Goal: Task Accomplishment & Management: Manage account settings

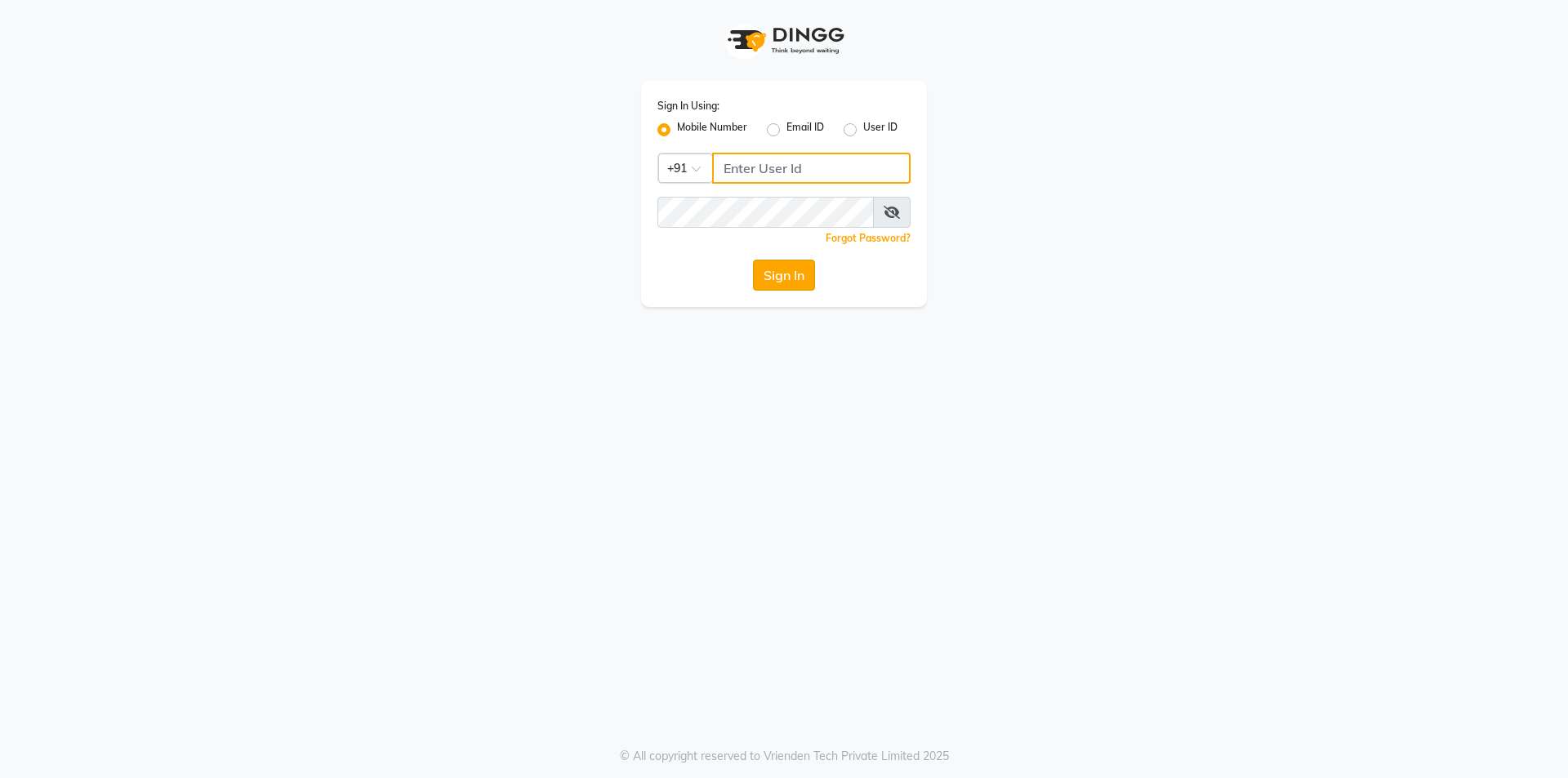
type input "8291350056"
click at [784, 273] on button "Sign In" at bounding box center [784, 276] width 62 height 31
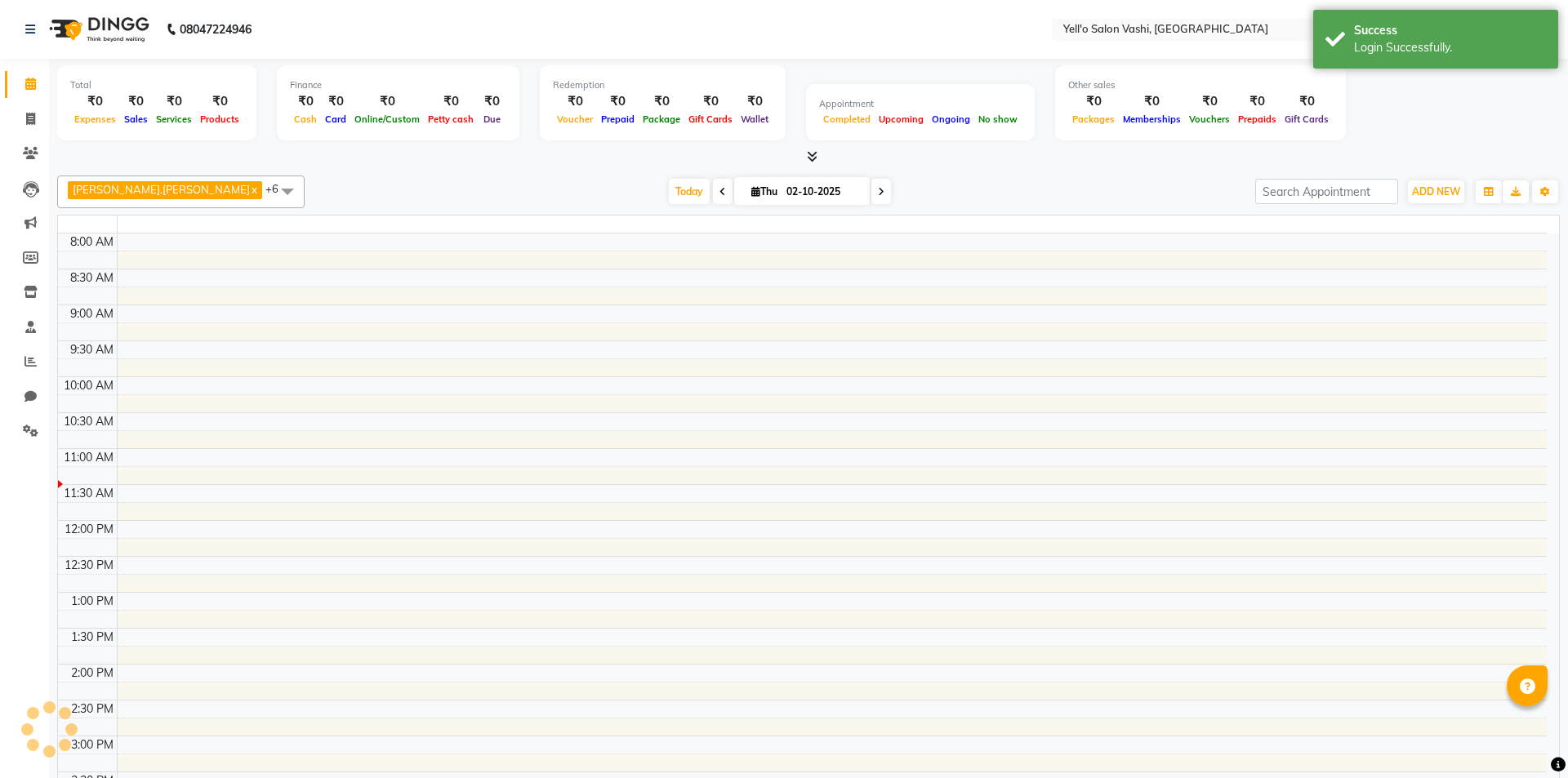
select select "en"
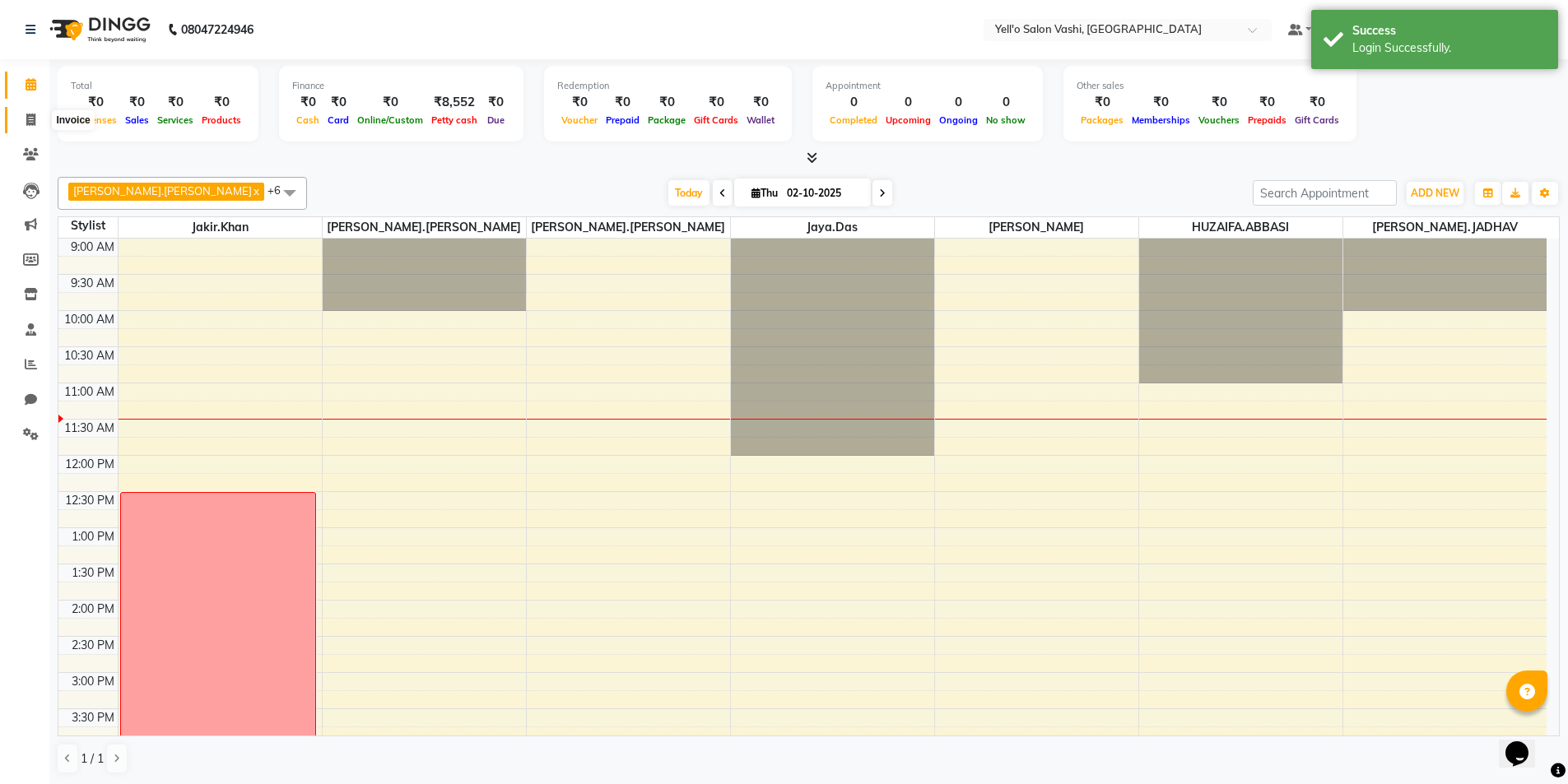
click at [25, 120] on span at bounding box center [31, 121] width 29 height 19
select select "service"
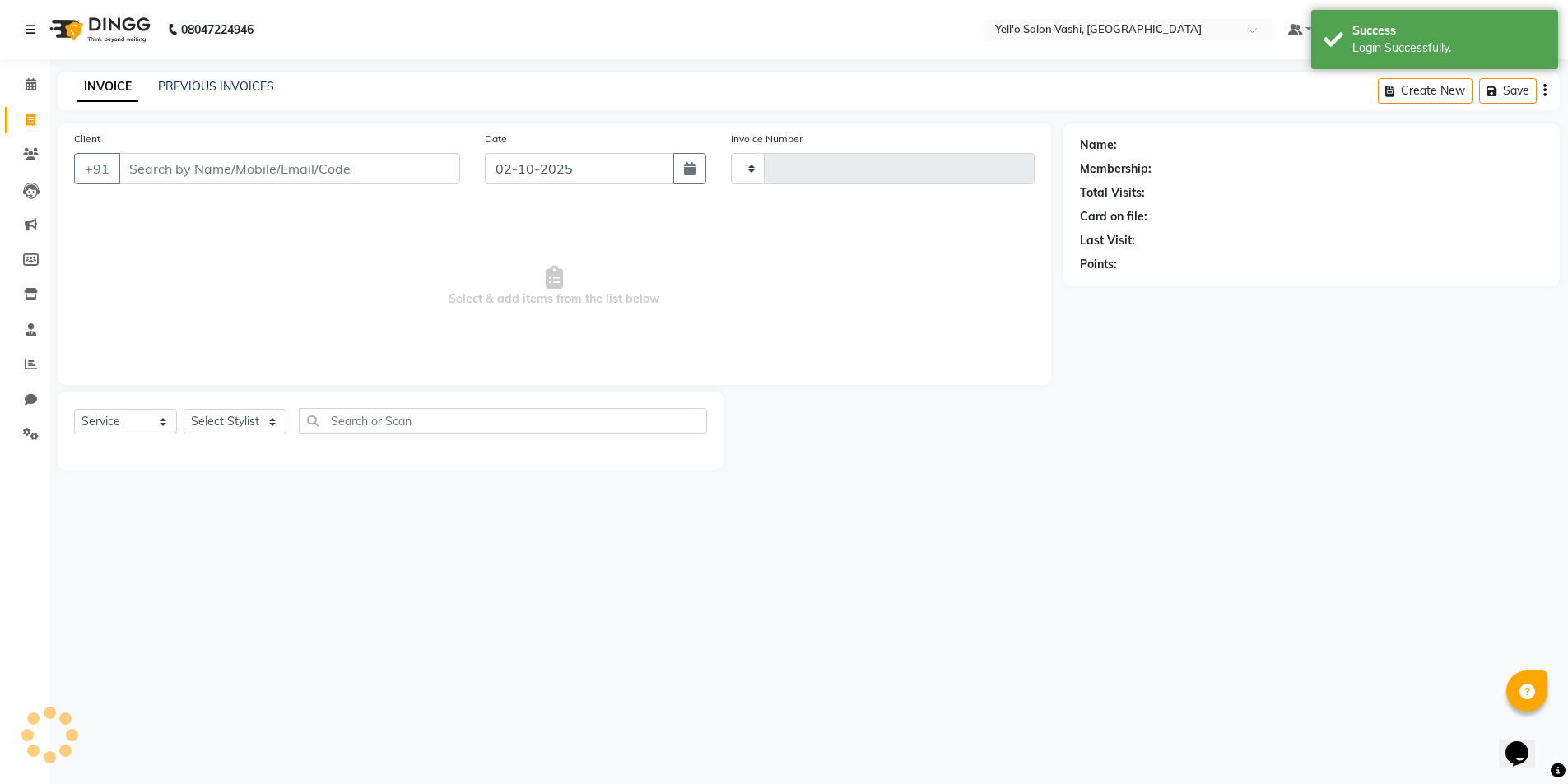
type input "0084"
select select "9011"
click at [235, 83] on link "PREVIOUS INVOICES" at bounding box center [216, 86] width 116 height 15
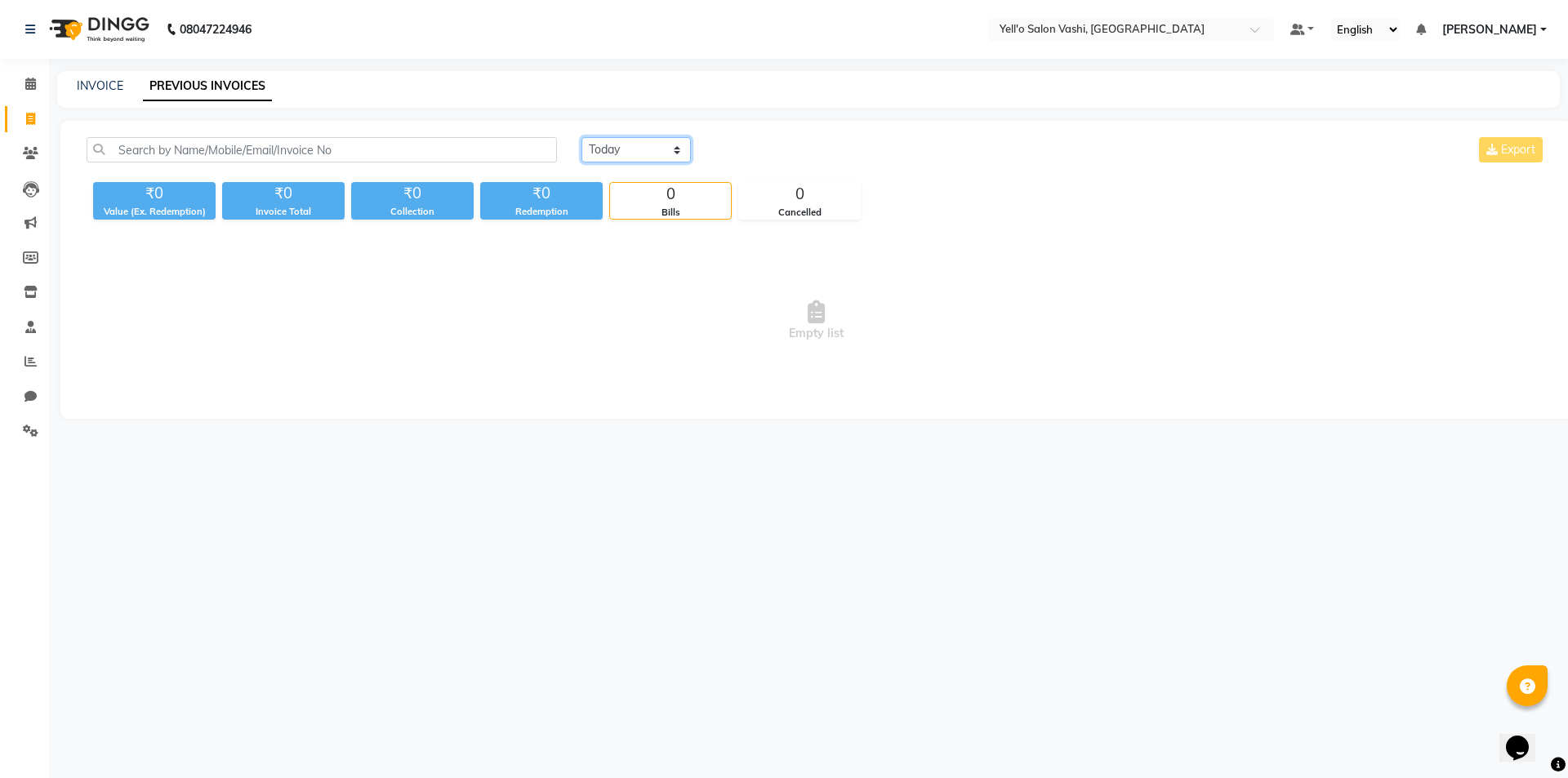
click at [585, 151] on select "[DATE] [DATE] Custom Range" at bounding box center [636, 149] width 110 height 25
select select "[DATE]"
click at [582, 137] on select "[DATE] [DATE] Custom Range" at bounding box center [636, 149] width 110 height 25
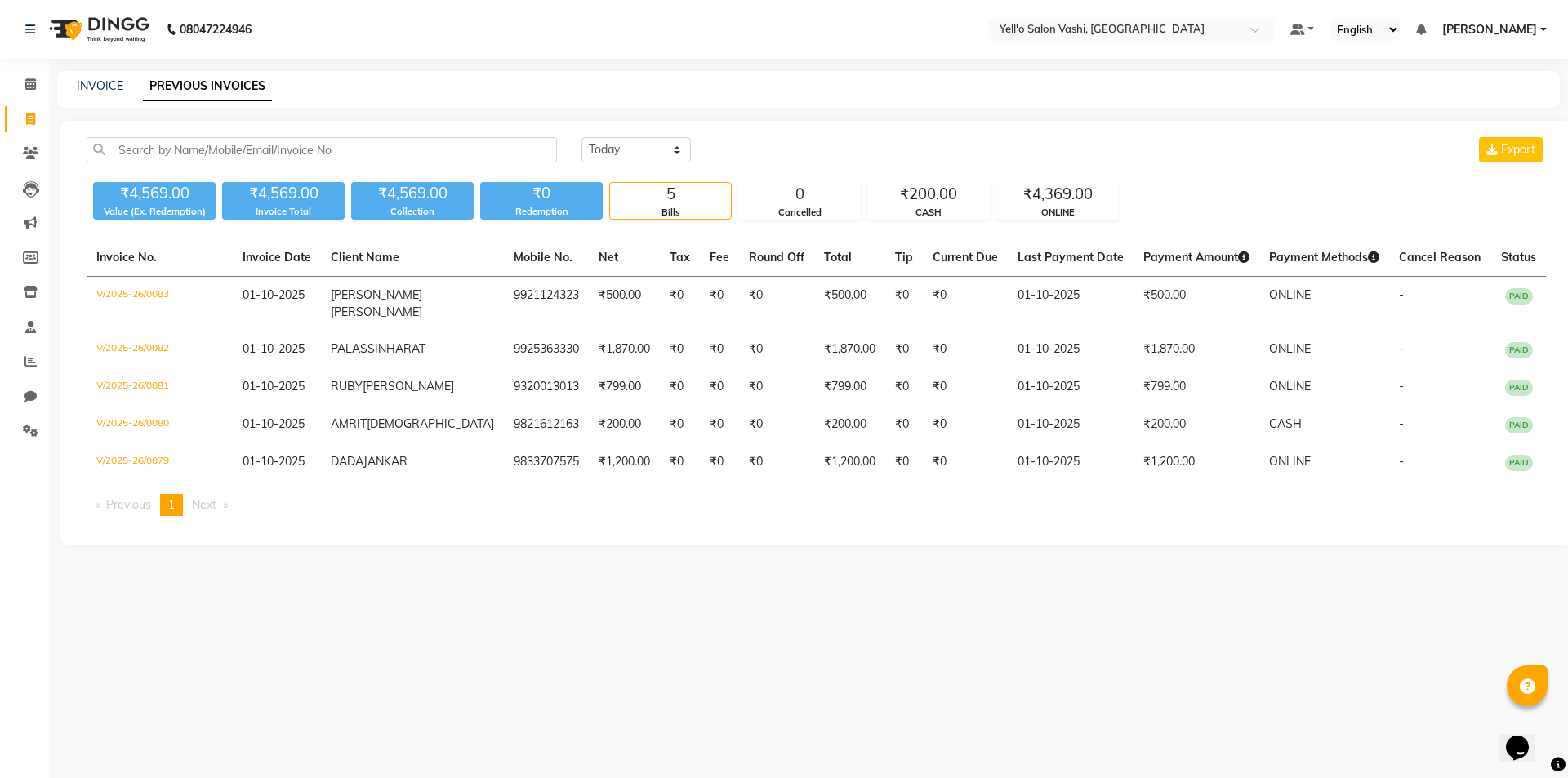
click at [104, 77] on div "INVOICE PREVIOUS INVOICES" at bounding box center [808, 89] width 1503 height 37
click at [104, 86] on link "INVOICE" at bounding box center [100, 86] width 46 height 15
select select "service"
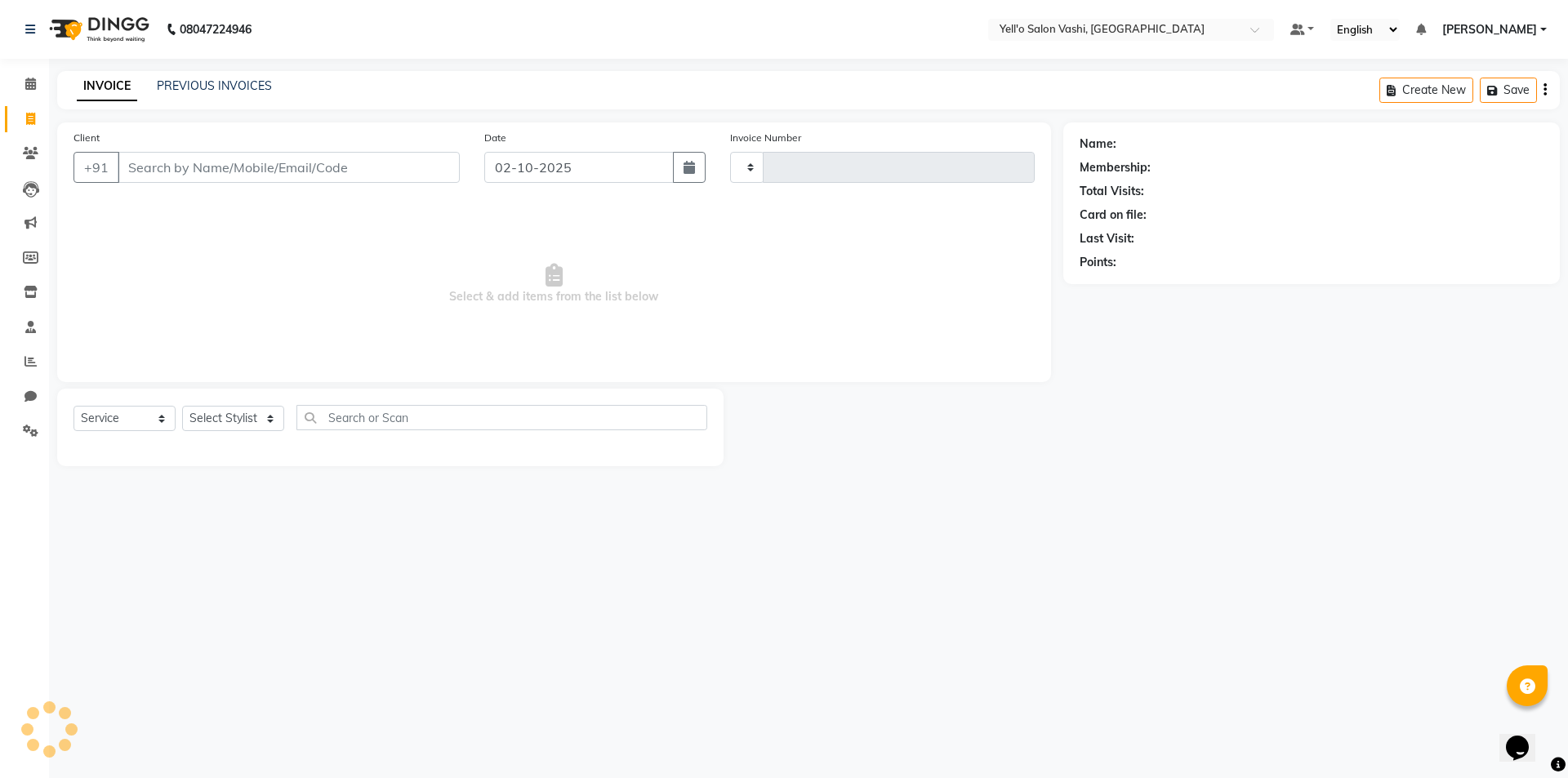
type input "0084"
select select "9011"
click at [174, 168] on input "Client" at bounding box center [289, 168] width 342 height 31
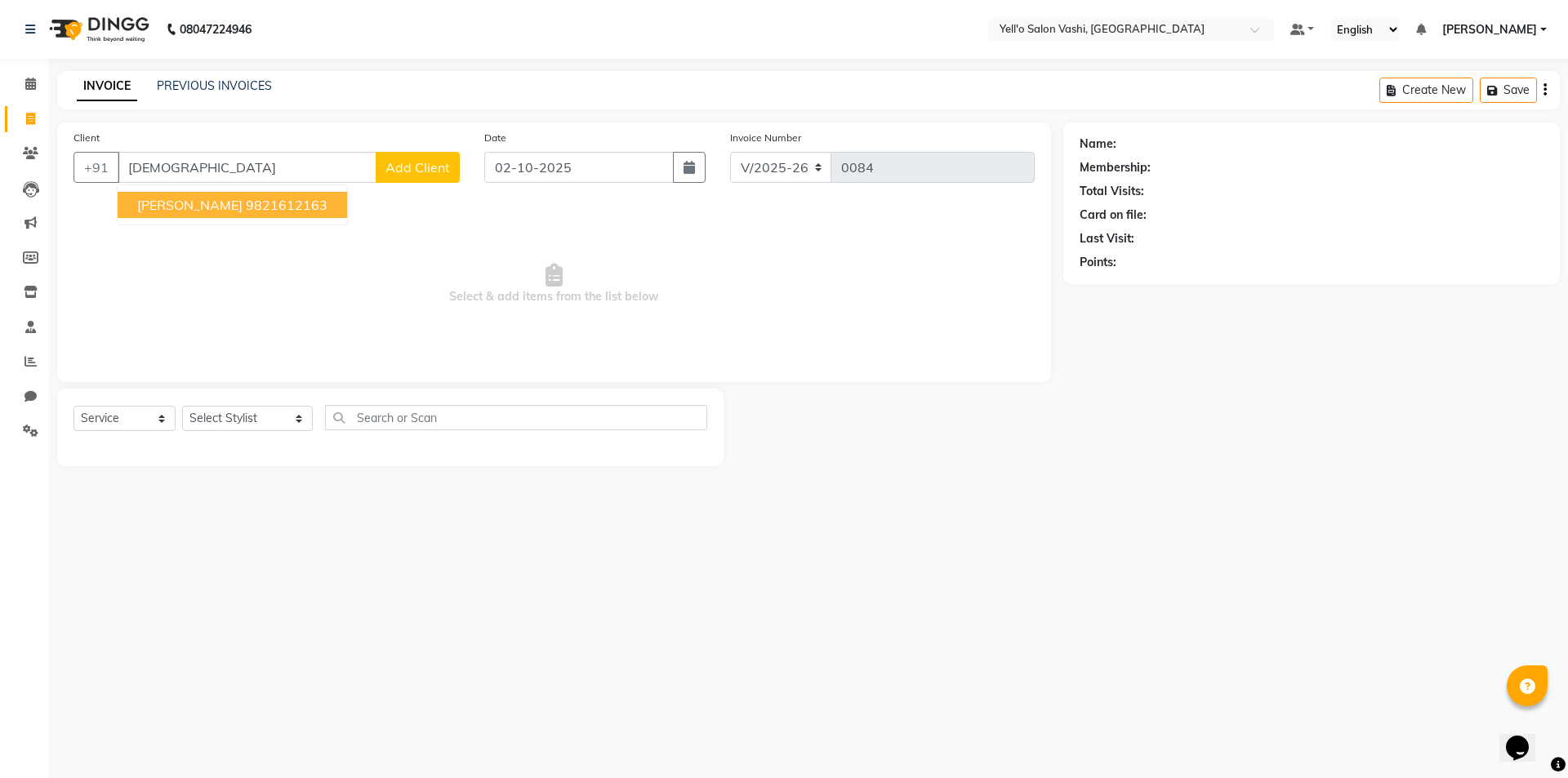
click at [183, 204] on span "[PERSON_NAME]" at bounding box center [190, 205] width 105 height 17
type input "9821612163"
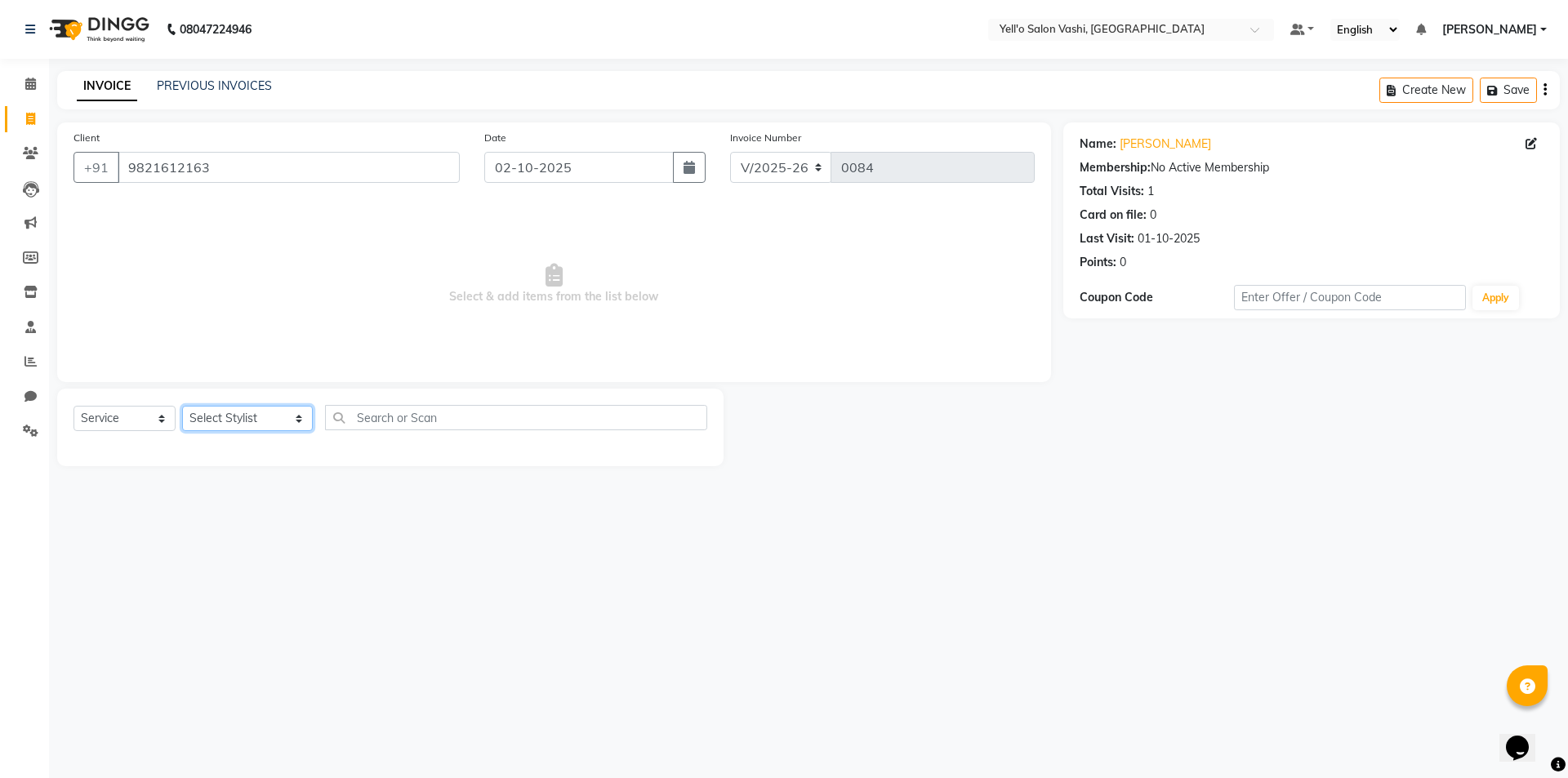
click at [251, 411] on select "Select Stylist [PERSON_NAME] [PERSON_NAME].[PERSON_NAME].khan Jaya.Das Kajal [P…" at bounding box center [248, 418] width 131 height 25
select select "91611"
click at [183, 406] on select "Select Stylist [PERSON_NAME] [PERSON_NAME].[PERSON_NAME].khan Jaya.Das Kajal [P…" at bounding box center [248, 418] width 131 height 25
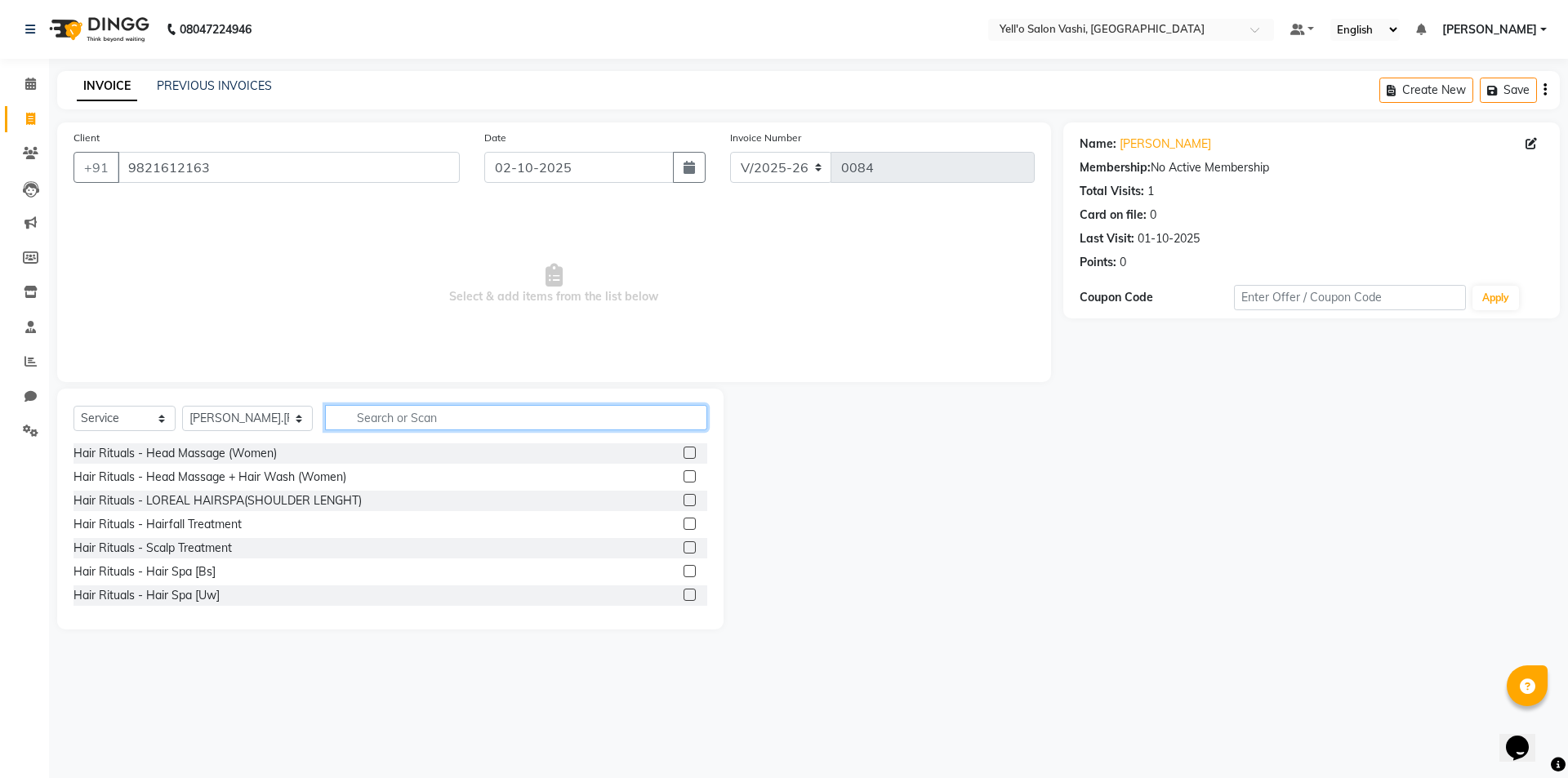
click at [401, 421] on input "text" at bounding box center [516, 417] width 383 height 25
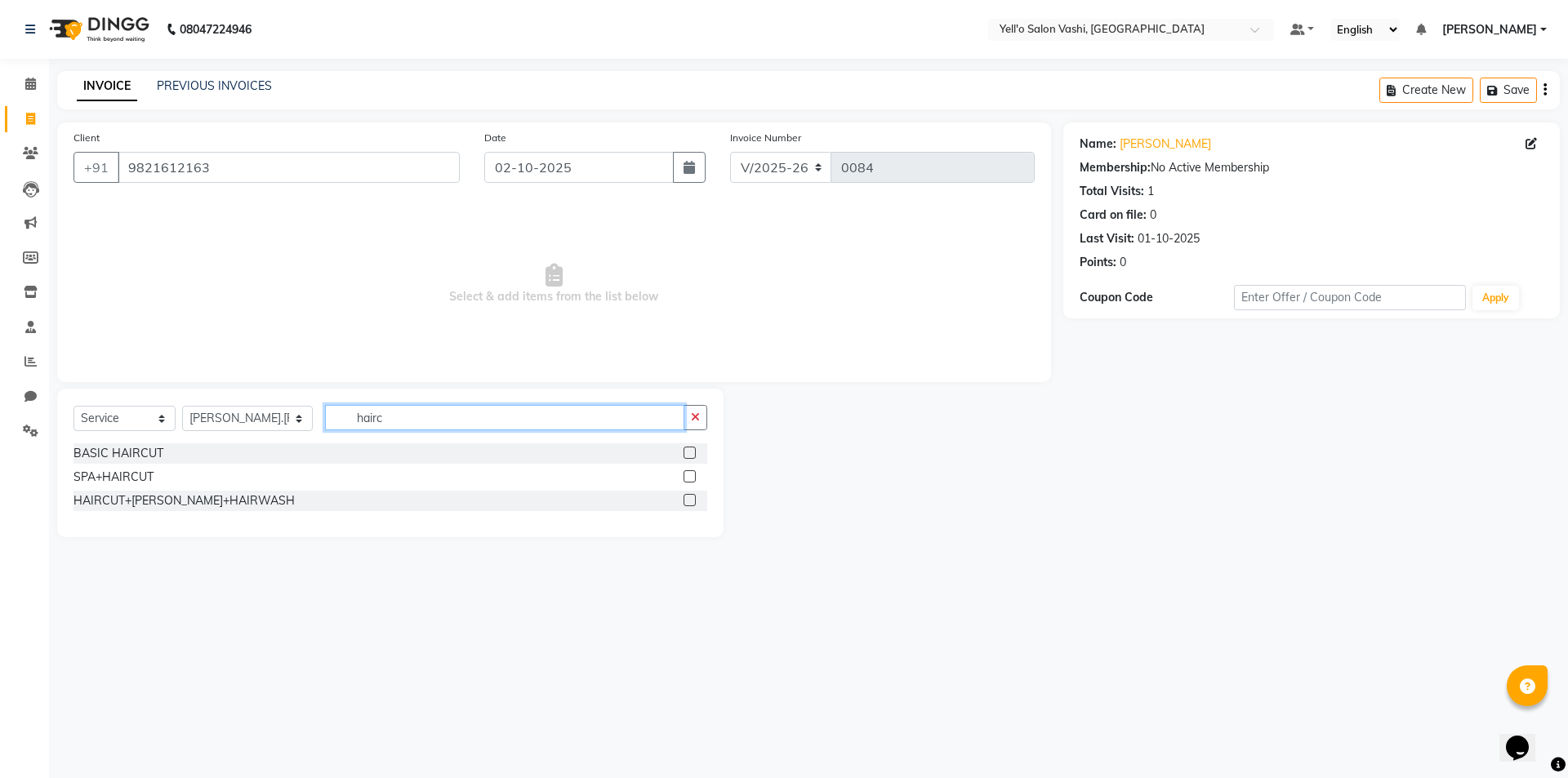
type input "hairc"
click at [692, 451] on label at bounding box center [689, 453] width 12 height 12
click at [692, 451] on input "checkbox" at bounding box center [689, 454] width 11 height 11
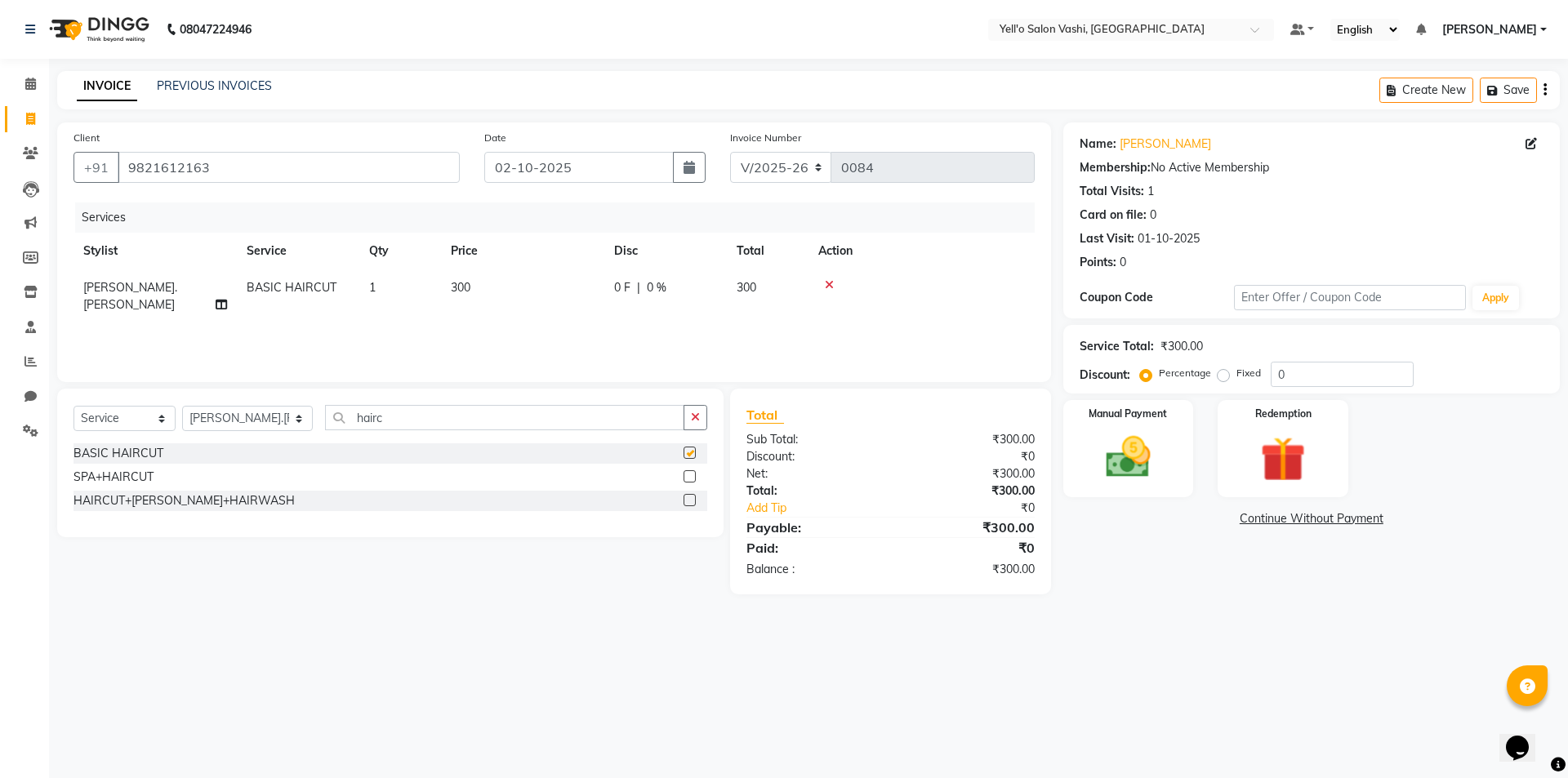
checkbox input "false"
click at [698, 423] on button "button" at bounding box center [695, 417] width 24 height 25
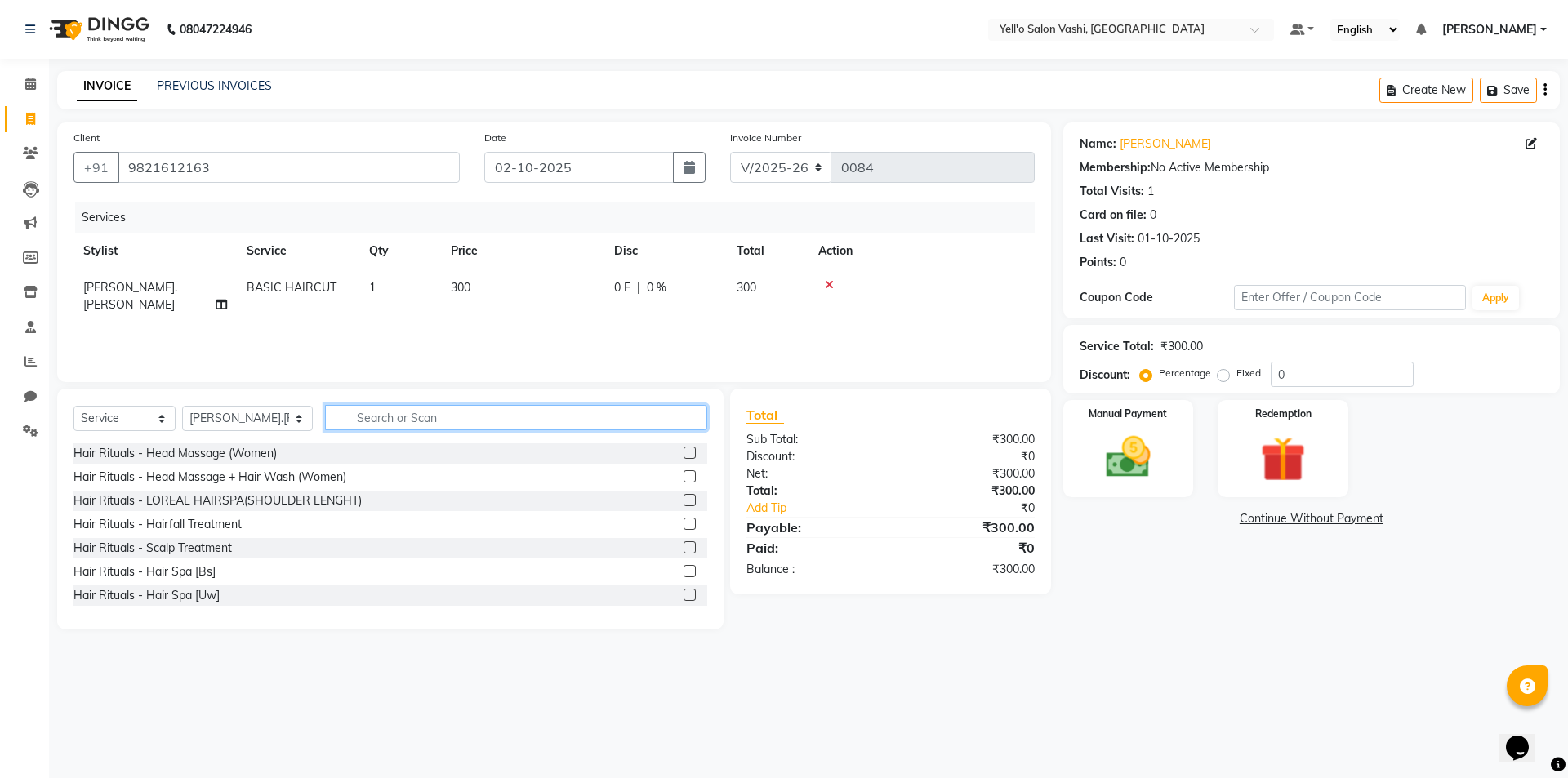
click at [519, 415] on input "text" at bounding box center [516, 417] width 383 height 25
type input "colo"
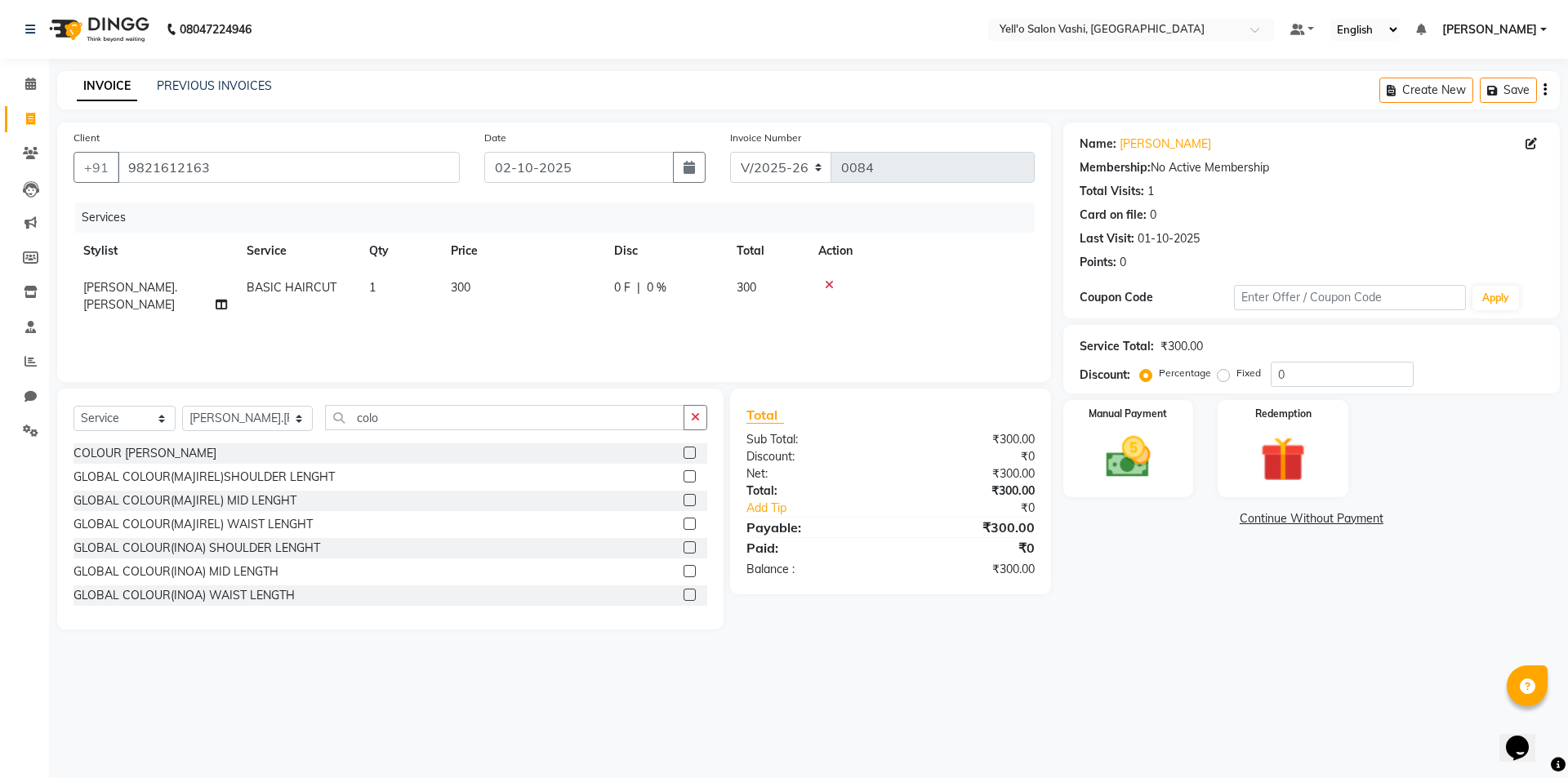
click at [683, 453] on label at bounding box center [689, 453] width 12 height 12
click at [683, 453] on input "checkbox" at bounding box center [689, 454] width 11 height 11
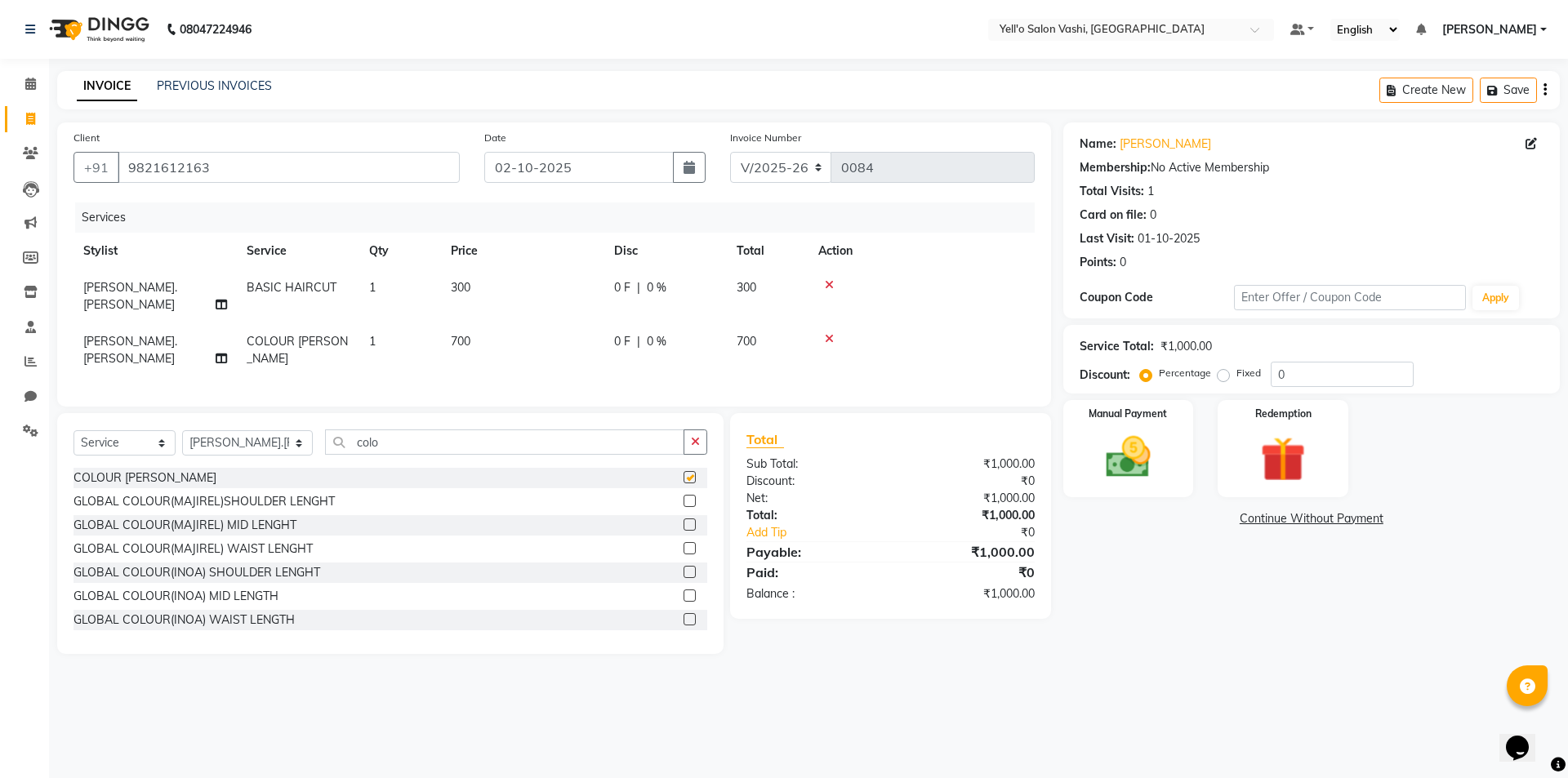
checkbox input "false"
click at [692, 171] on icon "button" at bounding box center [689, 168] width 11 height 13
select select "10"
select select "2025"
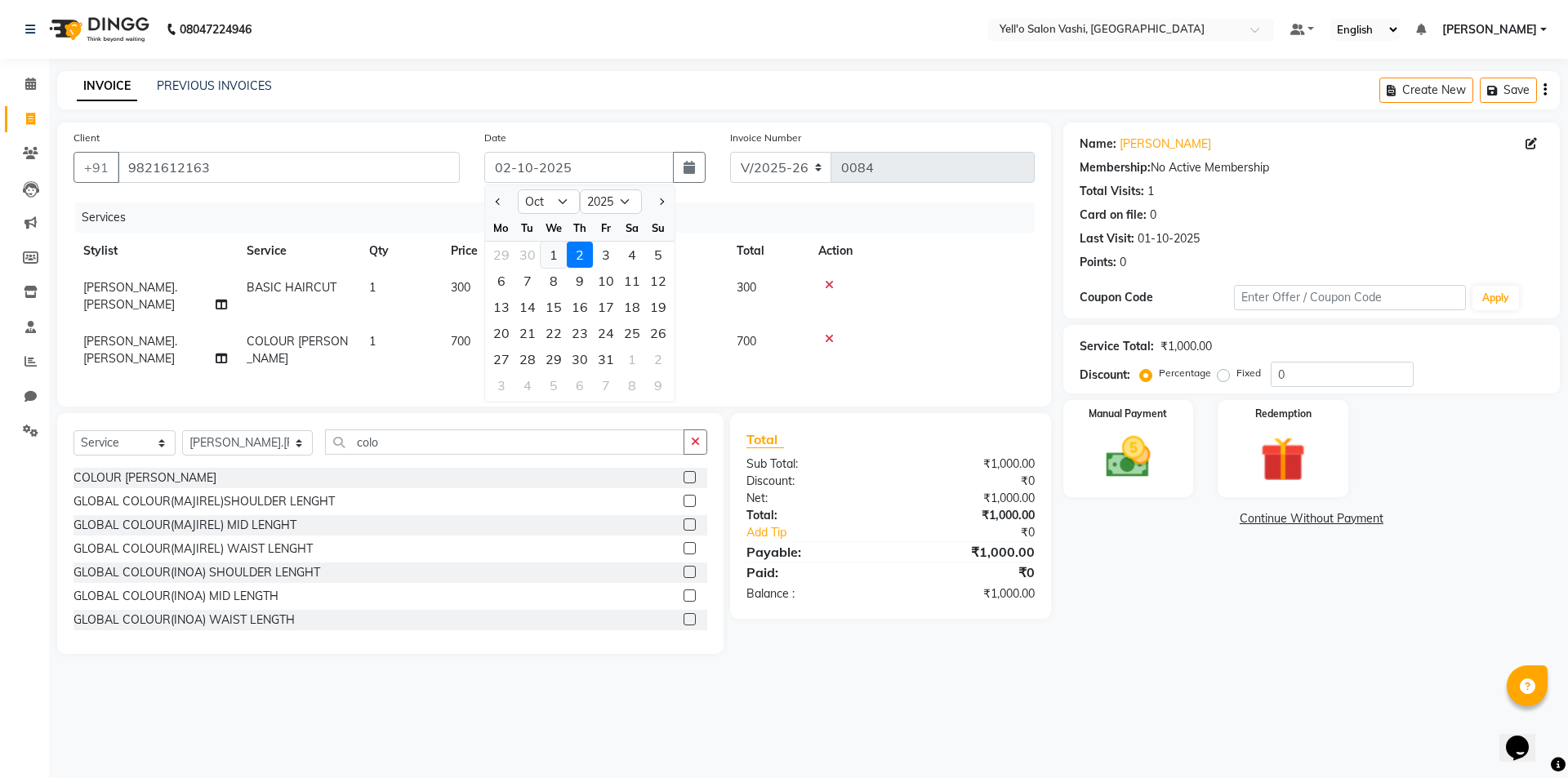
click at [548, 256] on div "1" at bounding box center [553, 254] width 26 height 26
type input "01-10-2025"
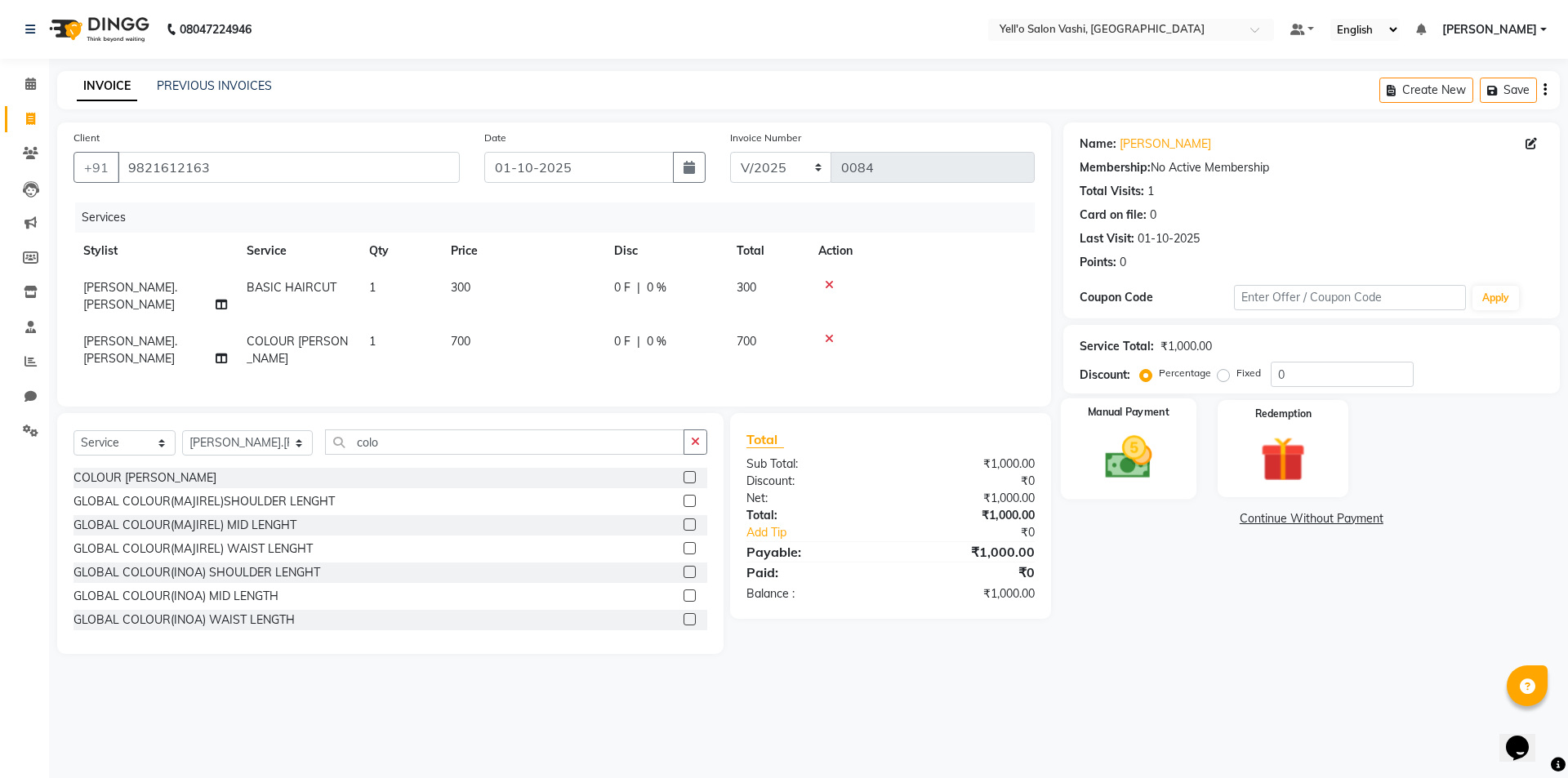
click at [1152, 437] on img at bounding box center [1128, 457] width 76 height 53
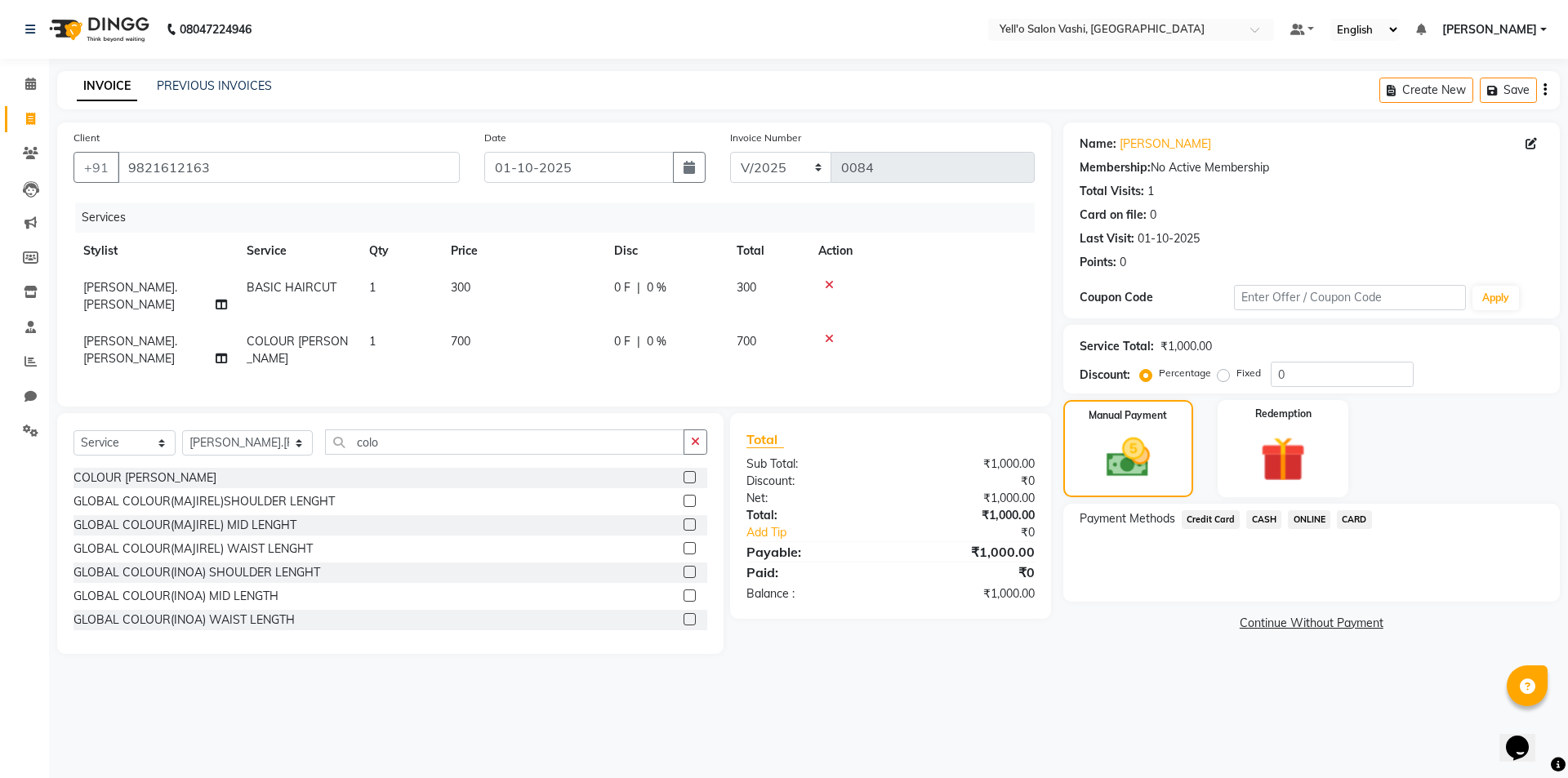
click at [1255, 515] on span "CASH" at bounding box center [1264, 520] width 35 height 18
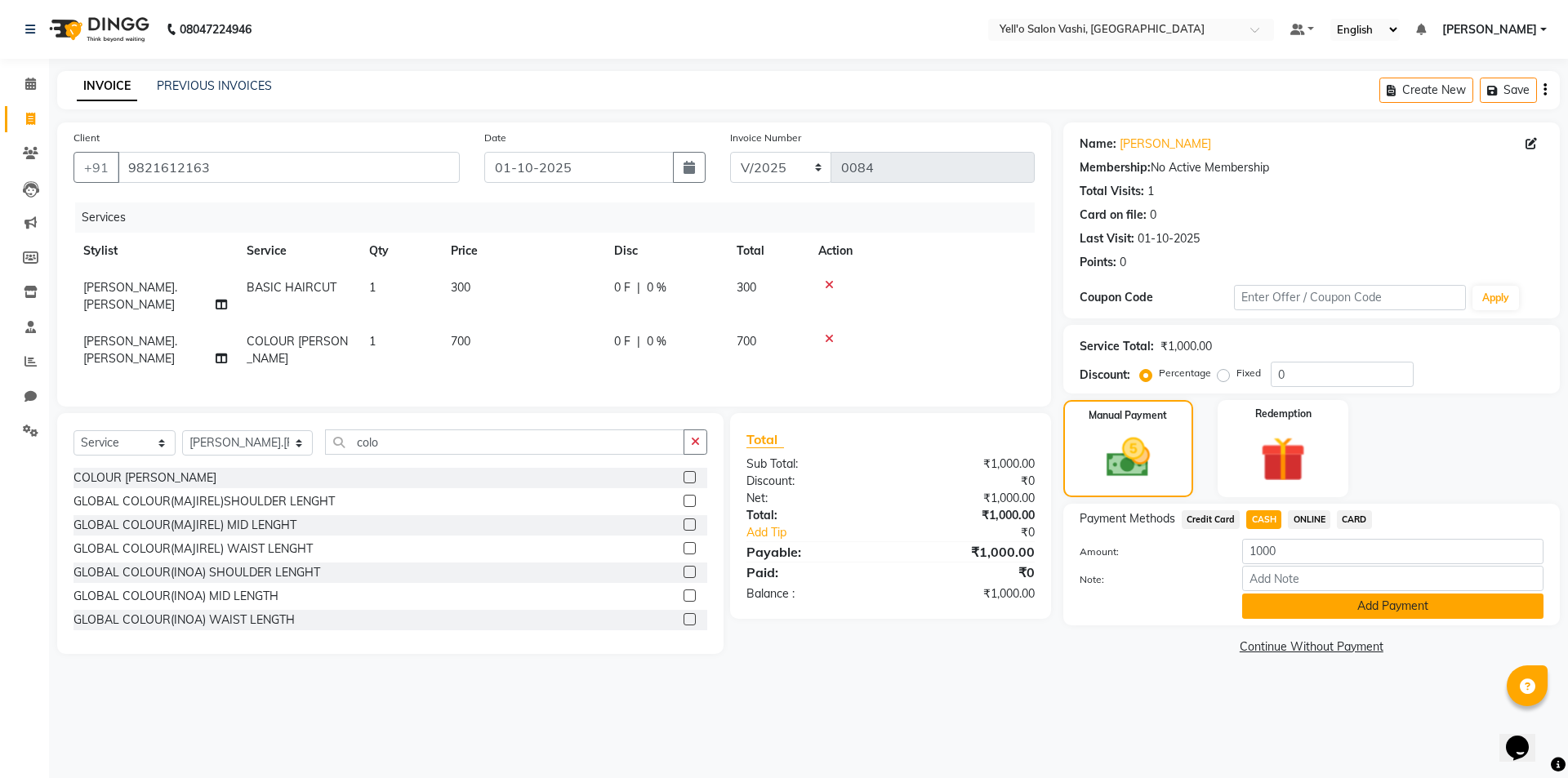
click at [1281, 605] on button "Add Payment" at bounding box center [1392, 606] width 301 height 25
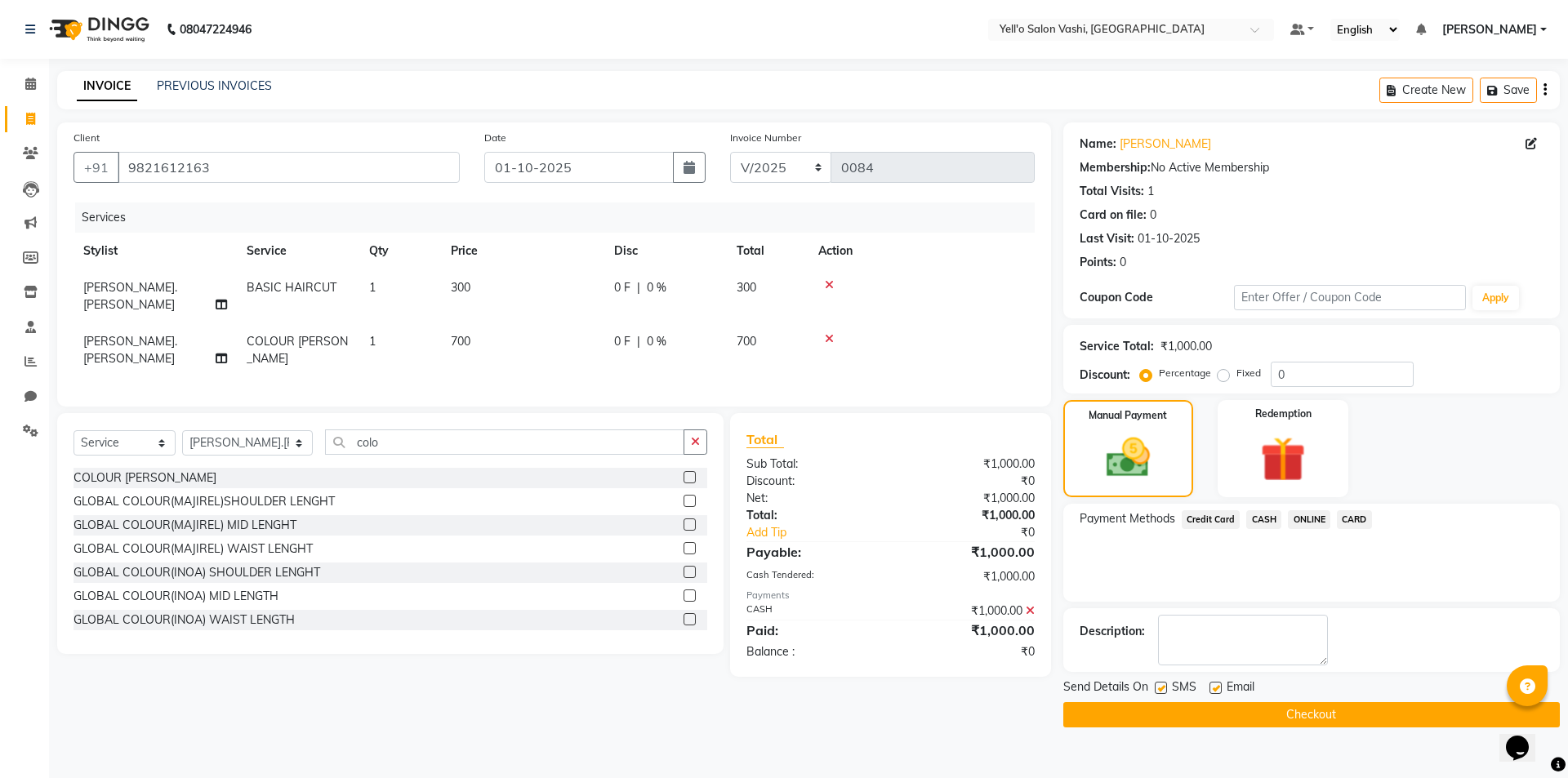
drag, startPoint x: 1162, startPoint y: 685, endPoint x: 1173, endPoint y: 684, distance: 11.0
click at [1162, 685] on label at bounding box center [1161, 688] width 12 height 12
click at [1162, 685] on input "checkbox" at bounding box center [1161, 689] width 11 height 11
checkbox input "false"
click at [1210, 685] on label at bounding box center [1215, 688] width 12 height 12
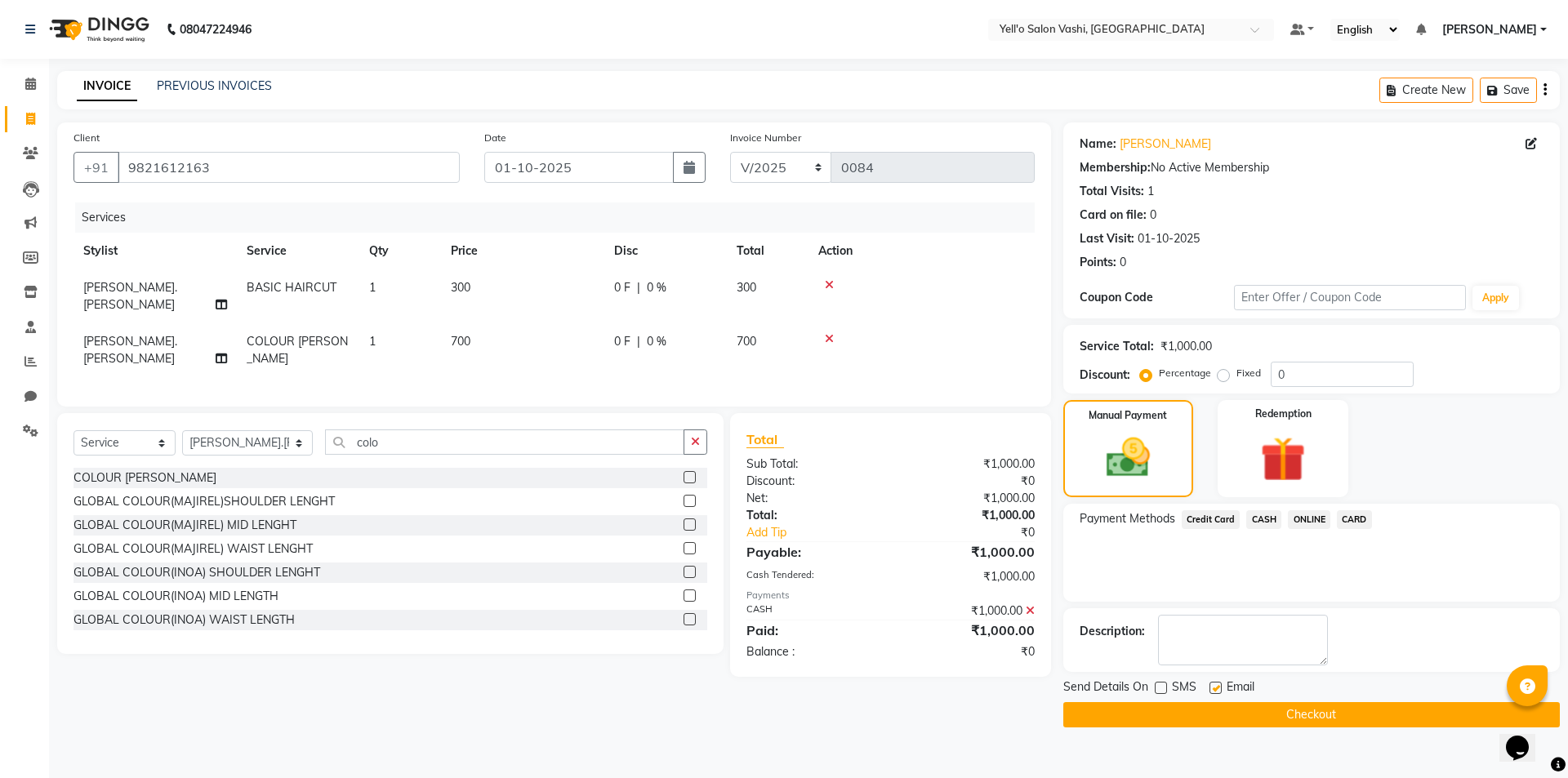
click at [1210, 685] on input "checkbox" at bounding box center [1215, 689] width 11 height 11
checkbox input "false"
click at [1225, 712] on button "Checkout" at bounding box center [1311, 714] width 497 height 25
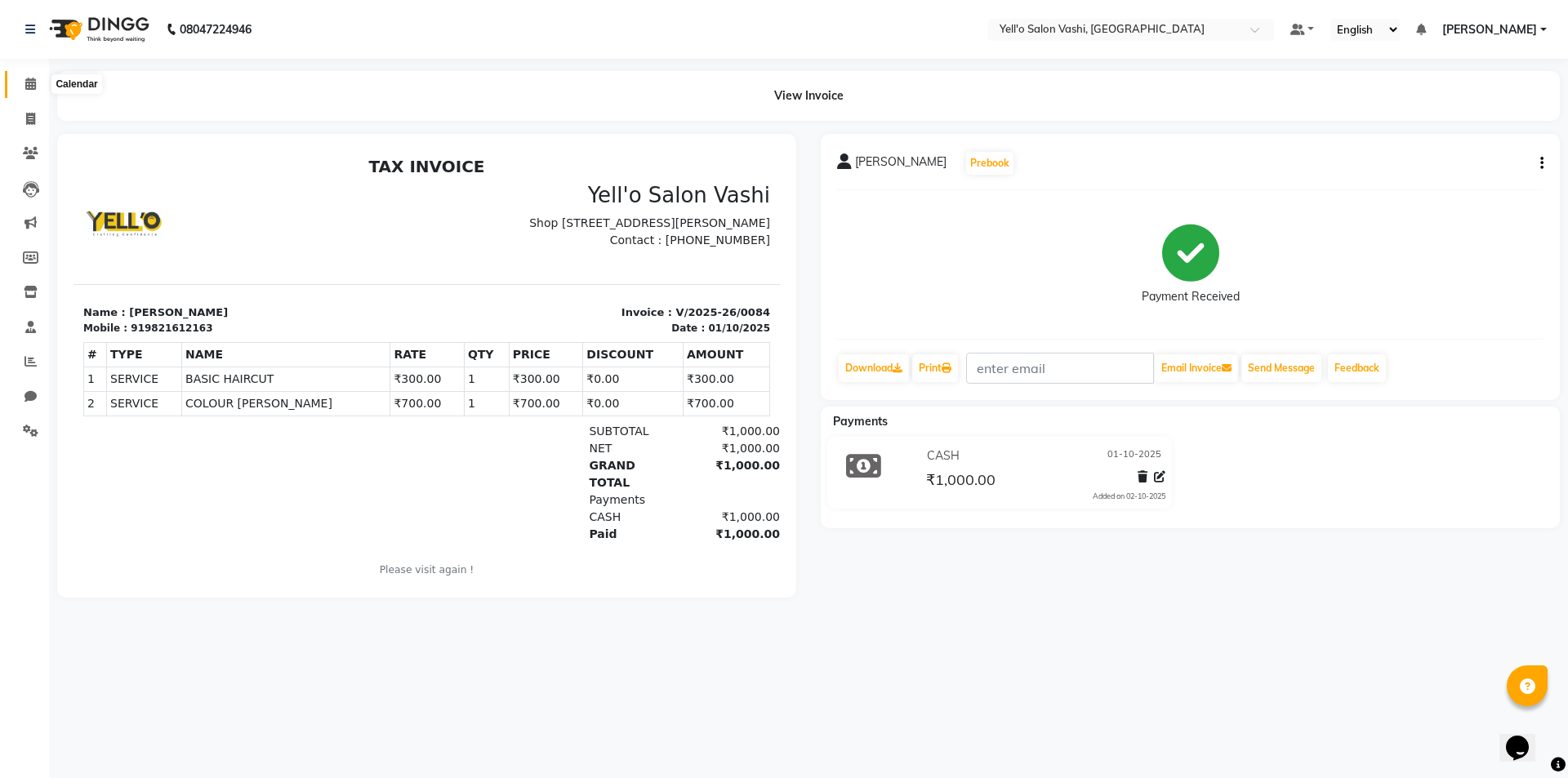
click at [29, 90] on span at bounding box center [30, 85] width 29 height 18
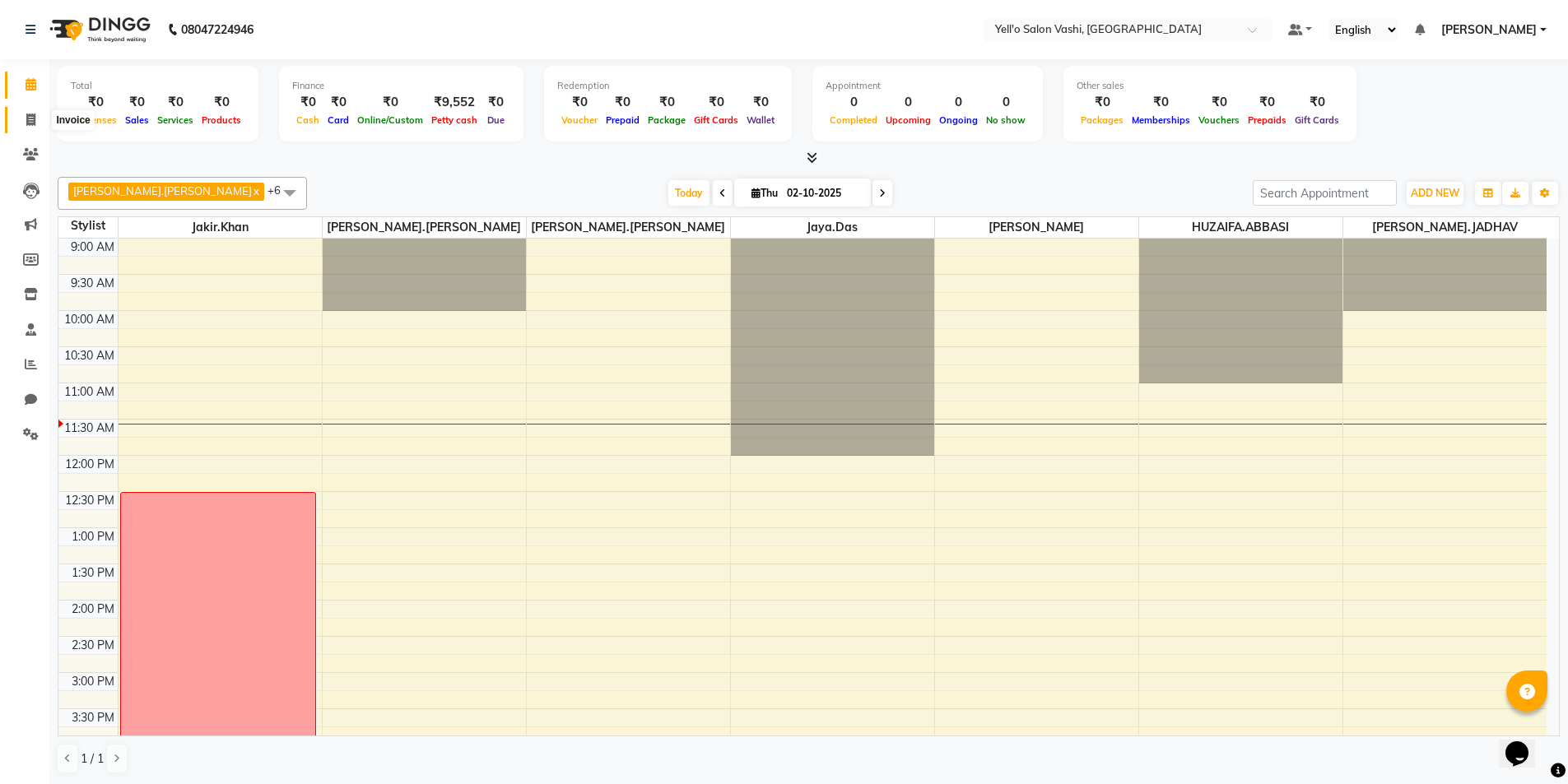
click at [33, 120] on icon at bounding box center [31, 119] width 9 height 12
select select "service"
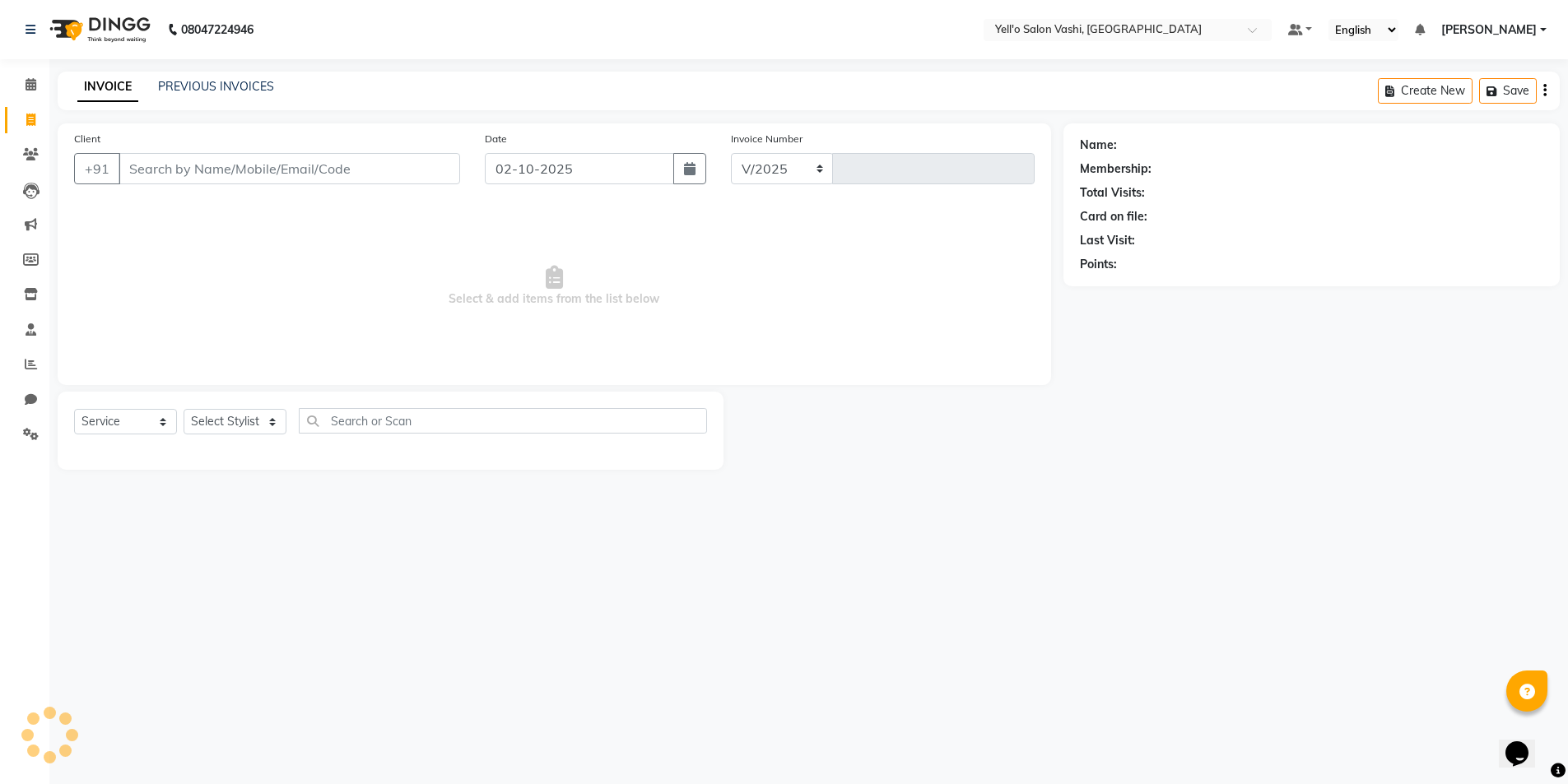
select select "9011"
type input "0085"
click at [150, 169] on input "Client" at bounding box center [291, 169] width 345 height 32
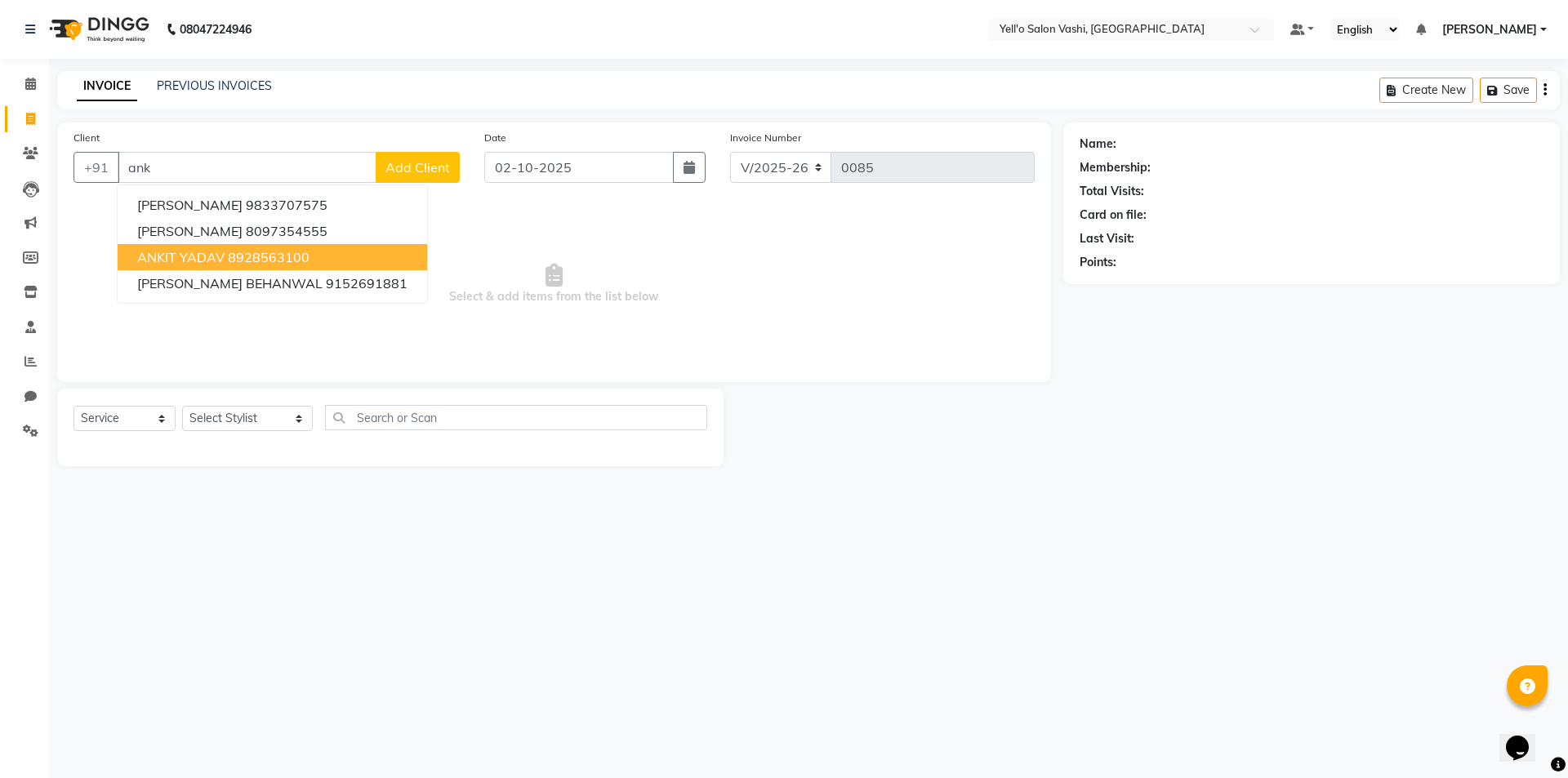
click at [251, 253] on ngb-highlight "8928563100" at bounding box center [268, 257] width 82 height 17
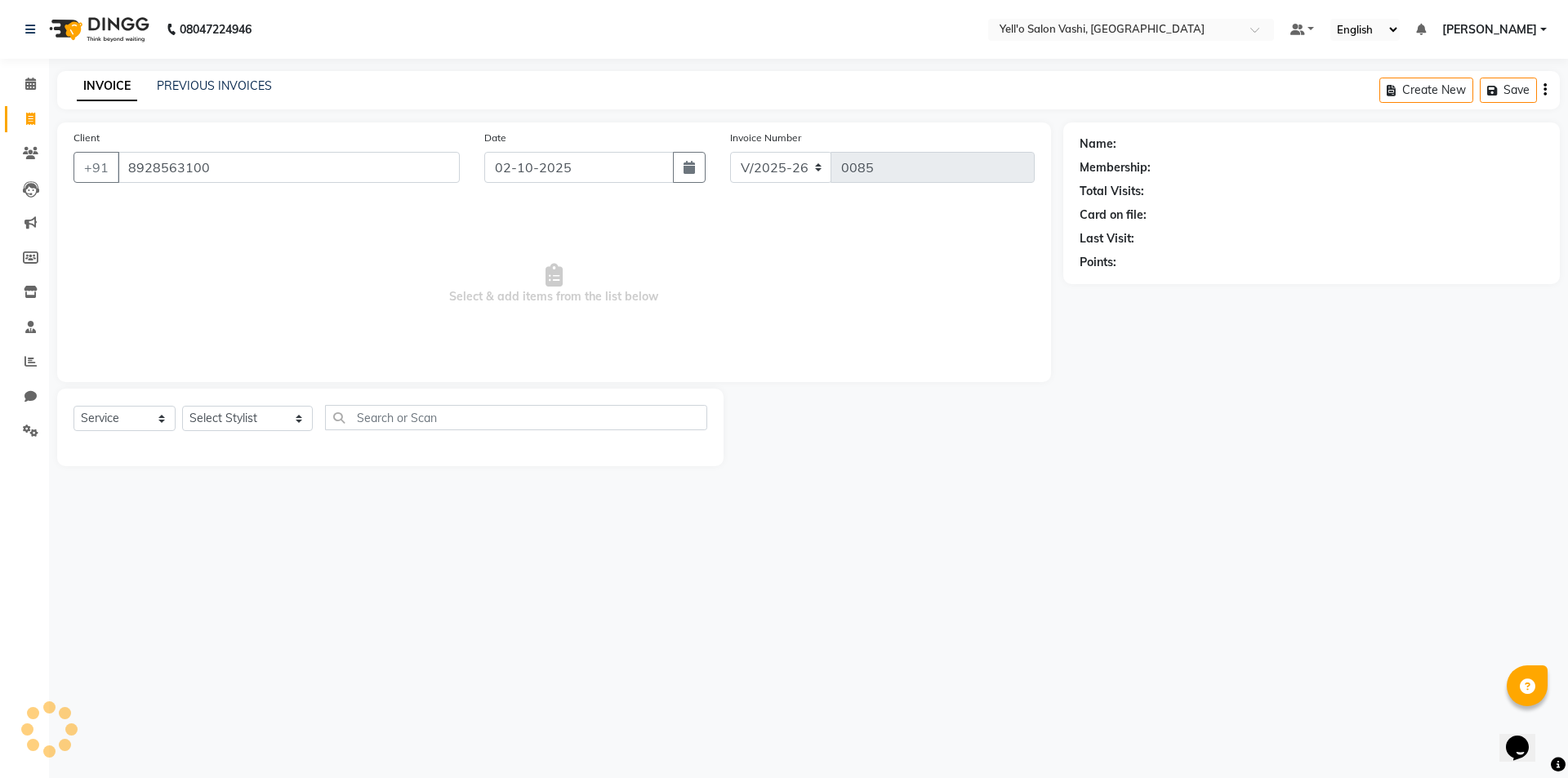
type input "8928563100"
click at [215, 418] on select "Select Stylist [PERSON_NAME] [PERSON_NAME].[PERSON_NAME].khan Jaya.Das Kajal [P…" at bounding box center [248, 418] width 131 height 25
select select "91611"
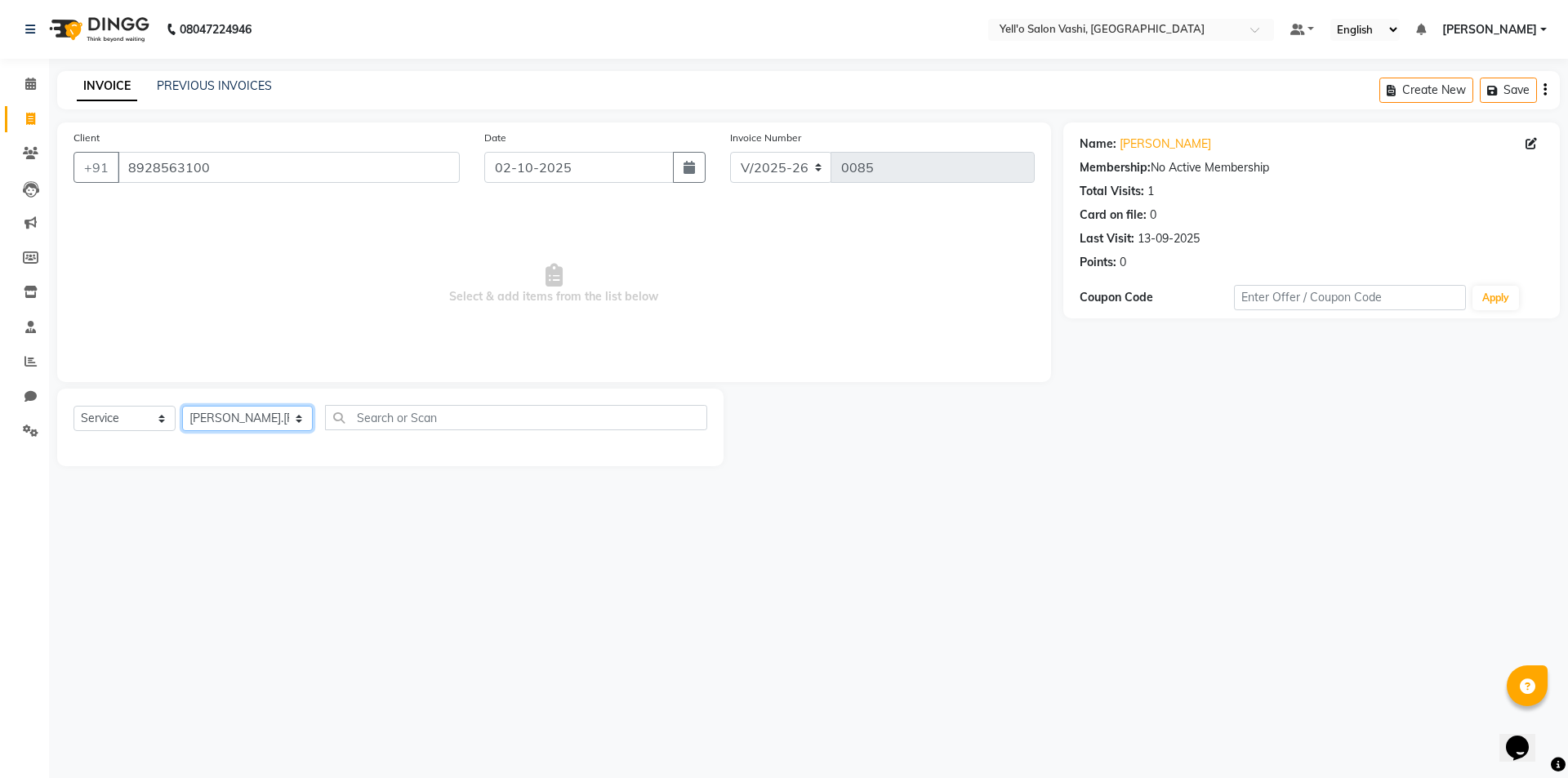
click at [183, 406] on select "Select Stylist [PERSON_NAME] [PERSON_NAME].[PERSON_NAME].khan Jaya.Das Kajal [P…" at bounding box center [248, 418] width 131 height 25
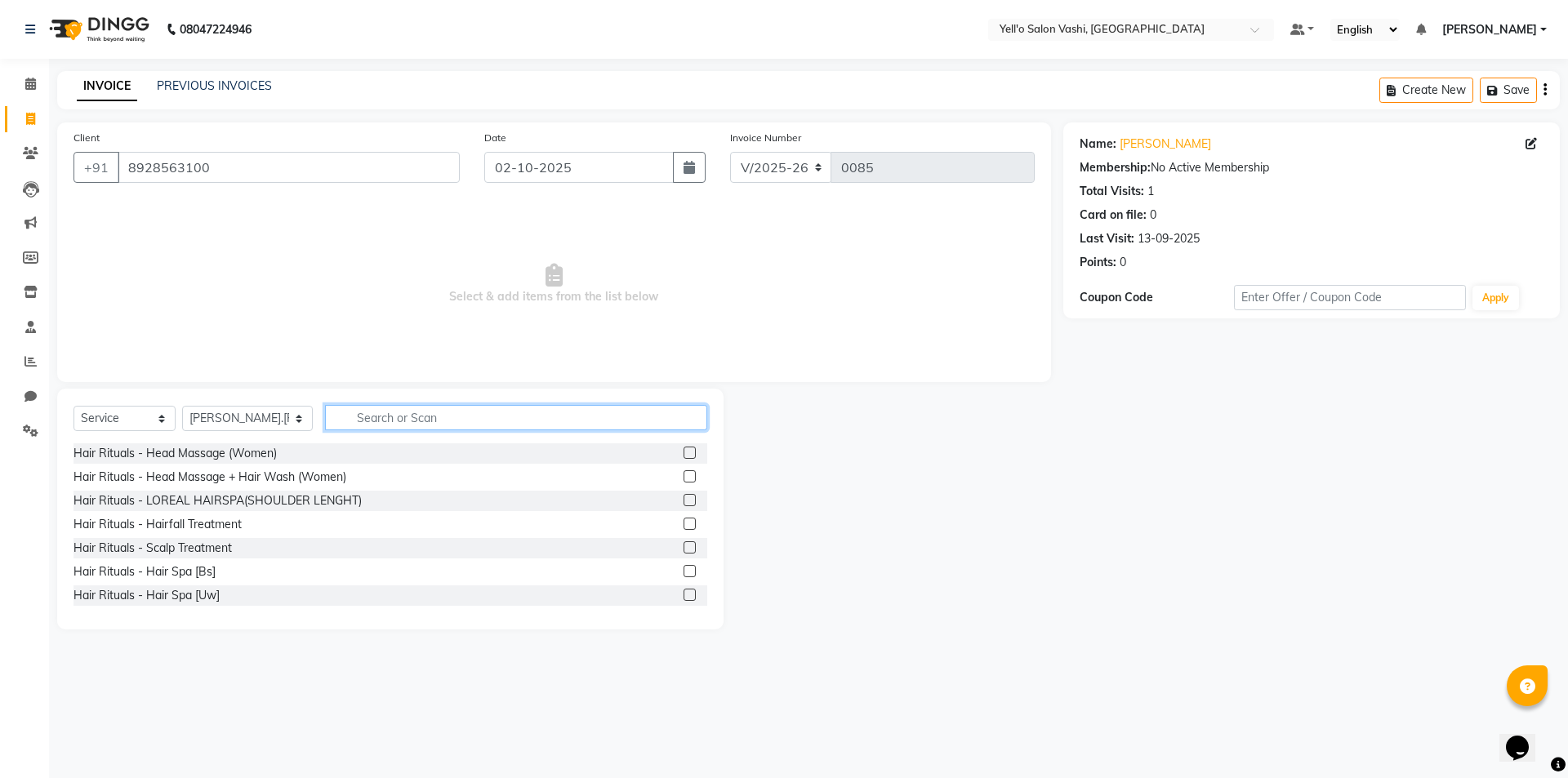
click at [398, 419] on input "text" at bounding box center [516, 417] width 383 height 25
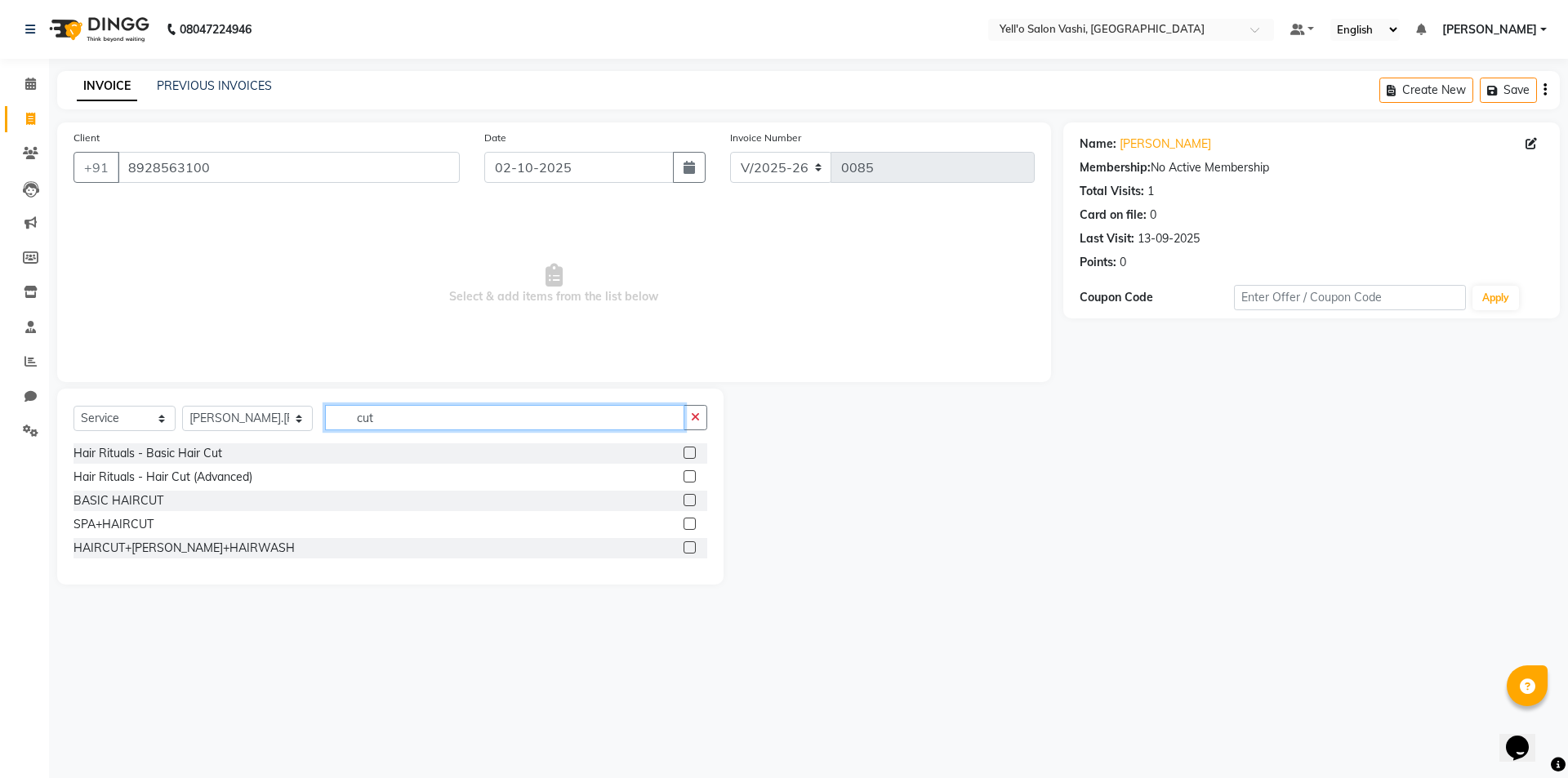
type input "cut"
click at [690, 458] on label at bounding box center [689, 453] width 12 height 12
click at [690, 458] on input "checkbox" at bounding box center [689, 454] width 11 height 11
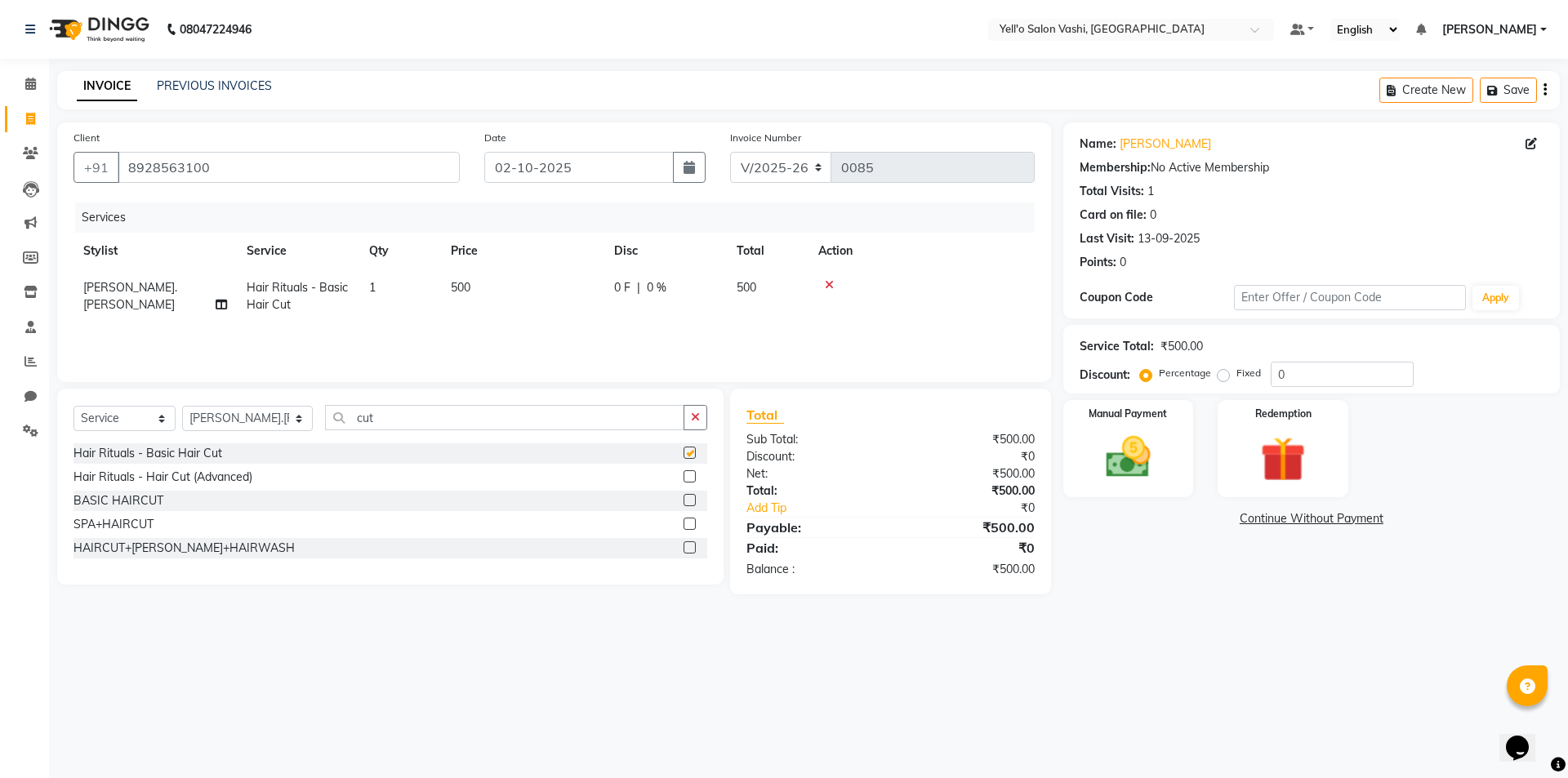
checkbox input "false"
click at [1236, 378] on label "Fixed" at bounding box center [1248, 373] width 25 height 15
click at [1227, 378] on input "Fixed" at bounding box center [1226, 373] width 11 height 11
radio input "true"
click at [1285, 374] on input "0" at bounding box center [1341, 373] width 143 height 25
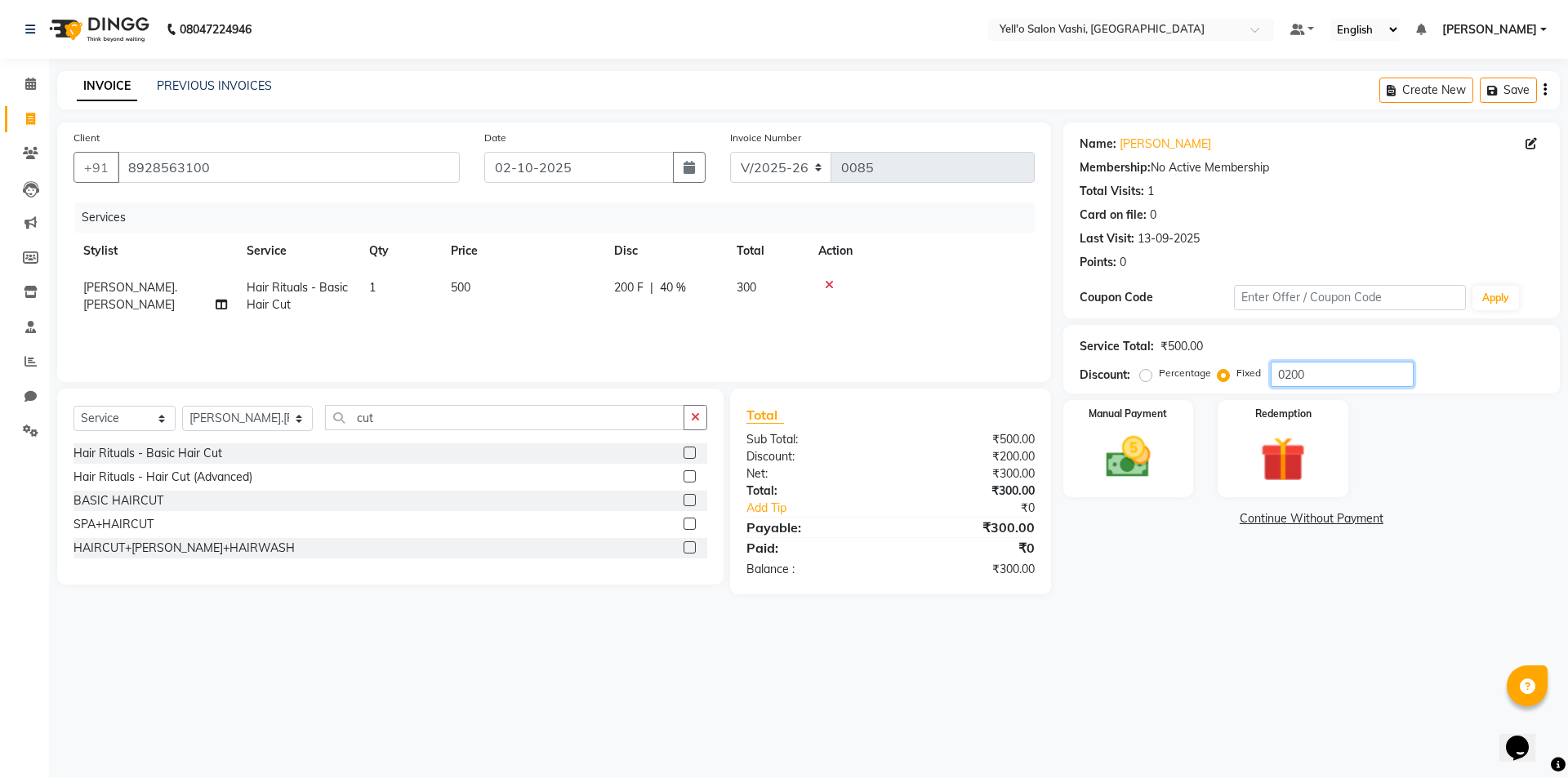
type input "0200"
click at [691, 497] on label at bounding box center [689, 500] width 12 height 12
click at [691, 497] on input "checkbox" at bounding box center [689, 501] width 11 height 11
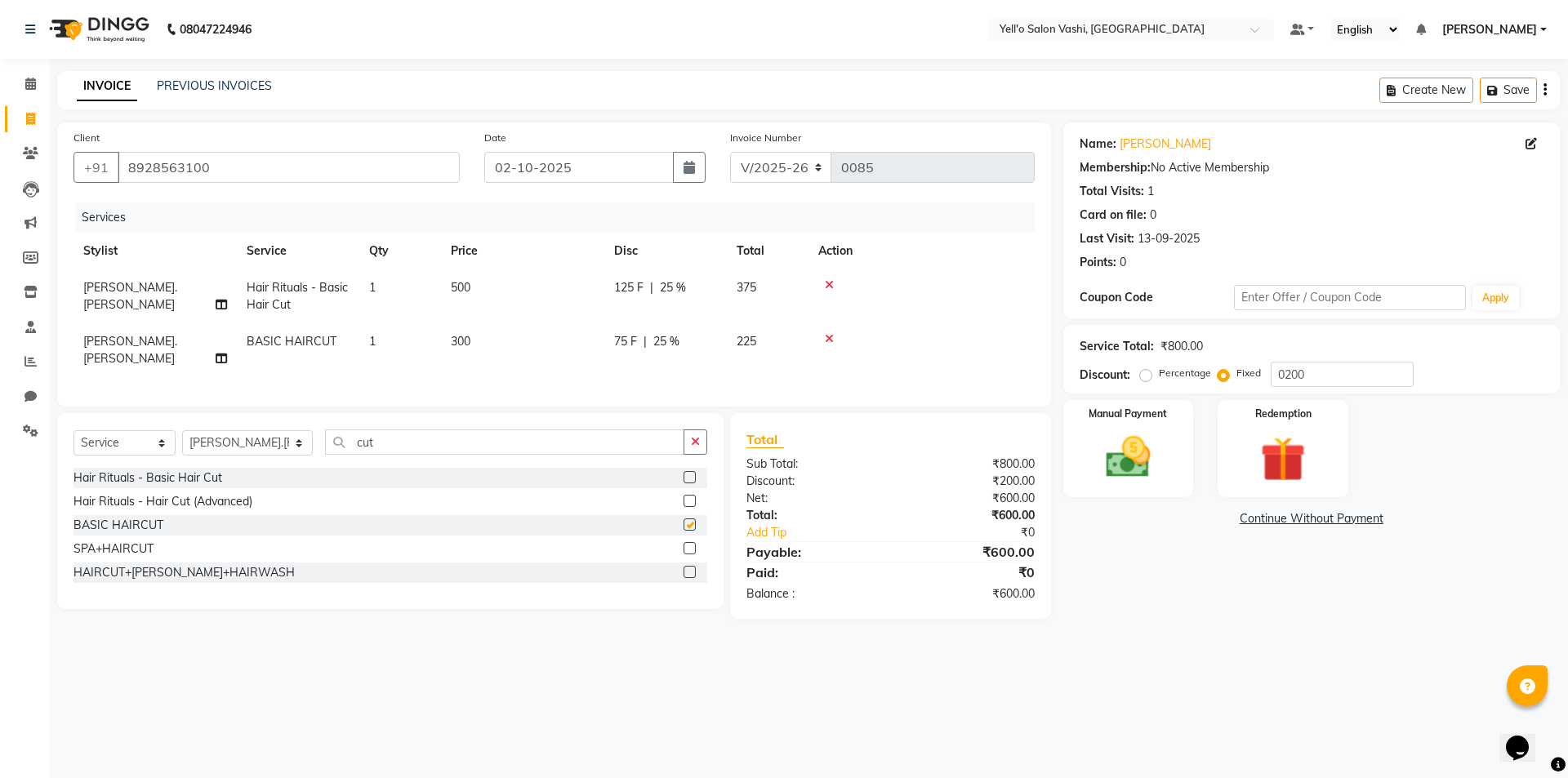
checkbox input "false"
click at [827, 283] on icon at bounding box center [830, 285] width 9 height 11
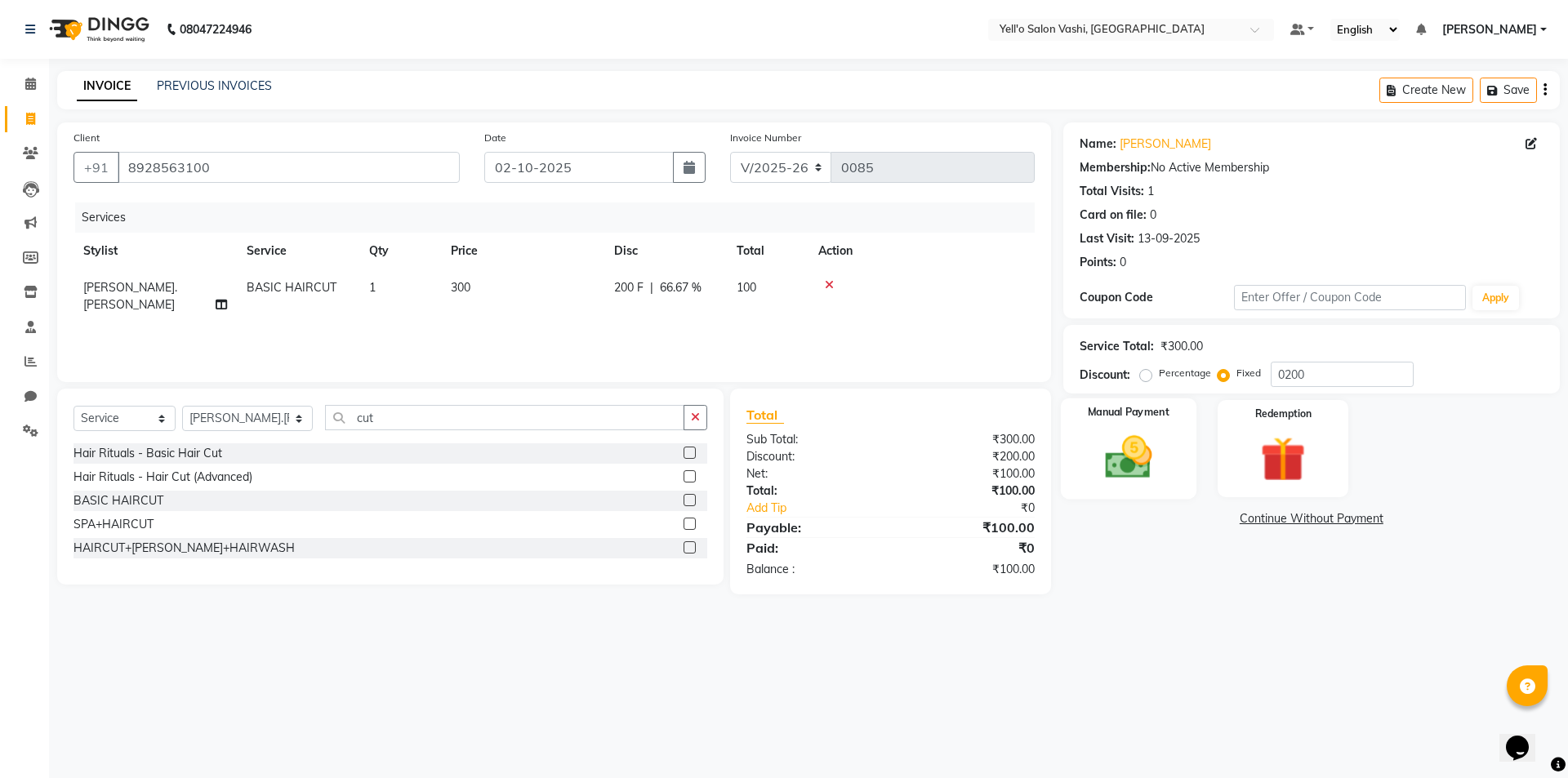
click at [1124, 442] on img at bounding box center [1128, 457] width 76 height 53
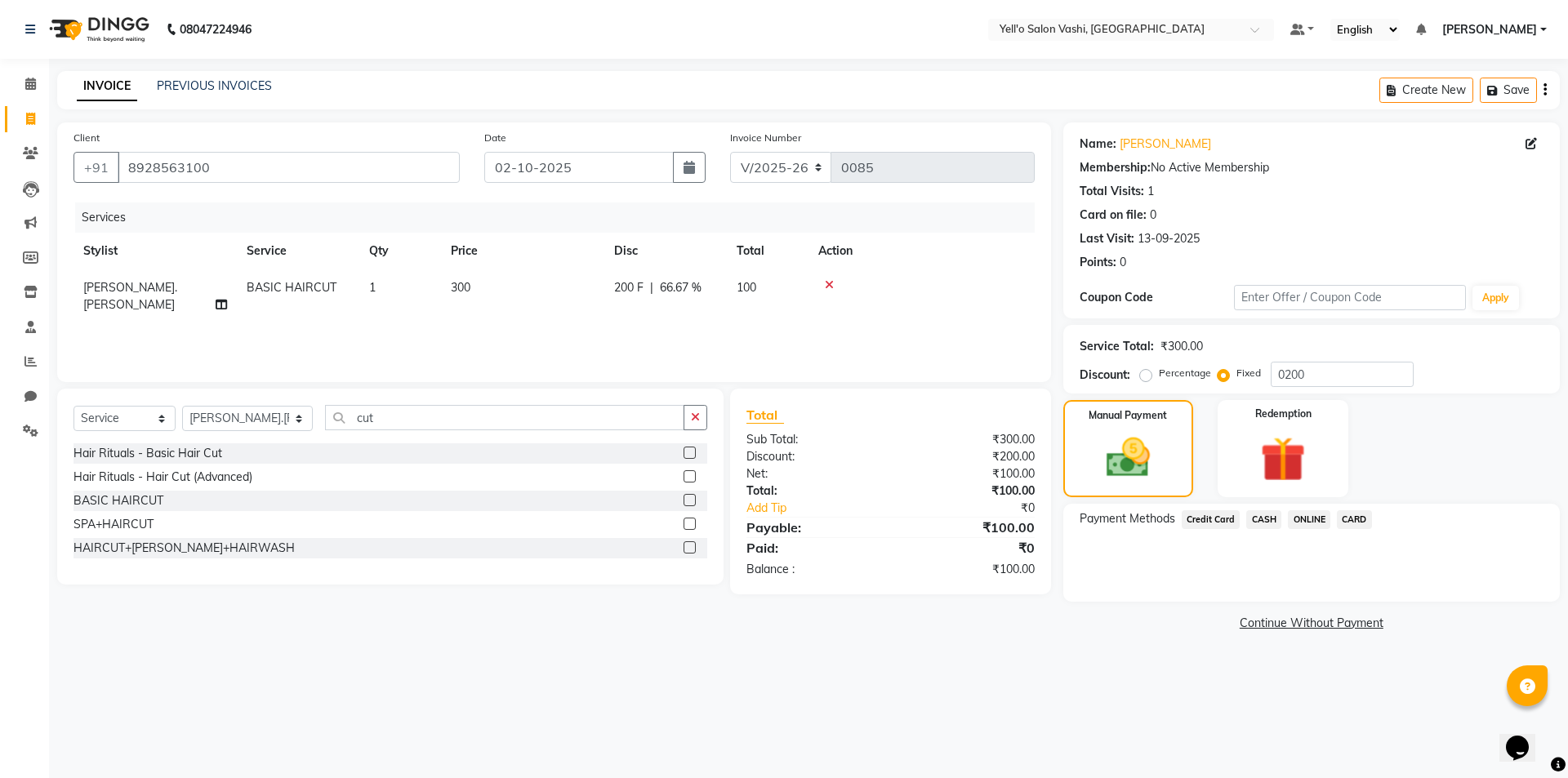
click at [1292, 518] on span "ONLINE" at bounding box center [1309, 520] width 42 height 18
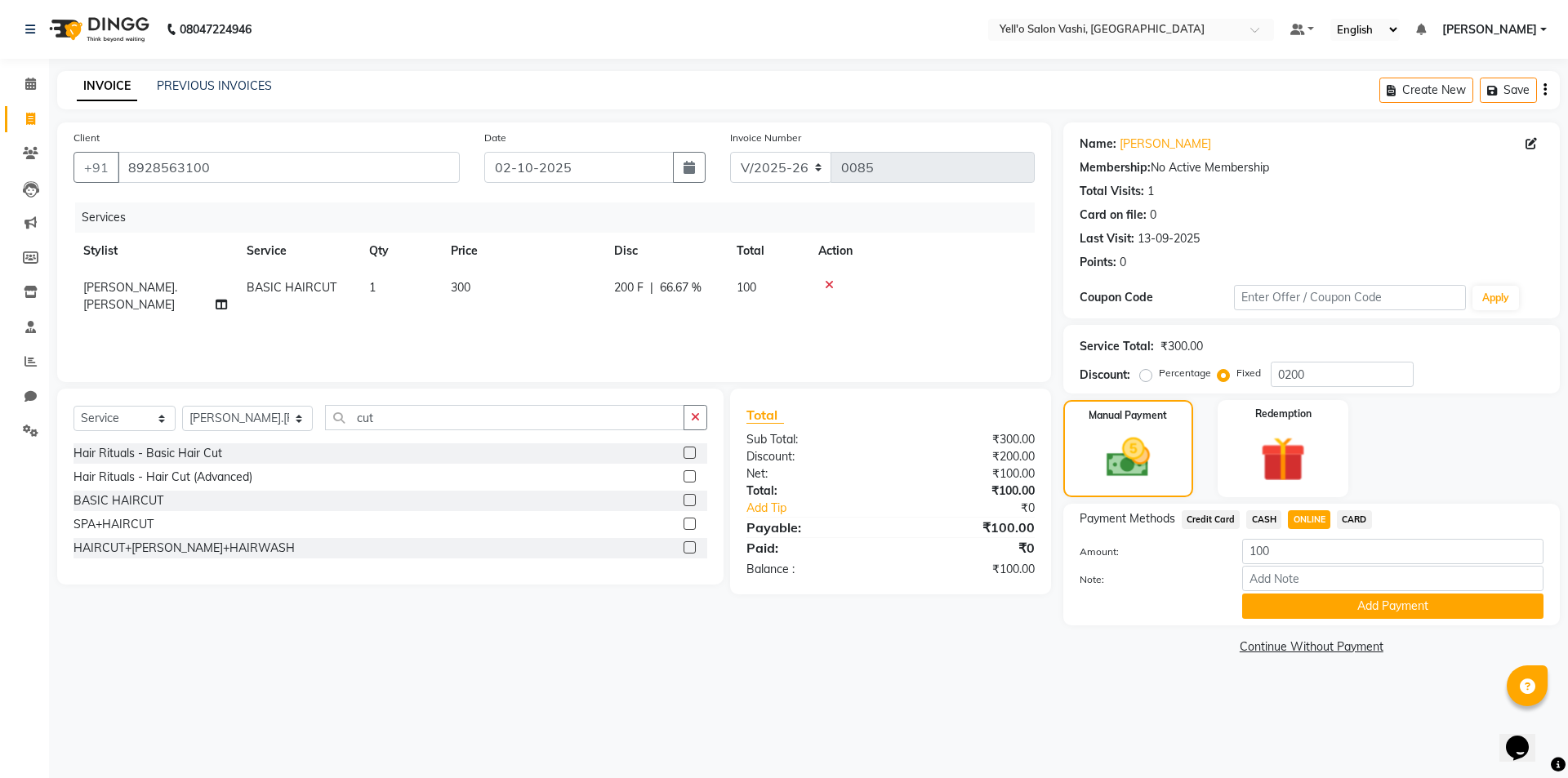
click at [1313, 600] on button "Add Payment" at bounding box center [1392, 606] width 301 height 25
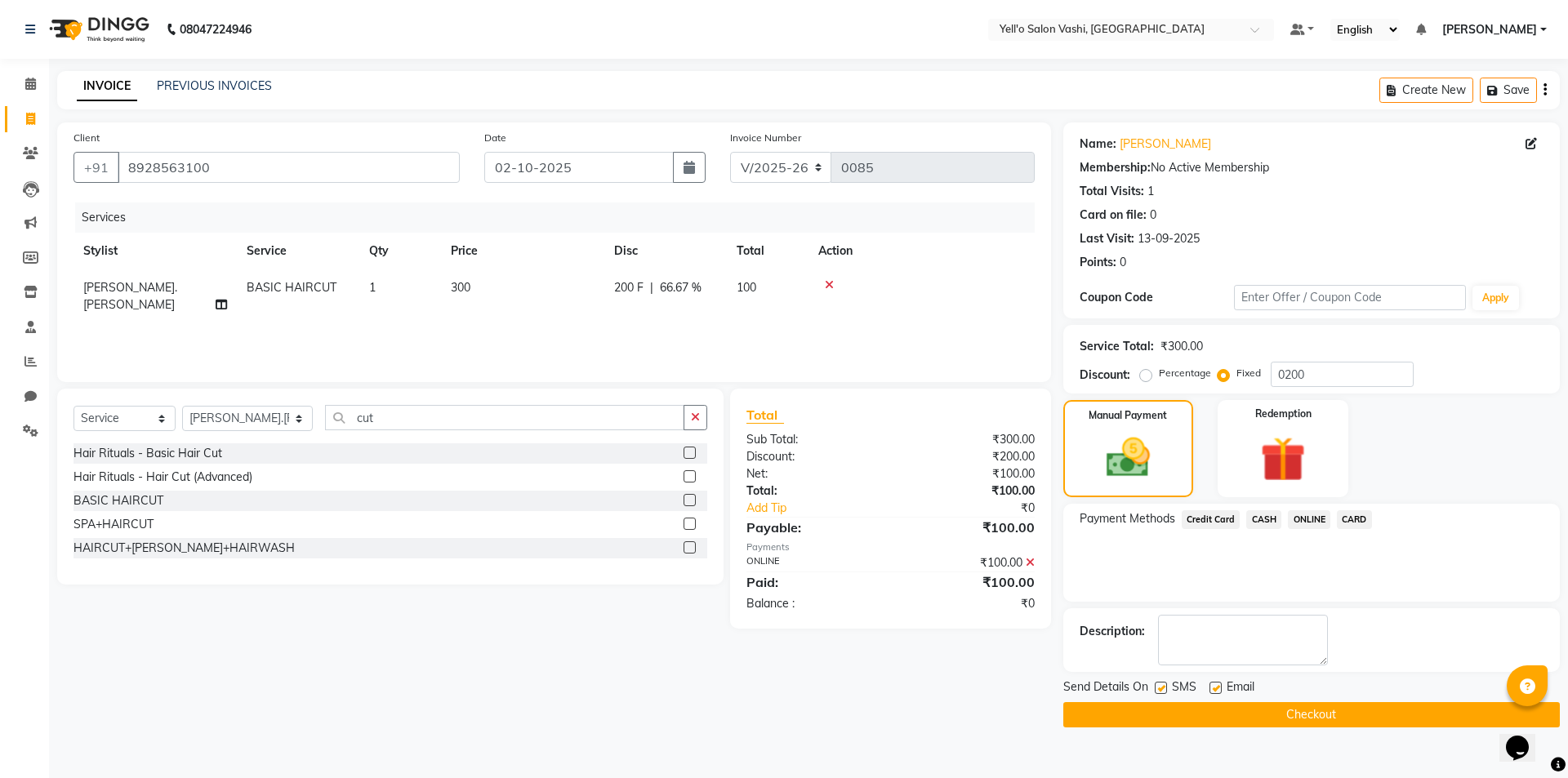
drag, startPoint x: 1159, startPoint y: 685, endPoint x: 1170, endPoint y: 679, distance: 12.5
click at [1163, 683] on label at bounding box center [1161, 688] width 12 height 12
click at [1163, 683] on input "checkbox" at bounding box center [1161, 689] width 11 height 11
checkbox input "false"
click at [1214, 684] on label at bounding box center [1215, 688] width 12 height 12
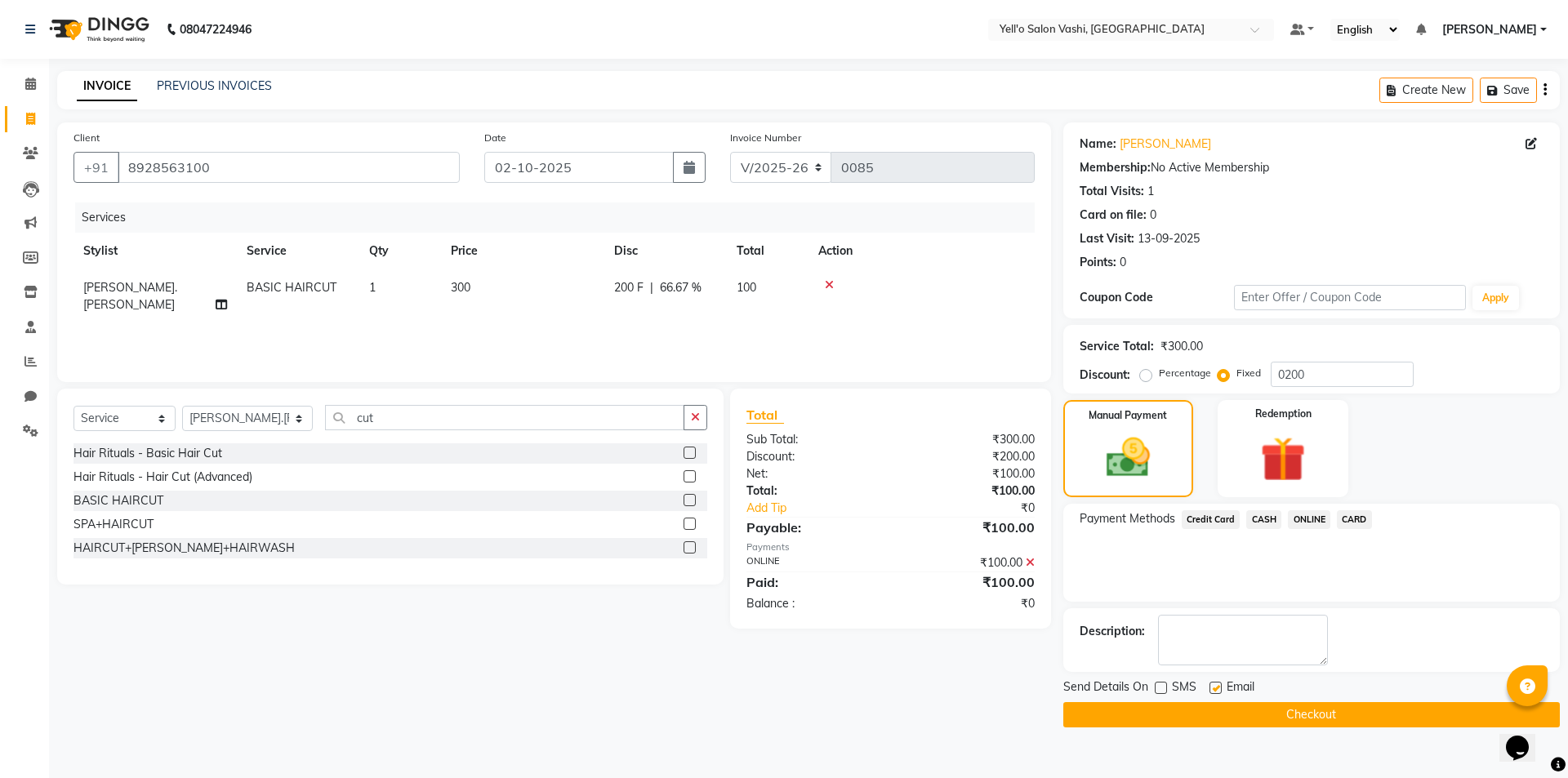
click at [1214, 684] on input "checkbox" at bounding box center [1215, 689] width 11 height 11
checkbox input "false"
click at [1220, 705] on button "Checkout" at bounding box center [1311, 714] width 497 height 25
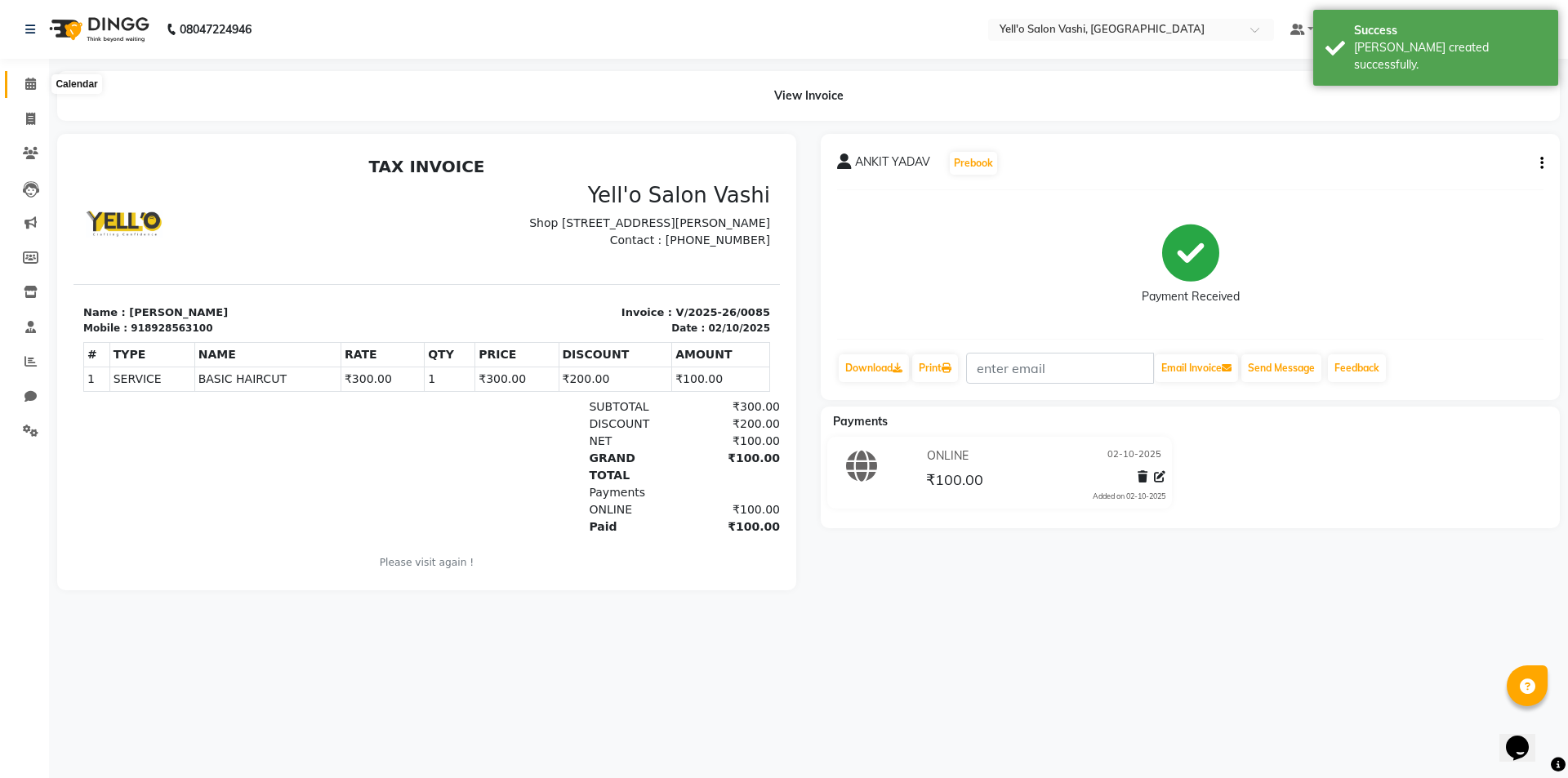
click at [23, 83] on span at bounding box center [30, 85] width 29 height 18
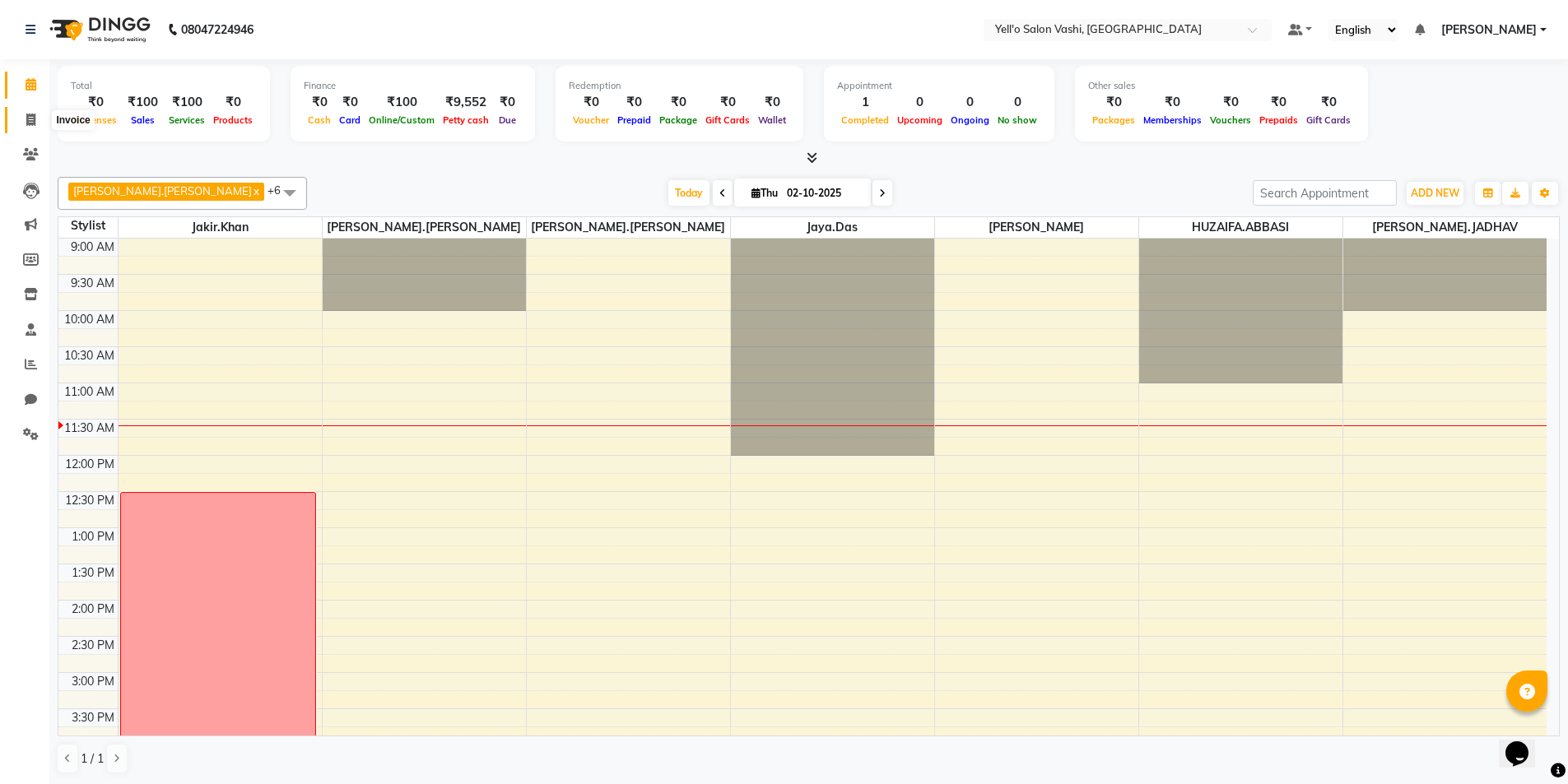
click at [29, 117] on icon at bounding box center [31, 119] width 9 height 12
select select "service"
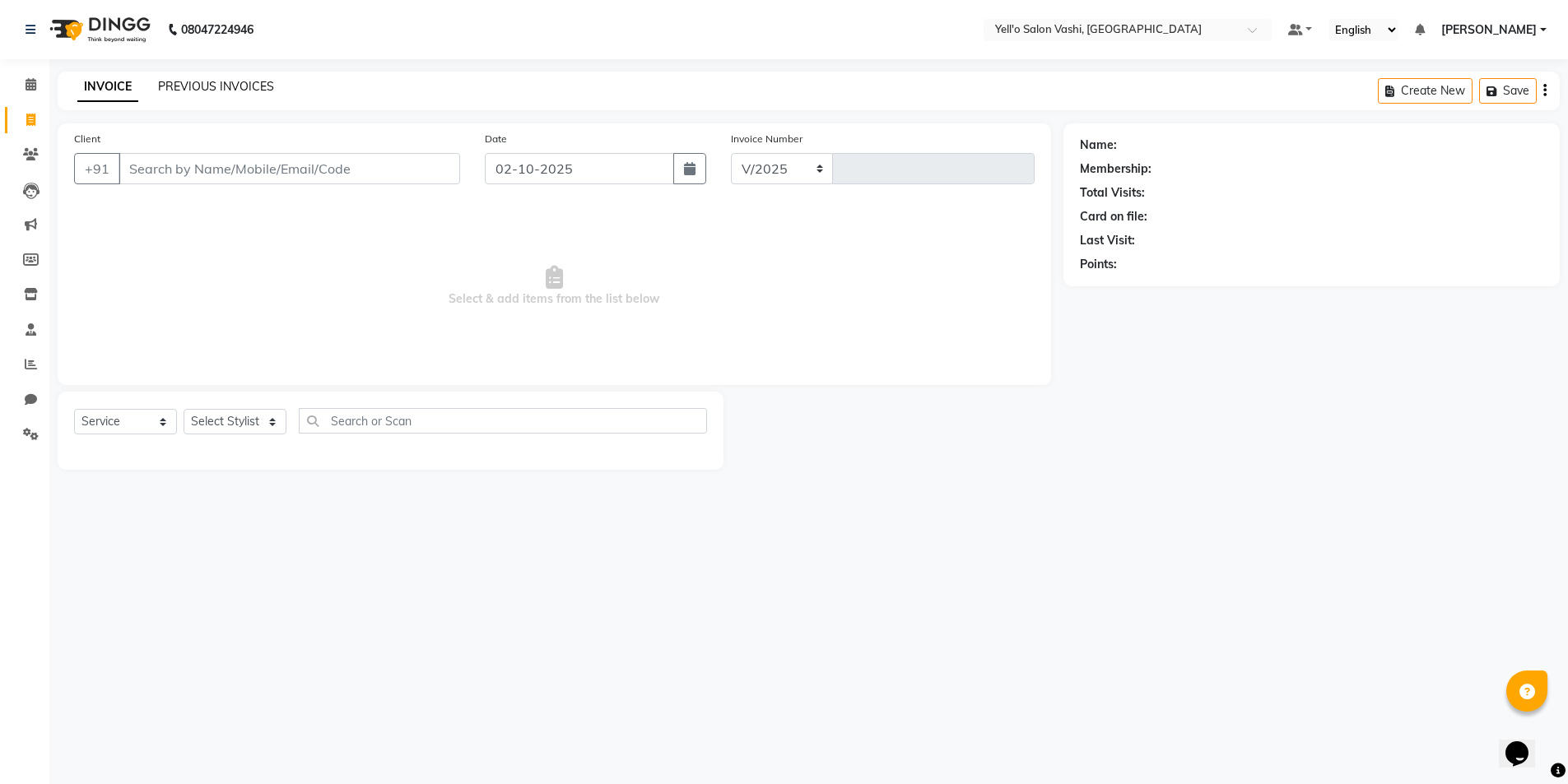
select select "9011"
type input "0086"
click at [241, 80] on link "PREVIOUS INVOICES" at bounding box center [216, 86] width 116 height 15
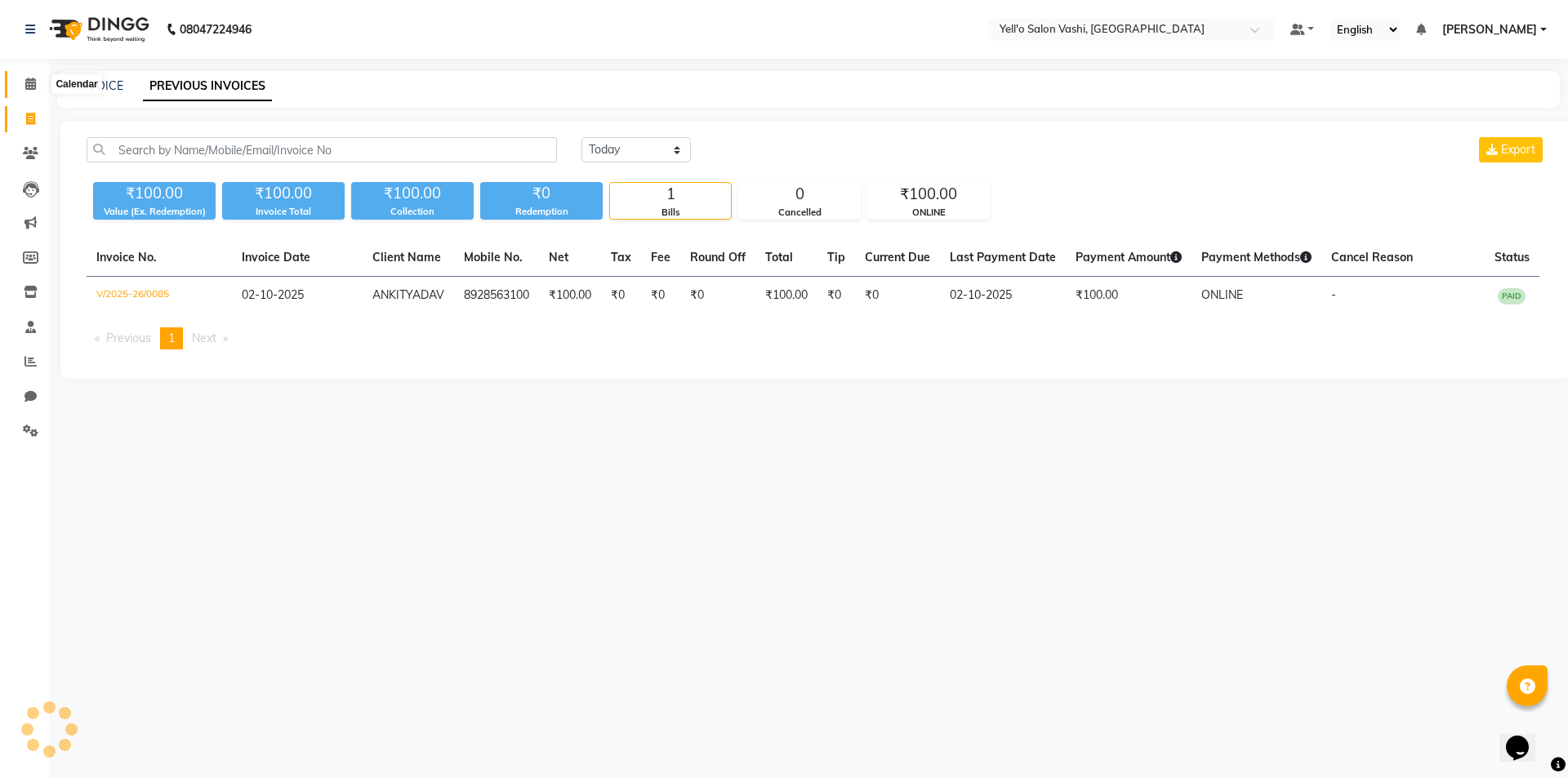
click at [23, 80] on span at bounding box center [30, 85] width 29 height 18
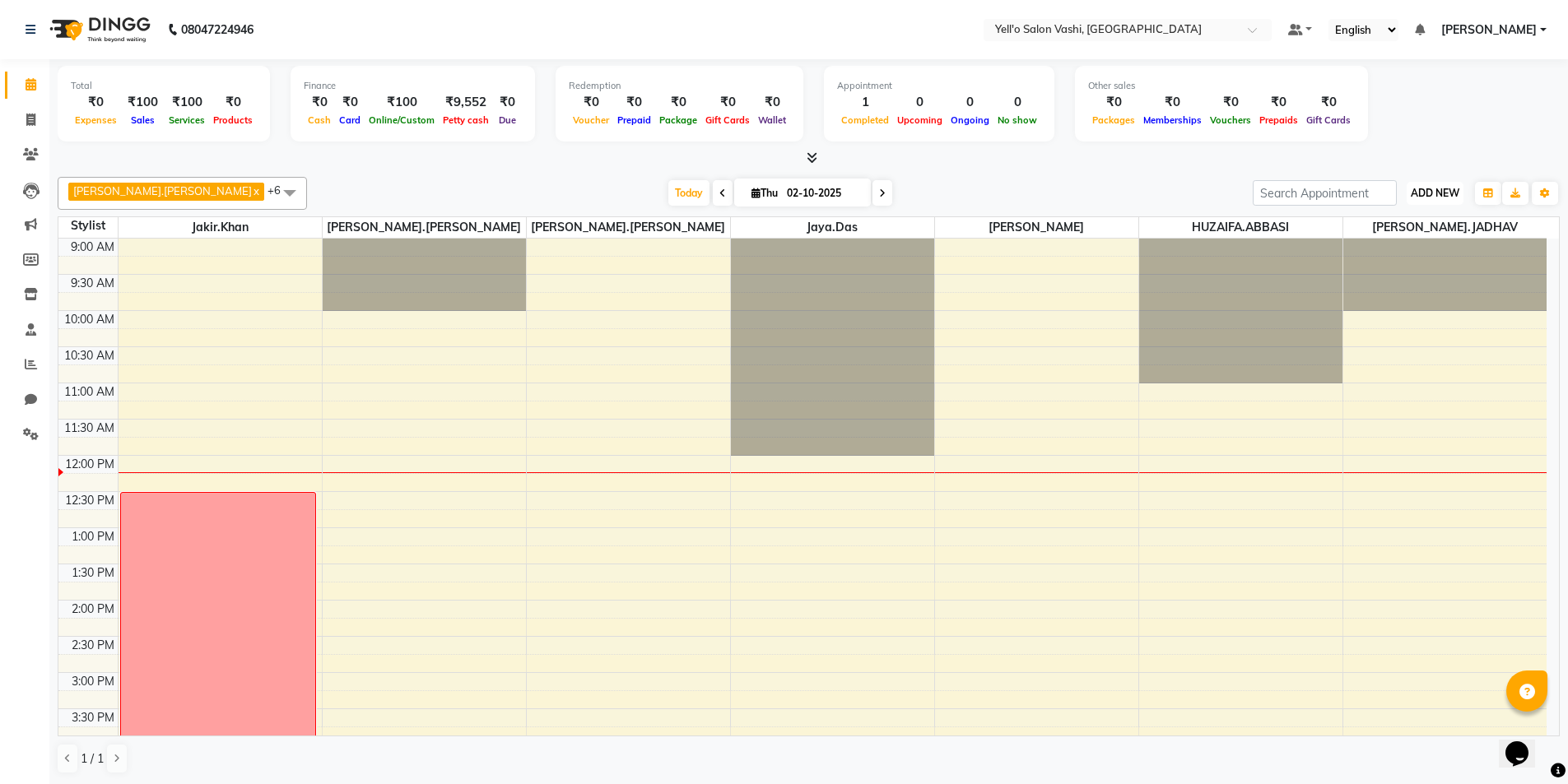
click at [1427, 197] on span "ADD NEW" at bounding box center [1434, 192] width 48 height 12
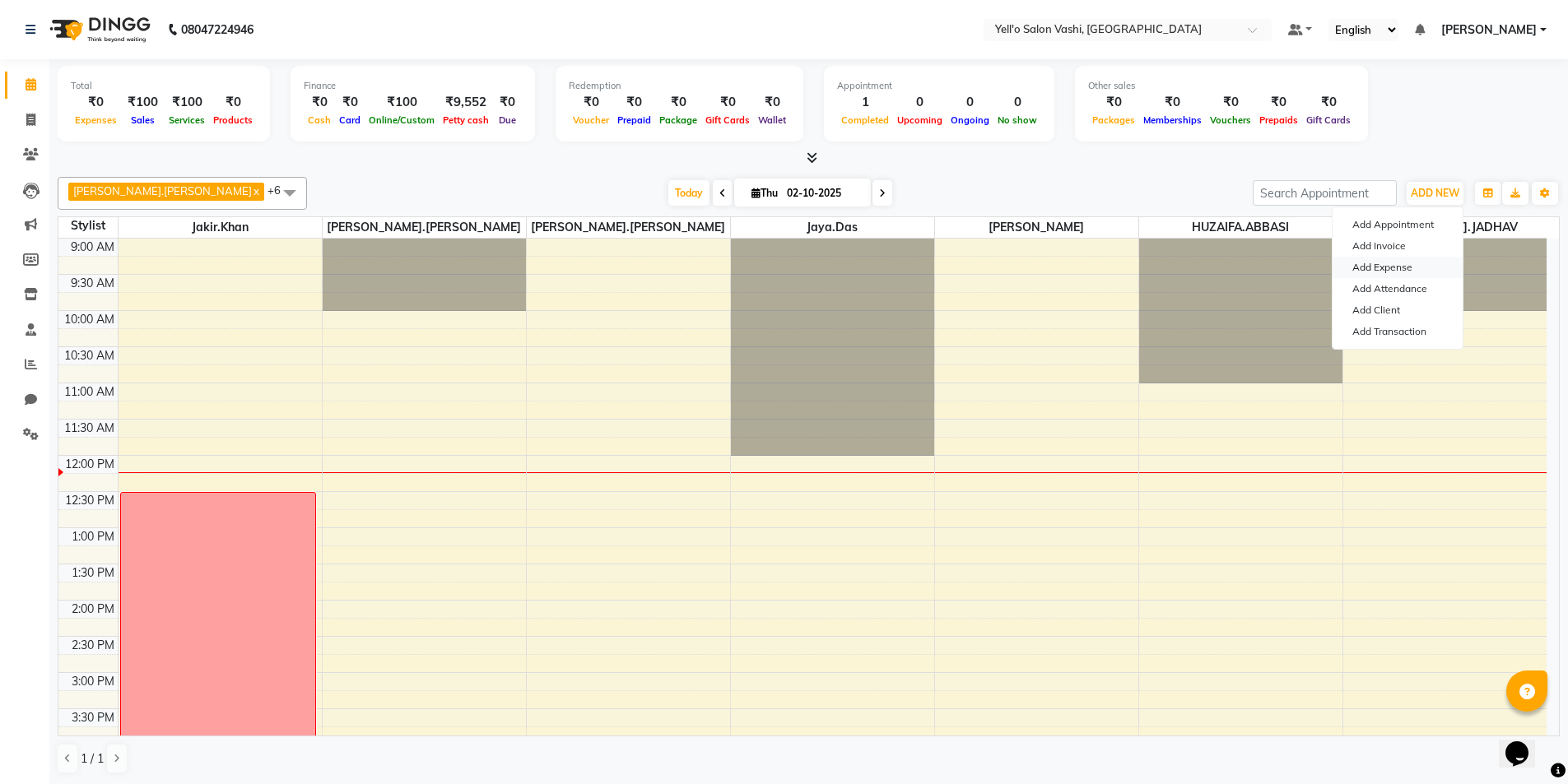
click at [1390, 261] on link "Add Expense" at bounding box center [1397, 267] width 130 height 21
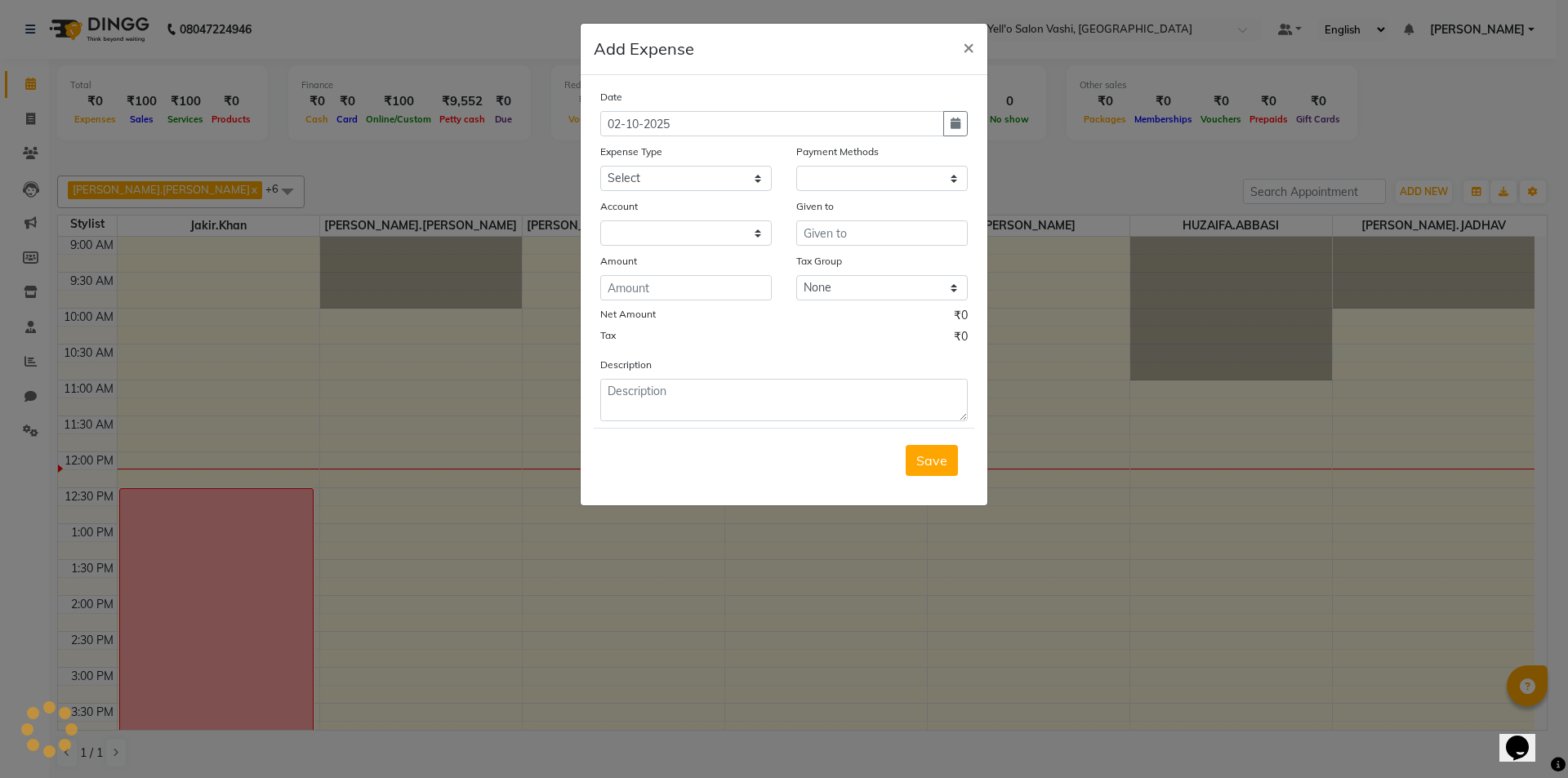
select select "1"
select select "8264"
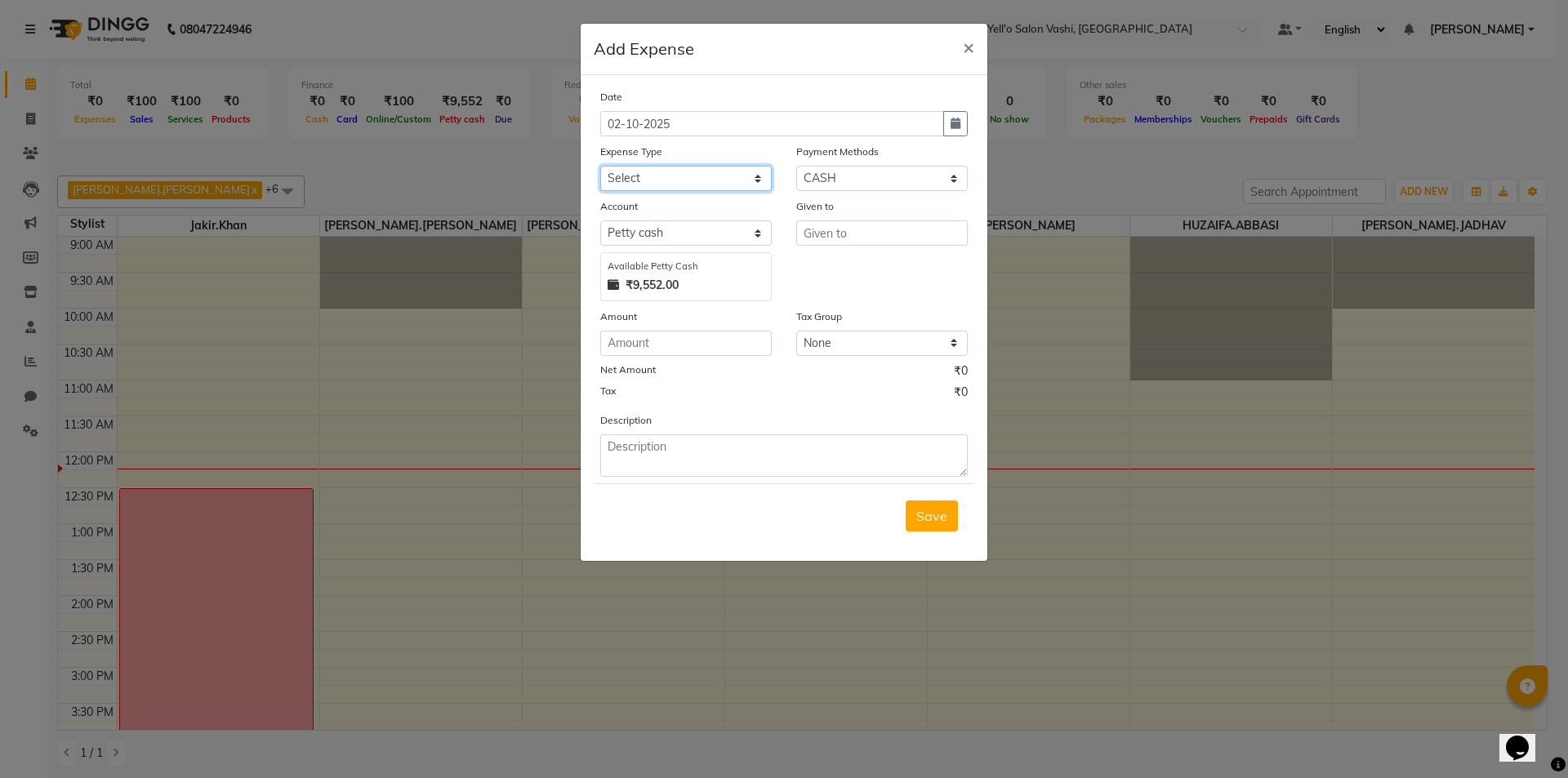
click at [669, 180] on select "Select Advance Salary Bank charges Car maintenance Cash transfer to bank Cash t…" at bounding box center [686, 178] width 171 height 25
select select "18"
click at [600, 166] on select "Select Advance Salary Bank charges Car maintenance Cash transfer to bank Cash t…" at bounding box center [686, 178] width 171 height 25
click at [860, 244] on input "text" at bounding box center [882, 232] width 171 height 25
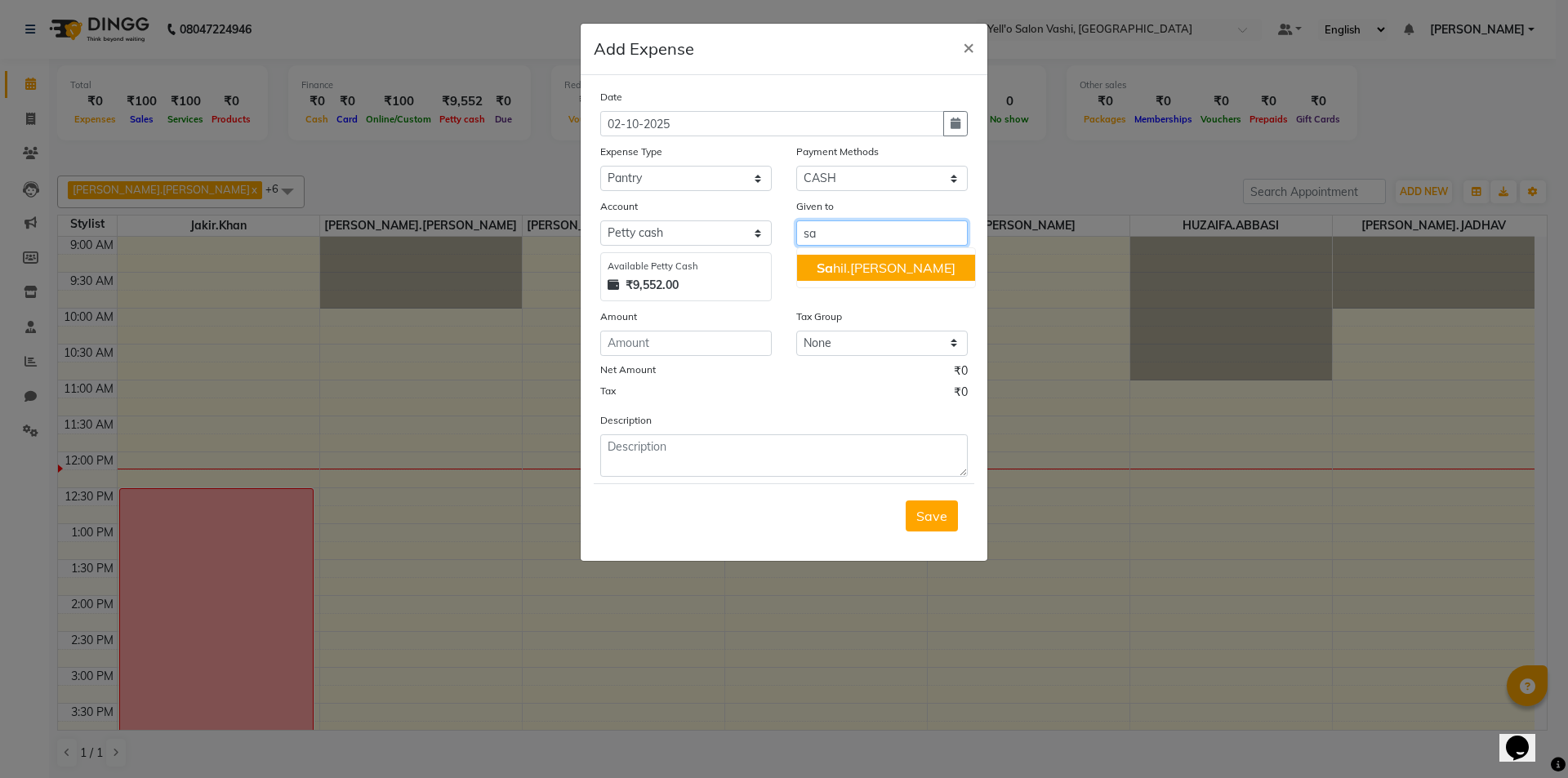
click at [840, 273] on ngb-highlight "Sa hil.[PERSON_NAME]" at bounding box center [886, 268] width 139 height 17
type input "[PERSON_NAME].[PERSON_NAME]"
click at [690, 336] on input "number" at bounding box center [686, 343] width 171 height 25
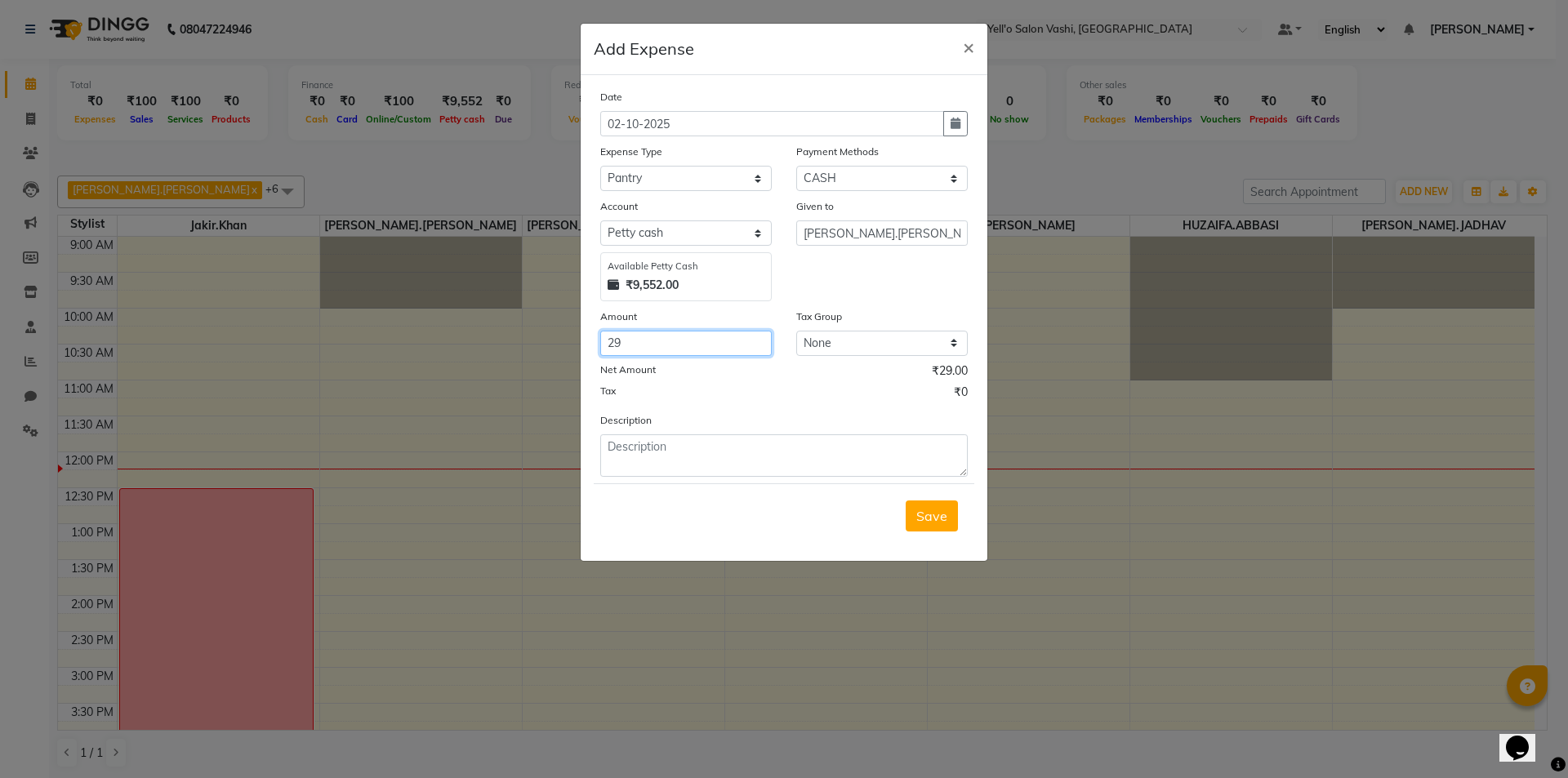
type input "29"
click at [694, 446] on textarea at bounding box center [784, 455] width 368 height 42
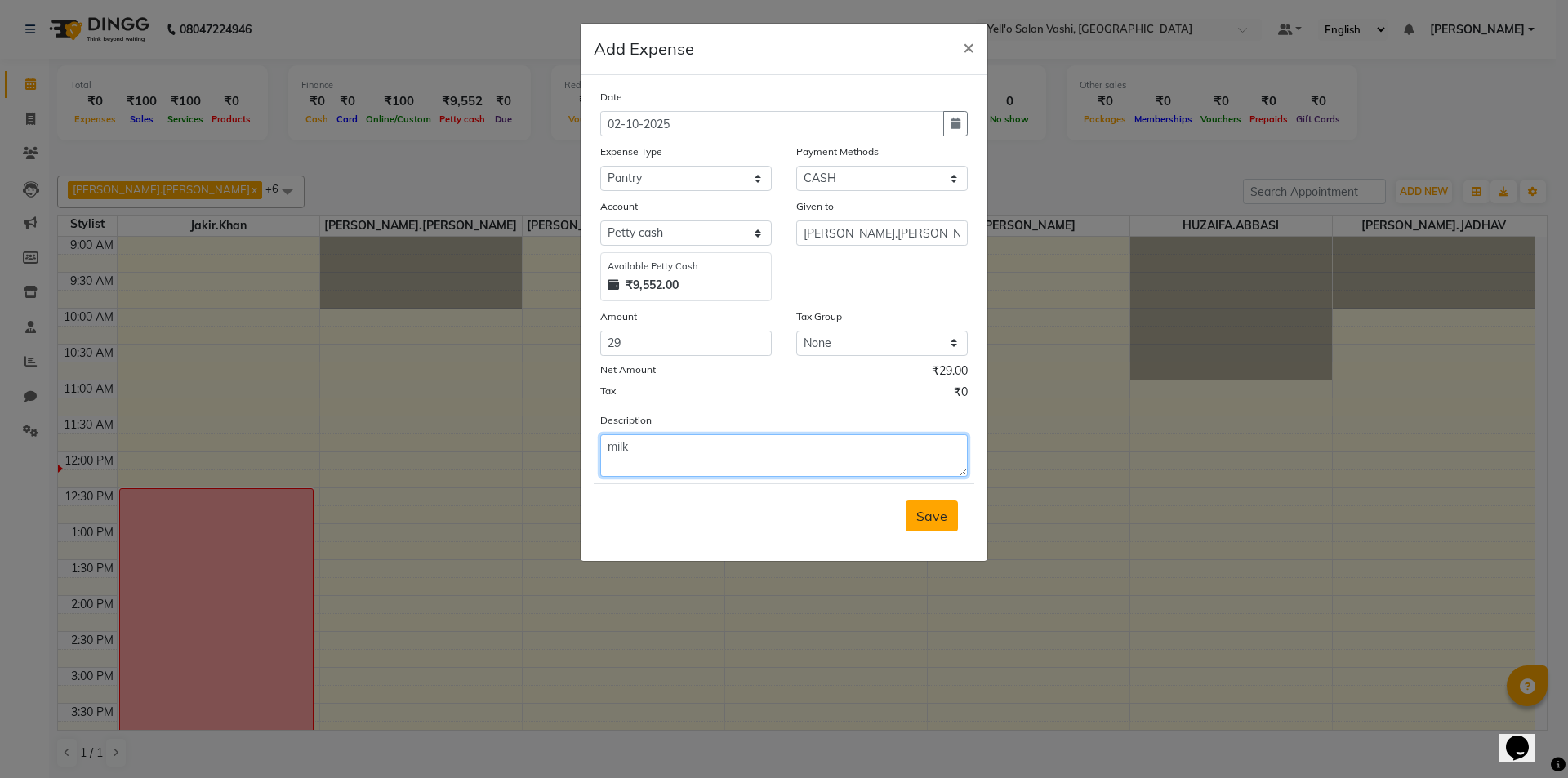
type textarea "milk"
click at [934, 521] on span "Save" at bounding box center [932, 516] width 31 height 17
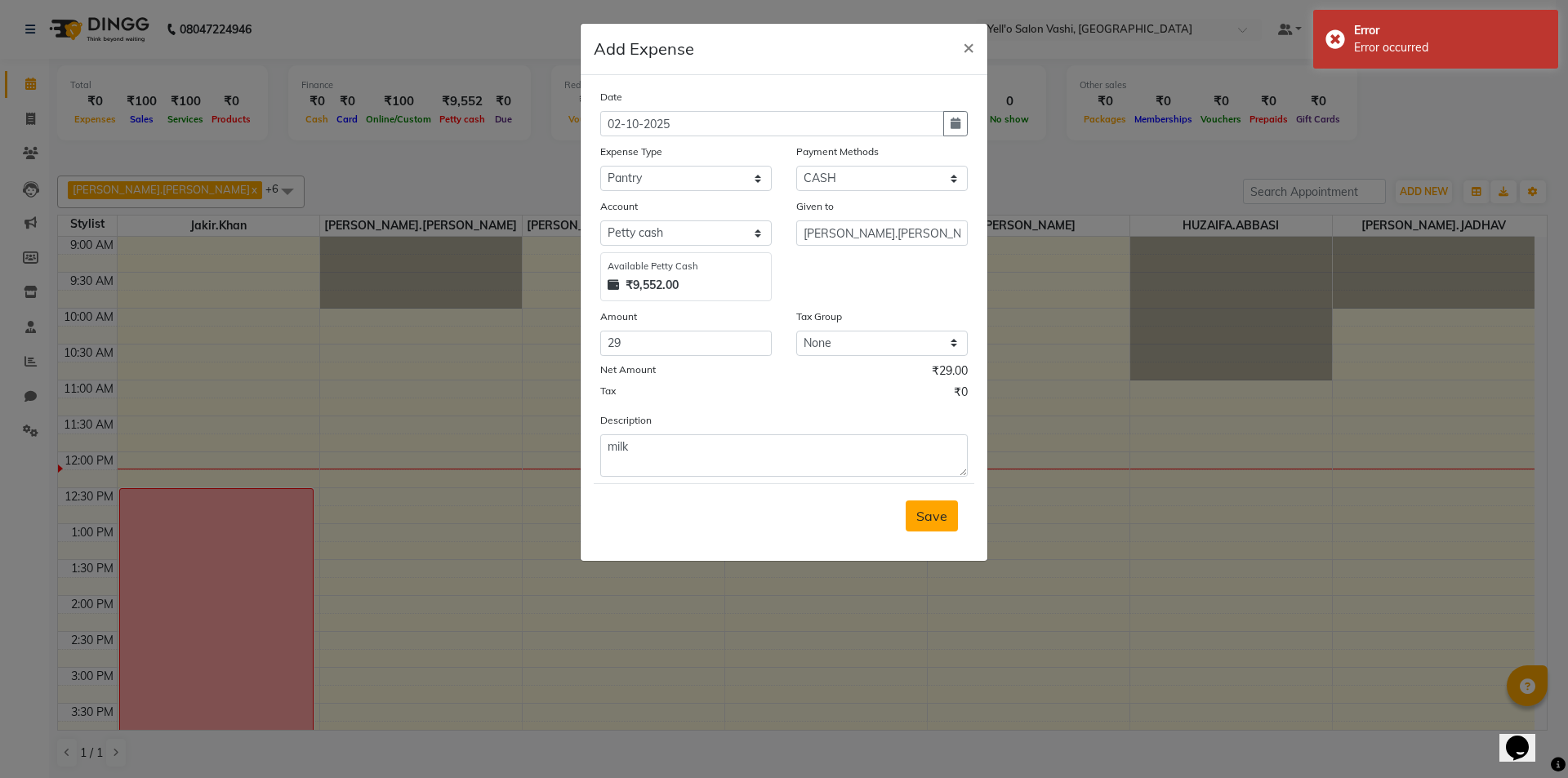
click at [934, 519] on span "Save" at bounding box center [932, 516] width 31 height 17
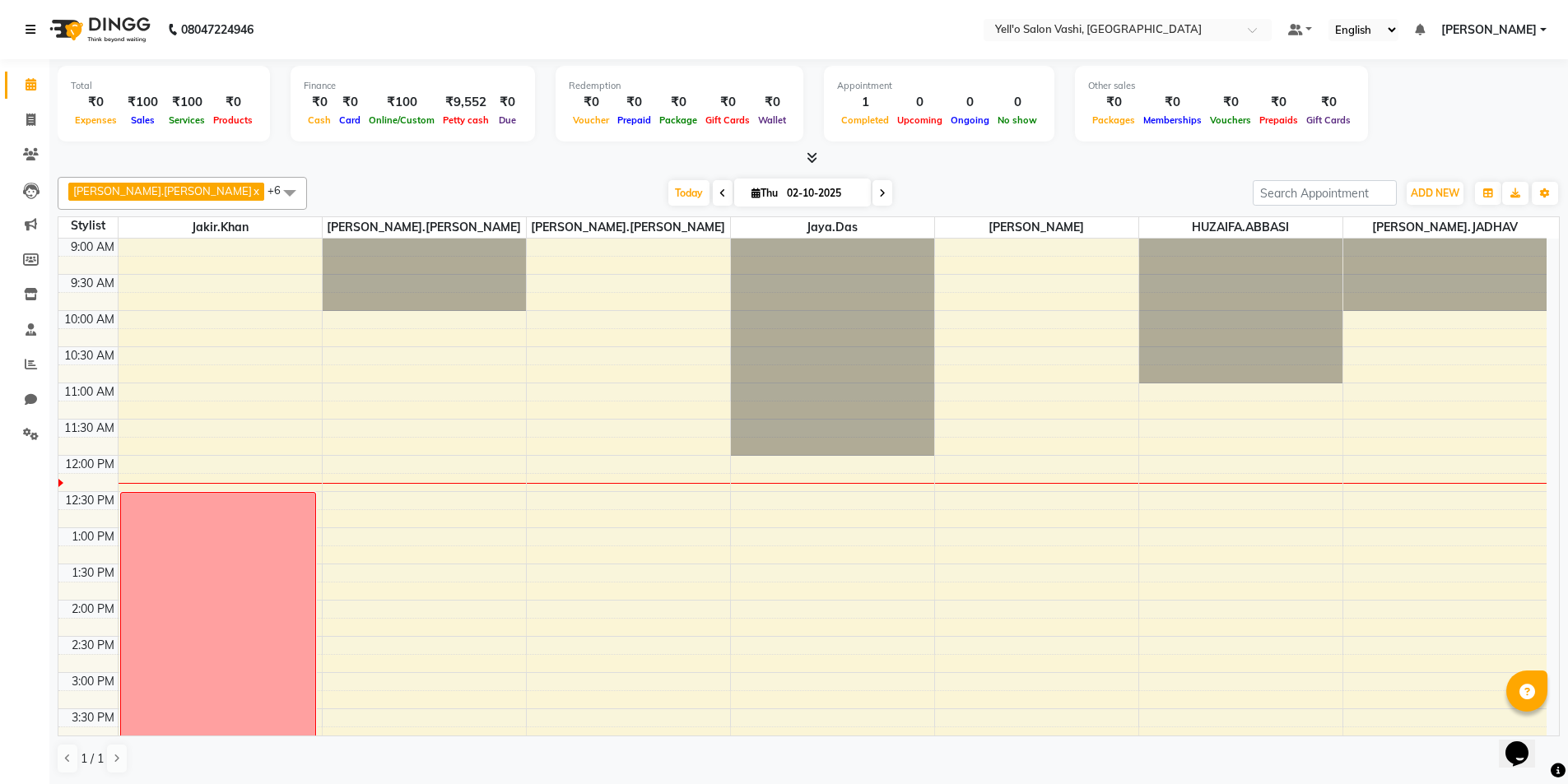
click at [27, 26] on icon at bounding box center [30, 30] width 10 height 11
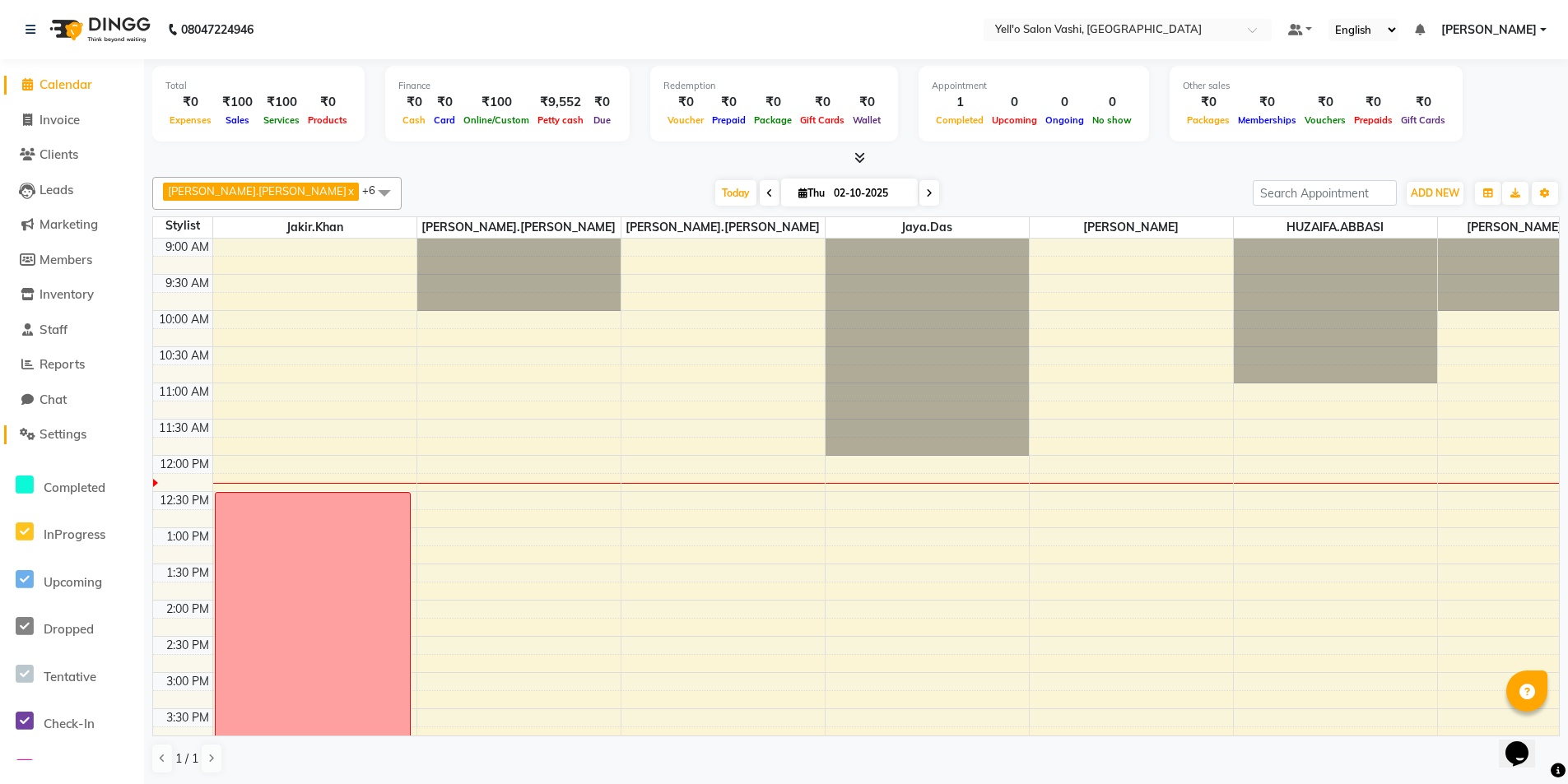
click at [96, 433] on link "Settings" at bounding box center [72, 435] width 136 height 19
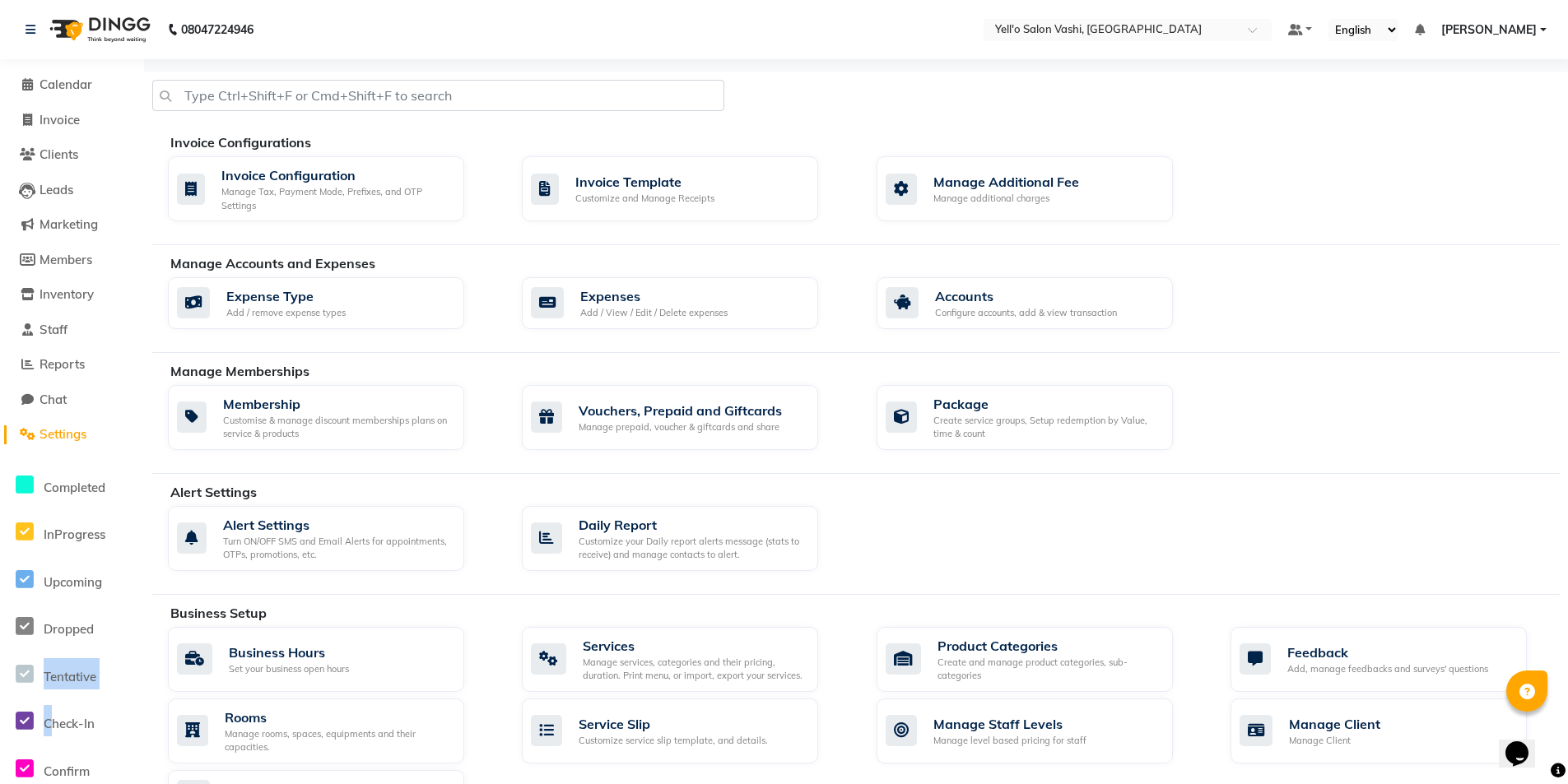
drag, startPoint x: 0, startPoint y: 683, endPoint x: 148, endPoint y: 766, distance: 169.7
click at [95, 732] on li "Completed InProgress Upcoming Dropped Tentative Check-In Confirm" at bounding box center [72, 626] width 144 height 348
click at [59, 85] on span "Calendar" at bounding box center [66, 84] width 53 height 16
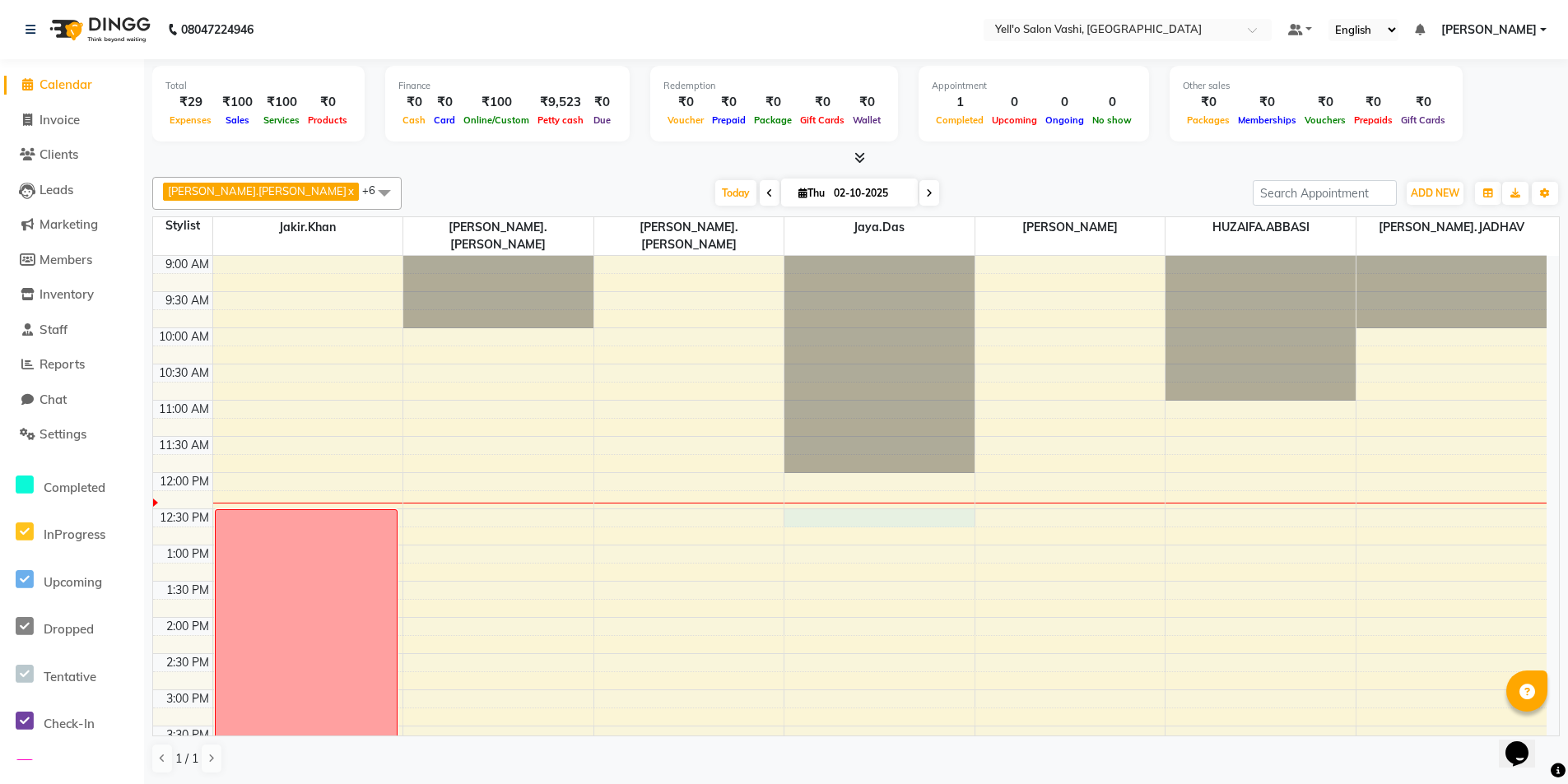
click at [854, 503] on div "9:00 AM 9:30 AM 10:00 AM 10:30 AM 11:00 AM 11:30 AM 12:00 PM 12:30 PM 1:00 PM 1…" at bounding box center [850, 726] width 1393 height 941
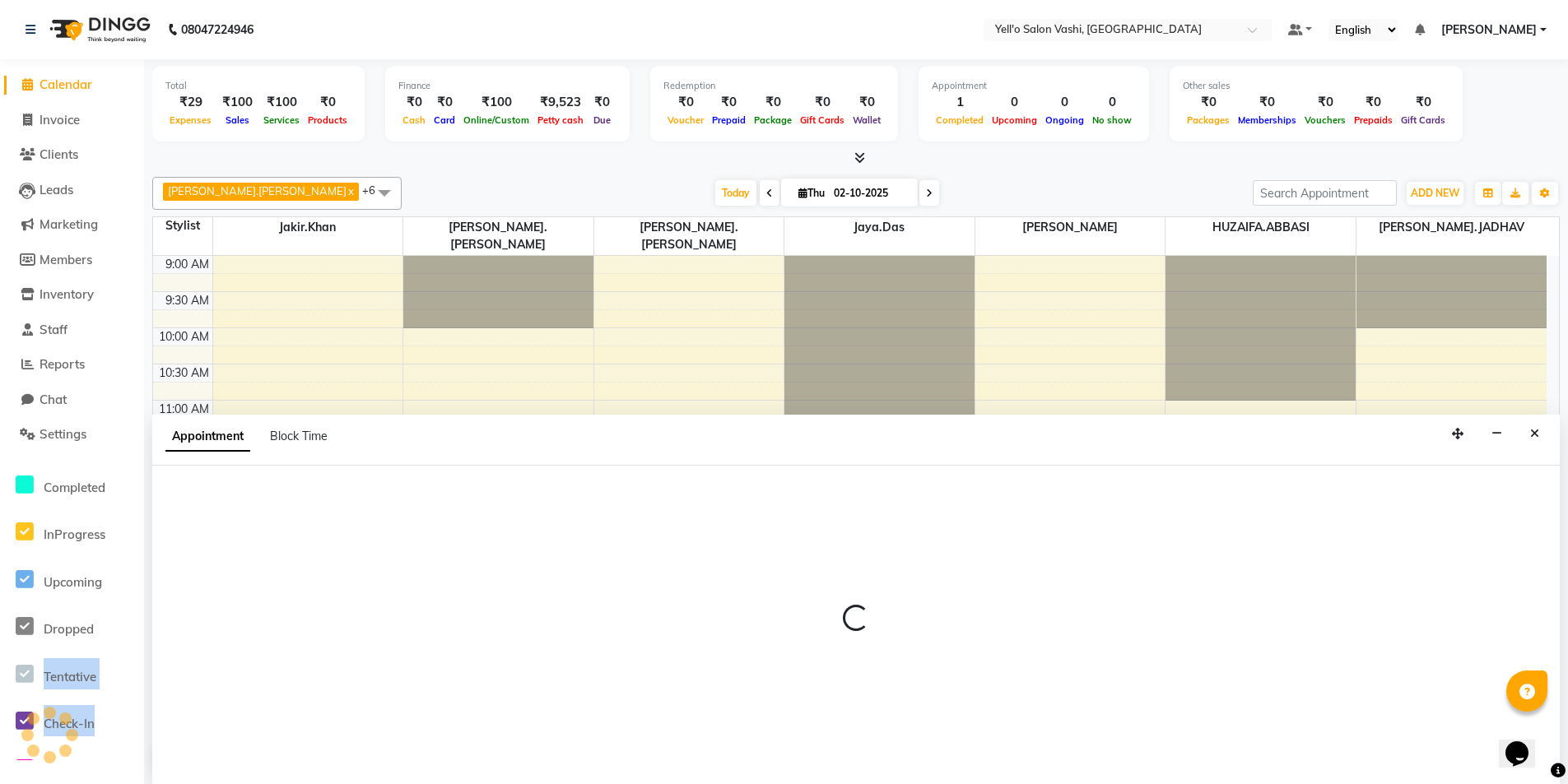
scroll to position [1, 0]
select select "91613"
select select "tentative"
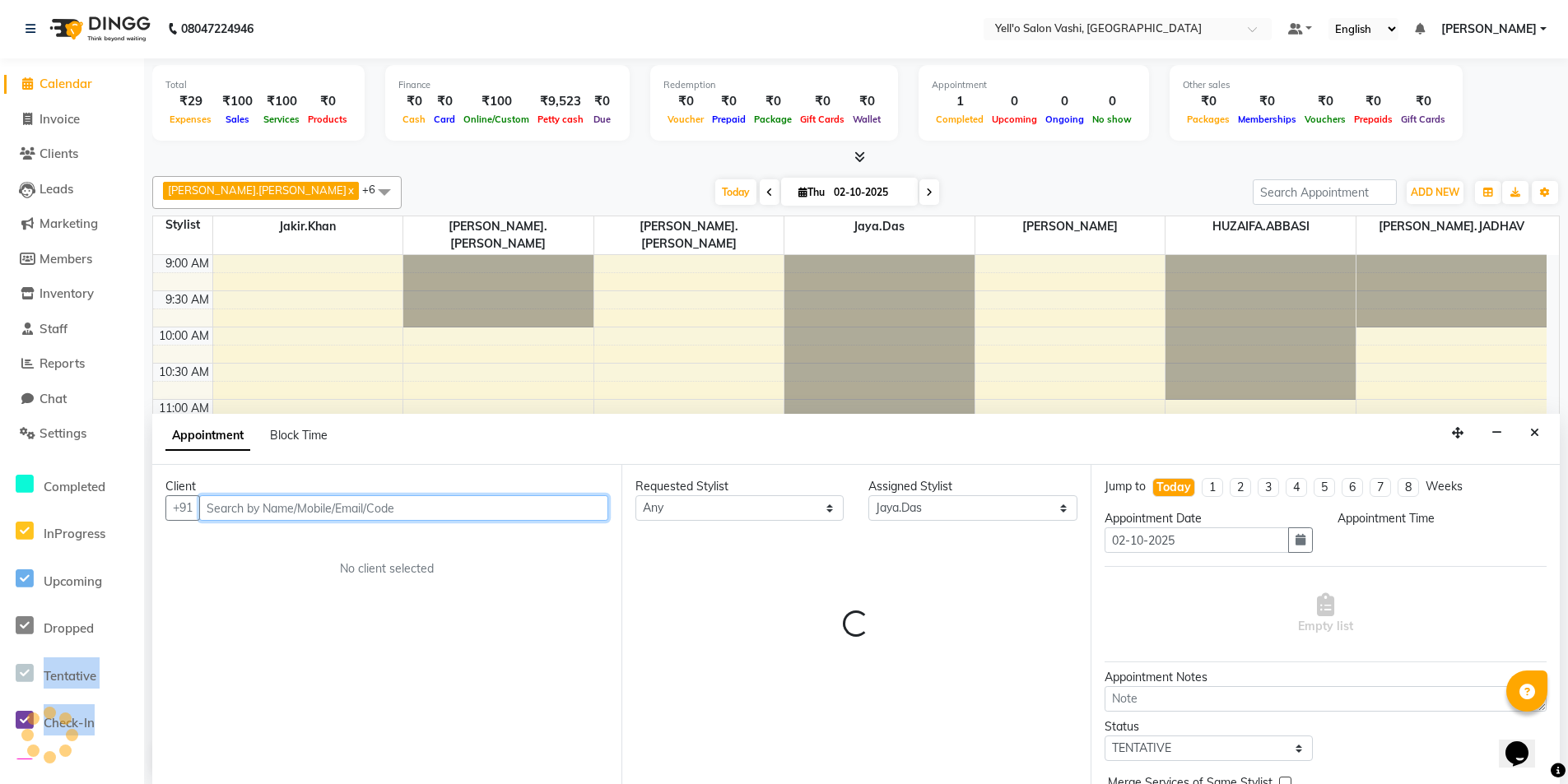
select select "750"
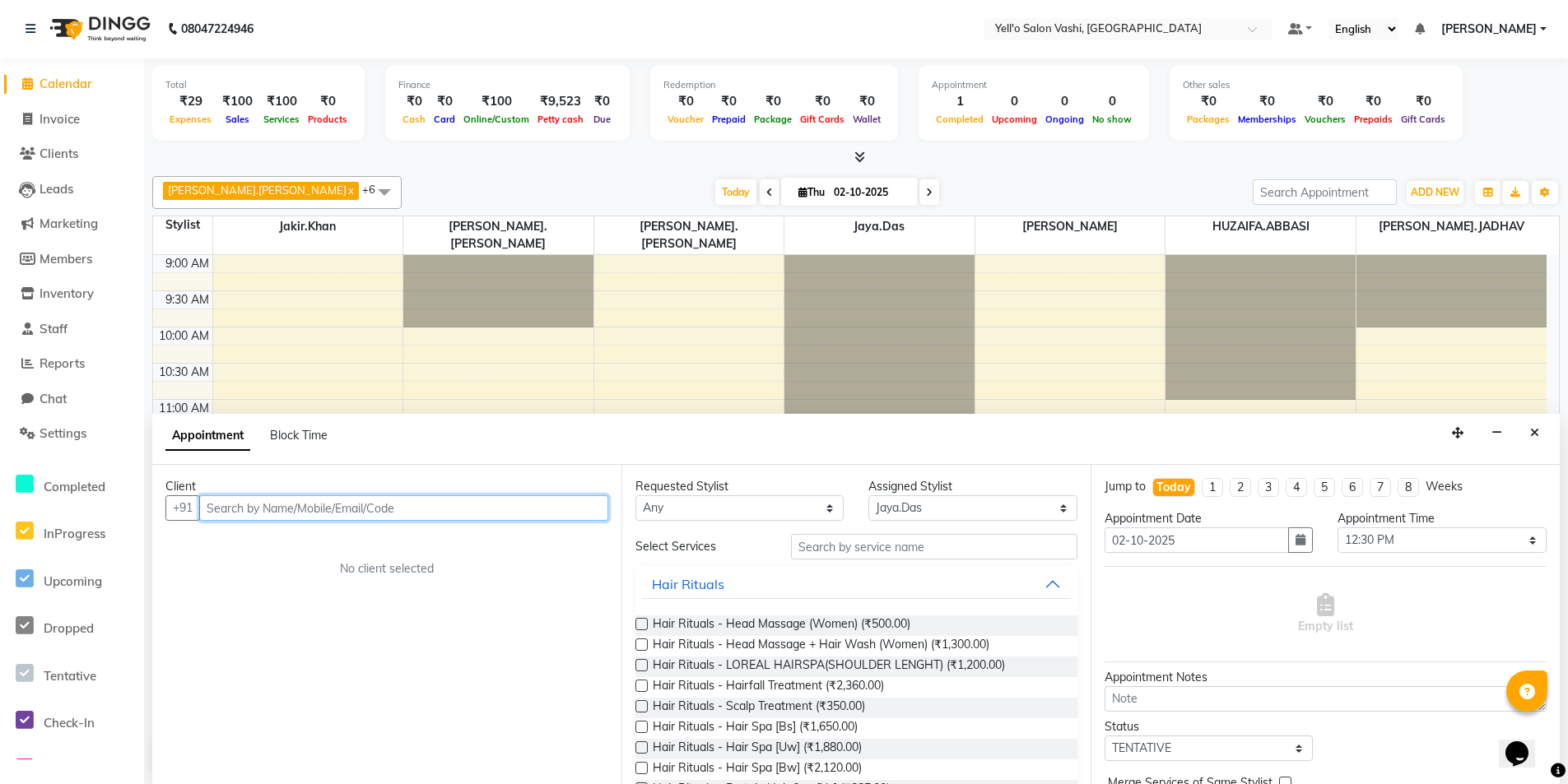
click at [400, 503] on input "text" at bounding box center [403, 507] width 409 height 25
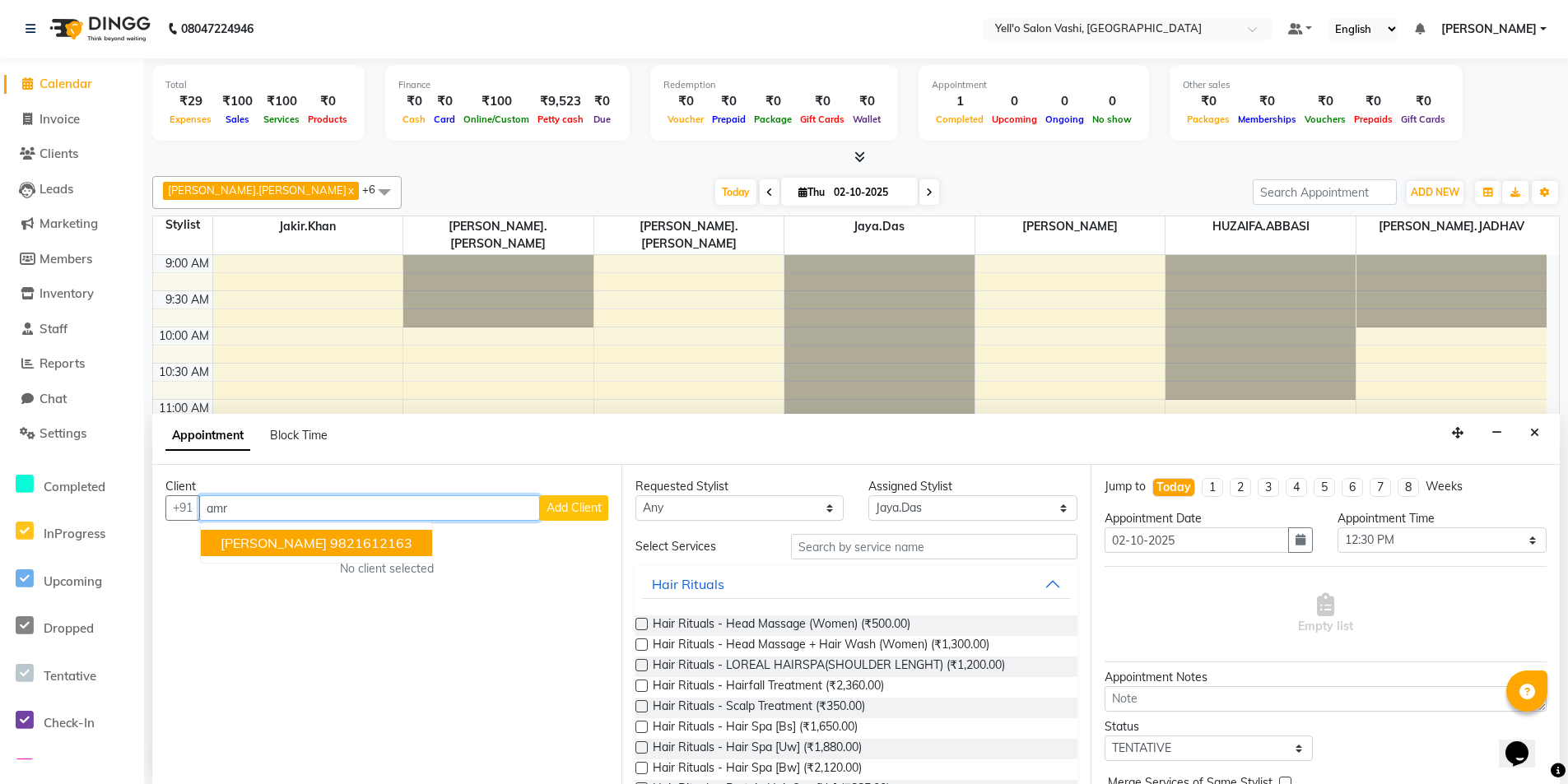
click at [325, 534] on button "[PERSON_NAME] 9821612163" at bounding box center [316, 543] width 231 height 26
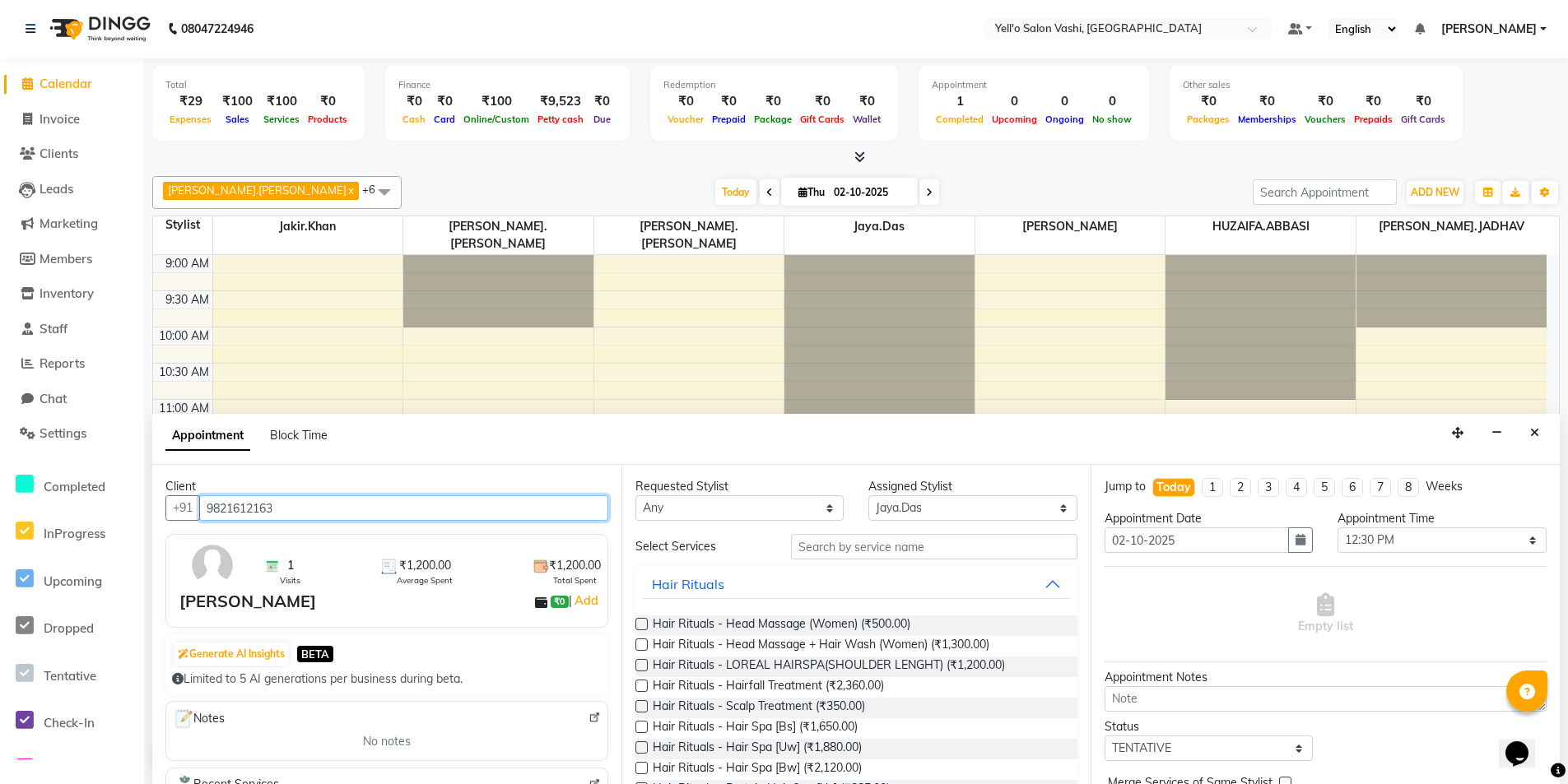
type input "9821612163"
click at [877, 544] on input "text" at bounding box center [934, 546] width 286 height 25
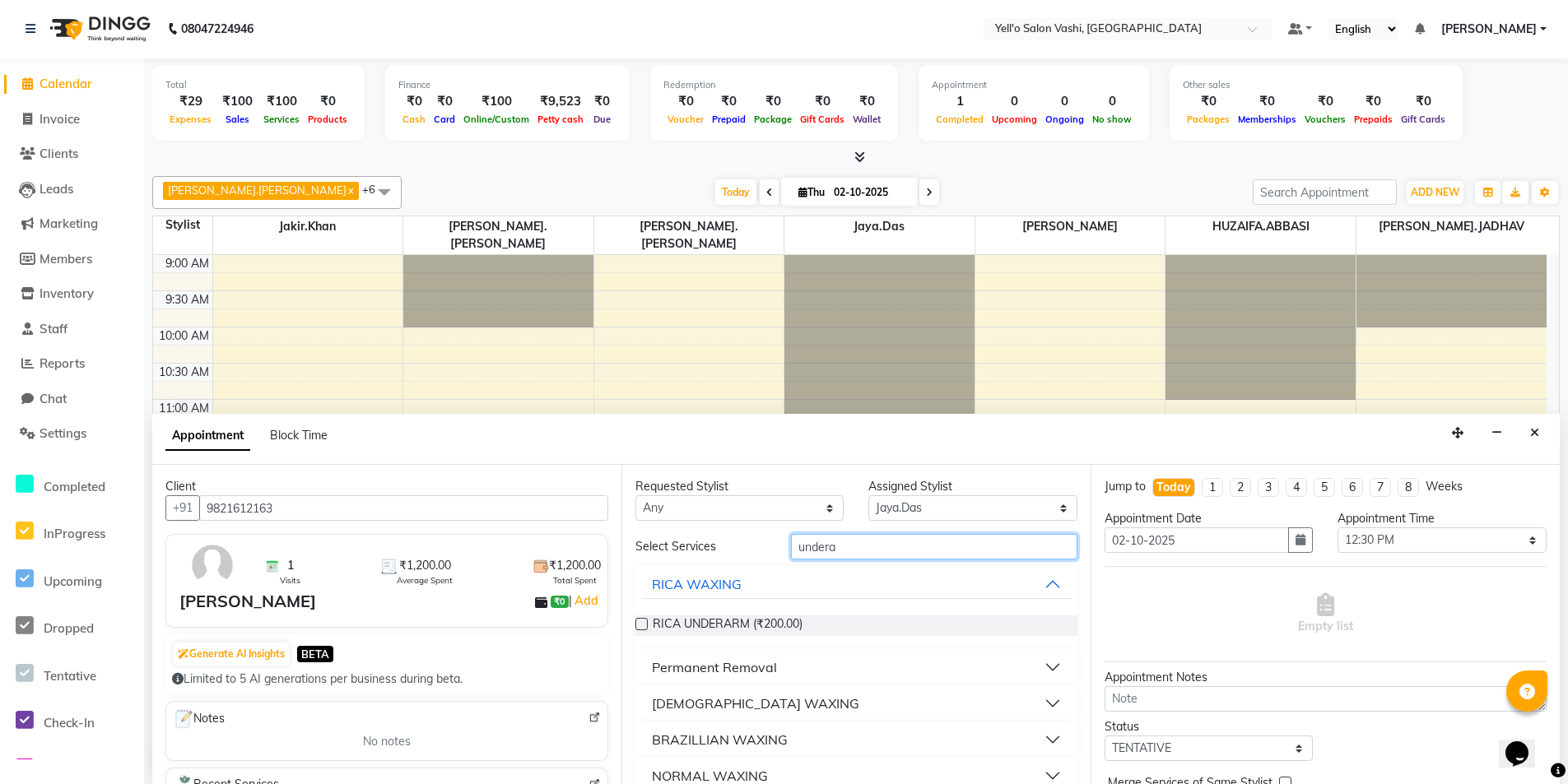
type input "undera"
click at [731, 711] on div "[DEMOGRAPHIC_DATA] WAXING" at bounding box center [755, 703] width 207 height 20
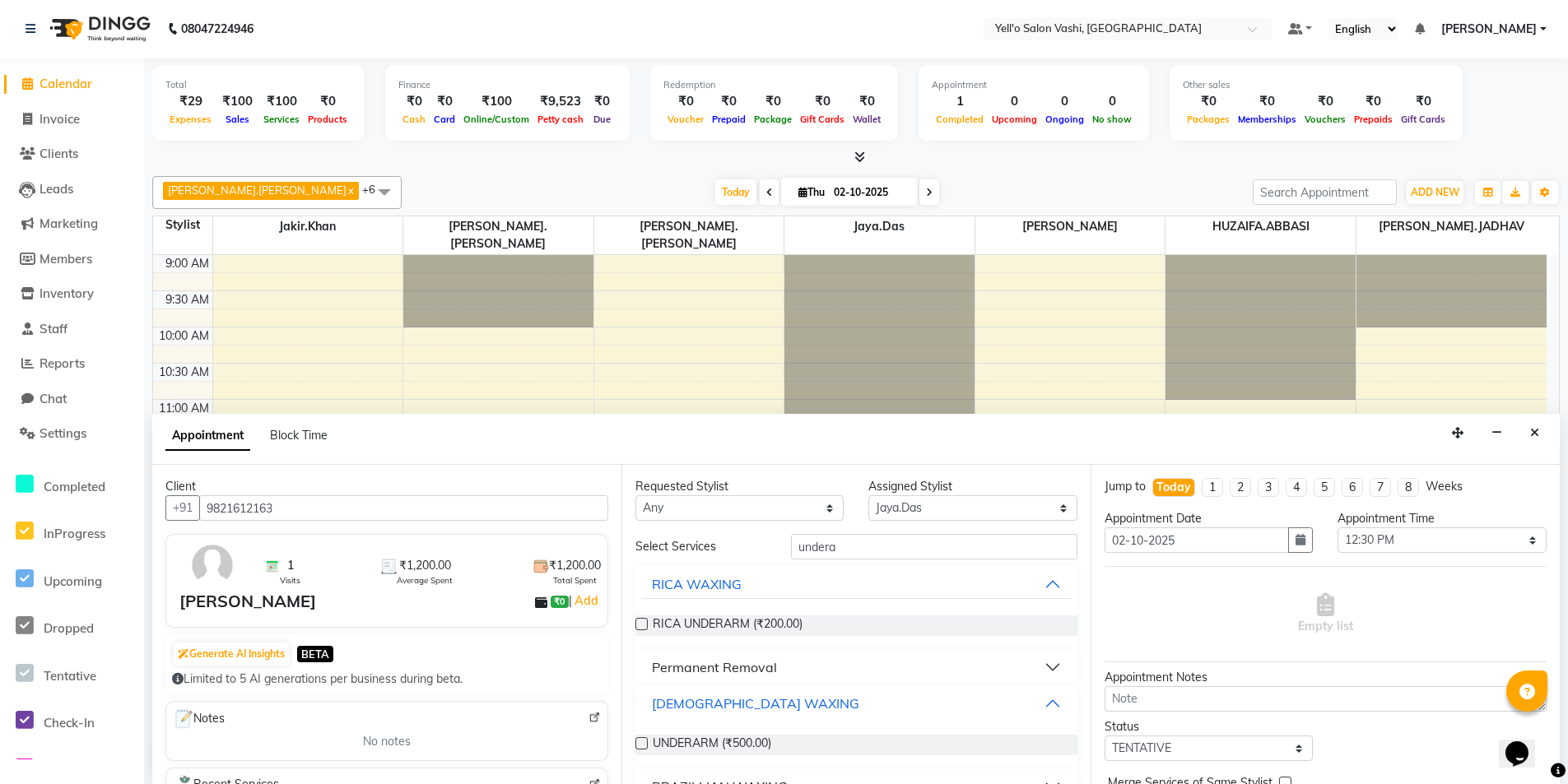
scroll to position [70, 0]
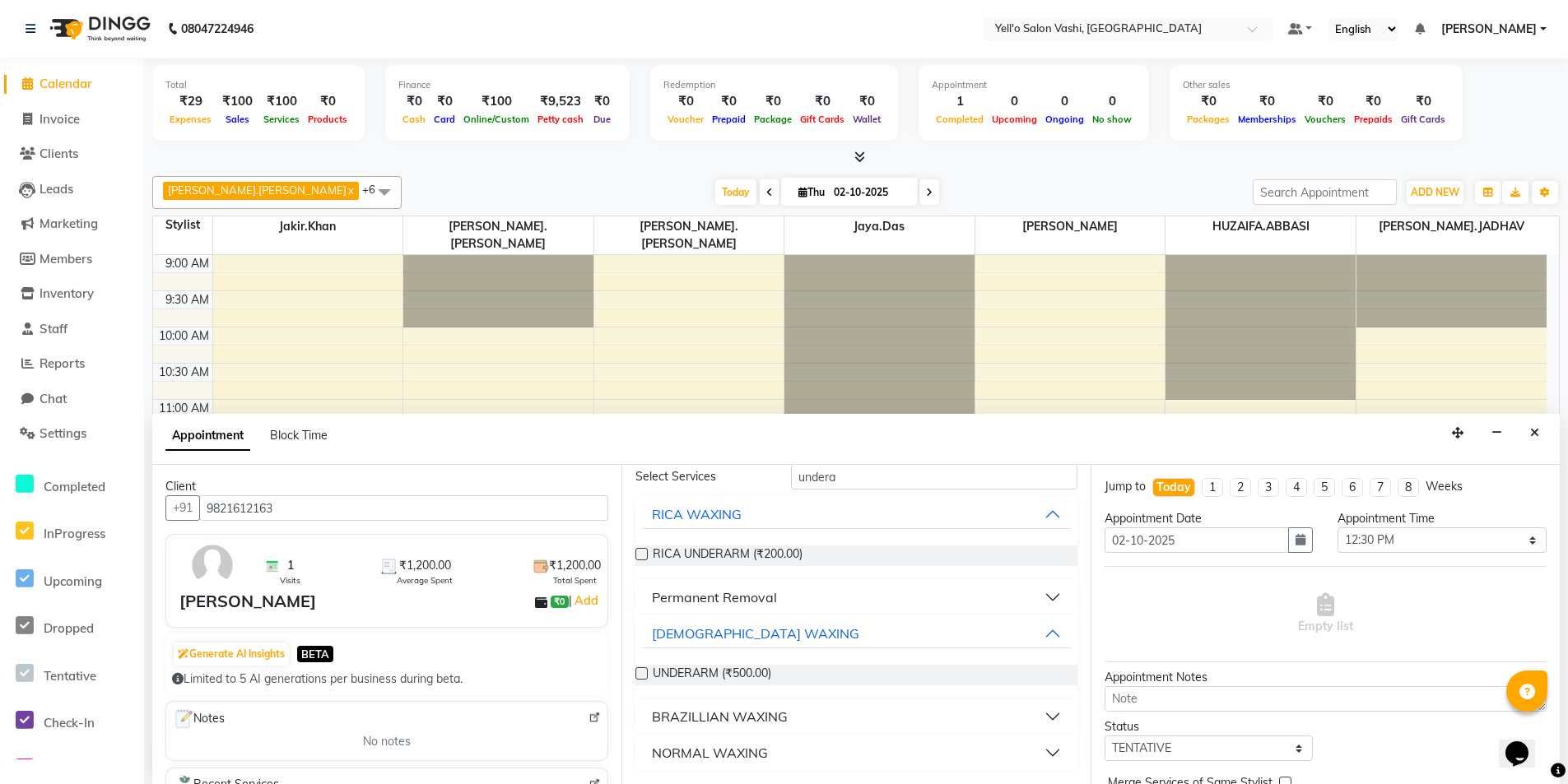
click at [646, 673] on label at bounding box center [641, 673] width 12 height 12
click at [646, 673] on input "checkbox" at bounding box center [641, 675] width 11 height 11
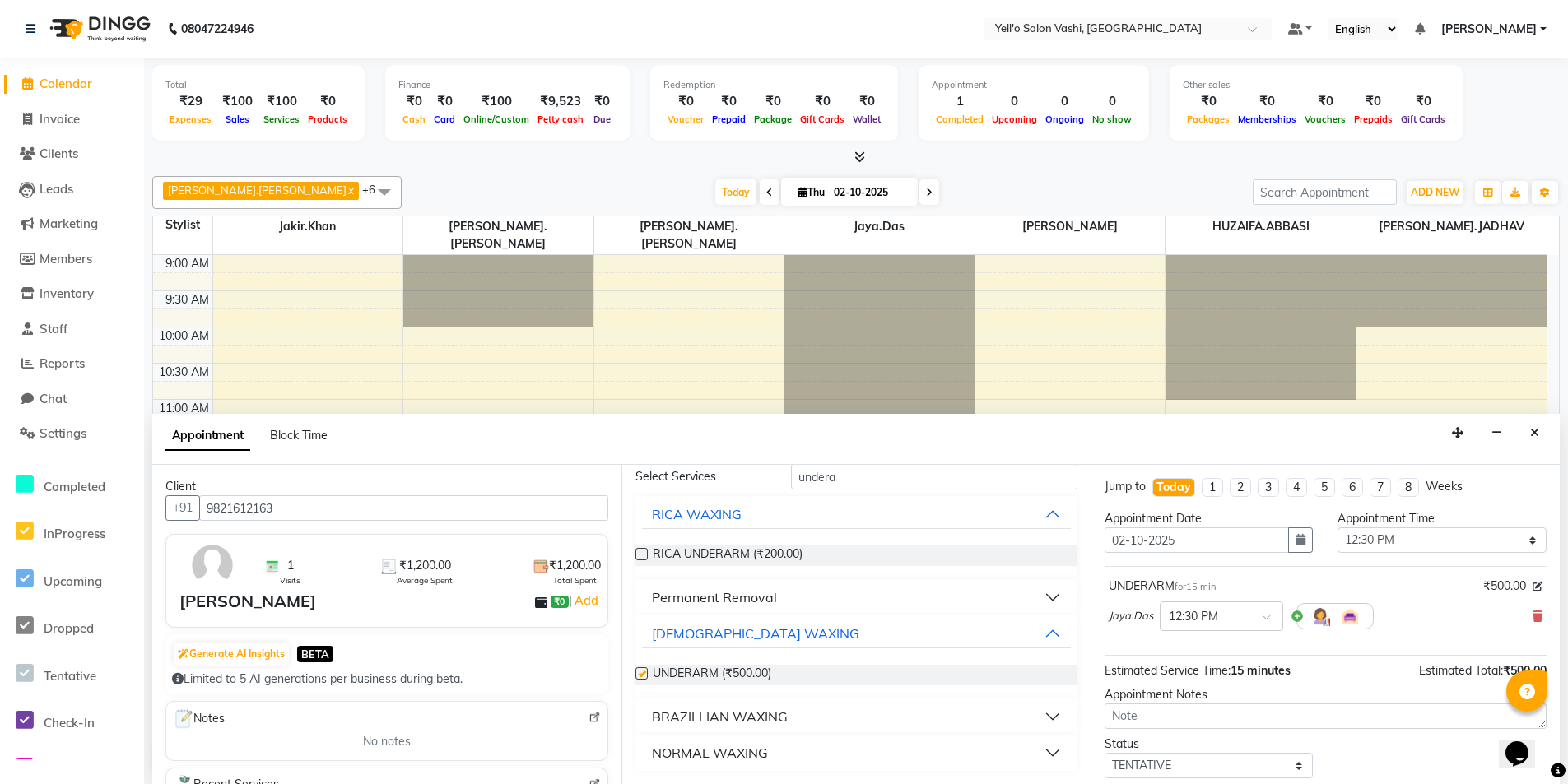
checkbox input "false"
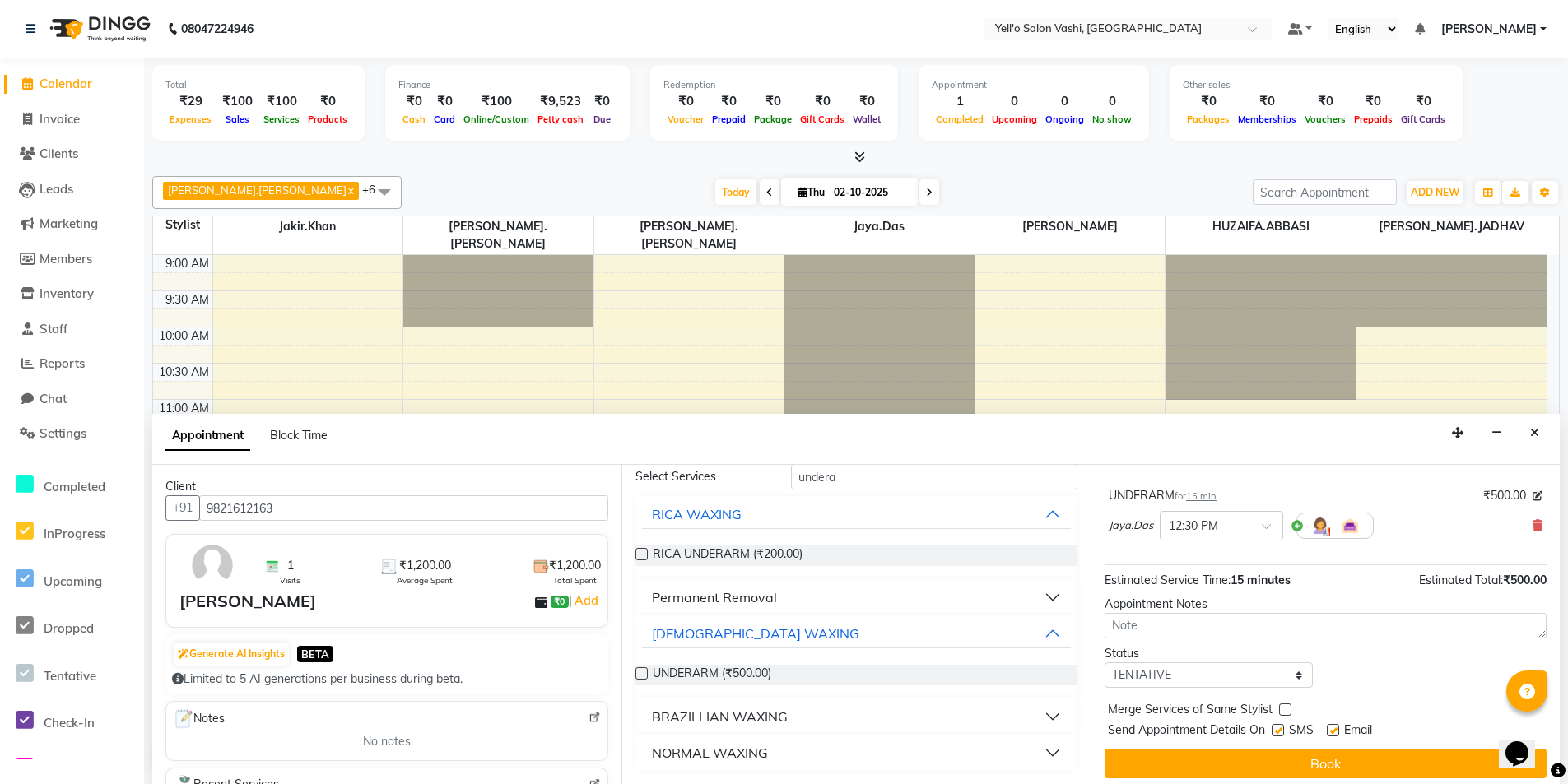
scroll to position [98, 0]
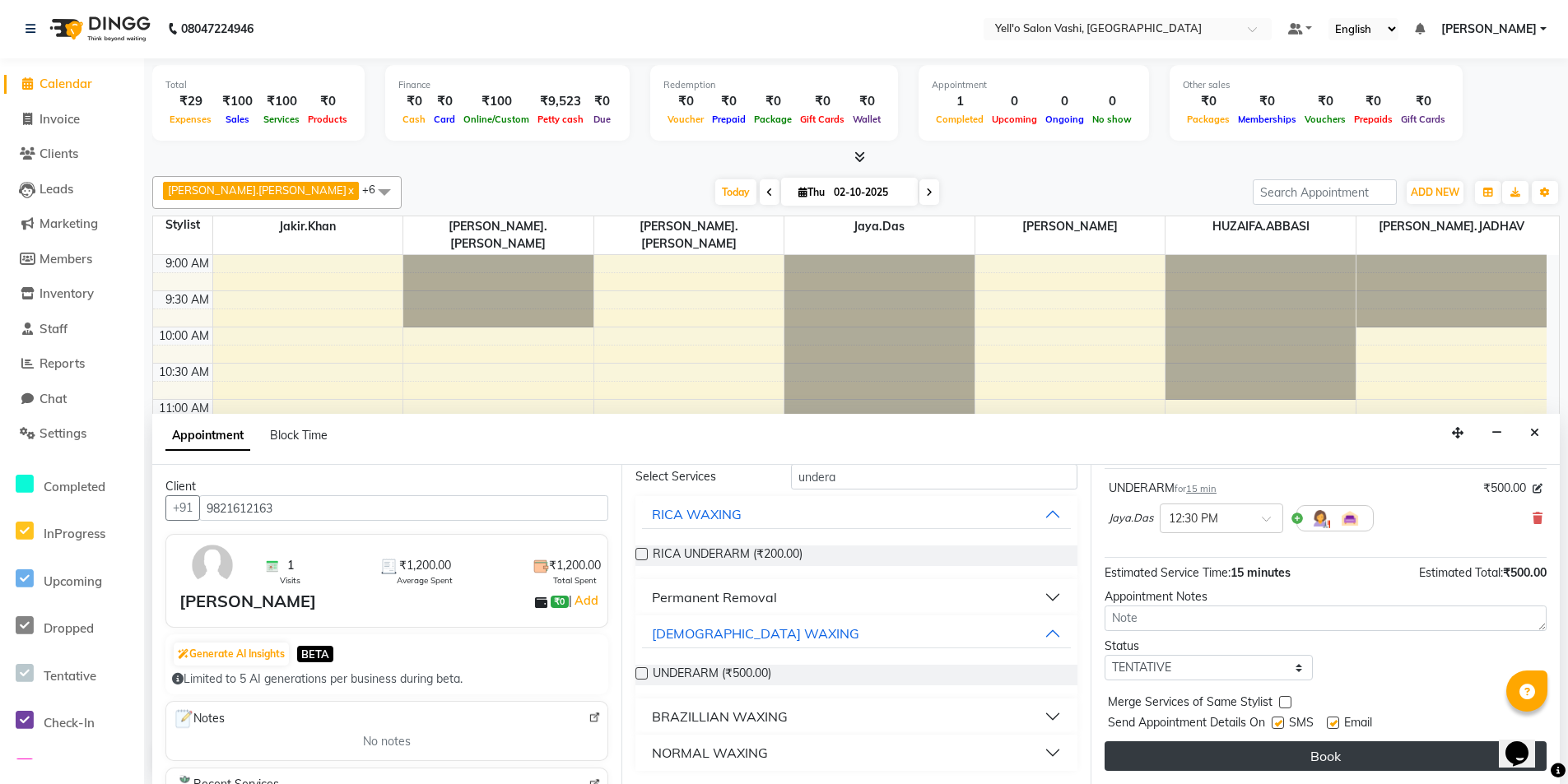
click at [1207, 762] on button "Book" at bounding box center [1326, 756] width 442 height 30
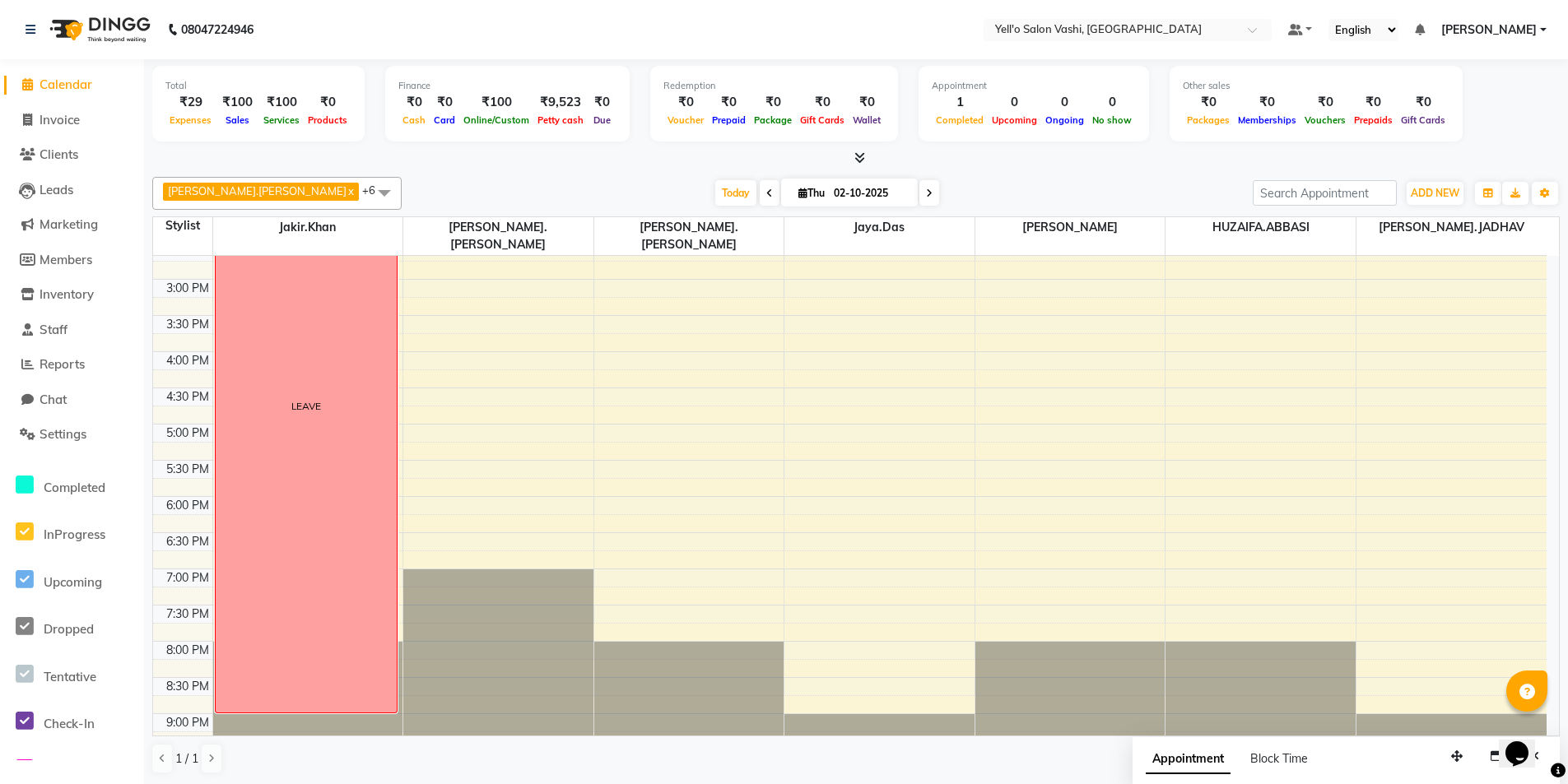
scroll to position [412, 0]
click at [1452, 762] on button "button" at bounding box center [1457, 756] width 26 height 25
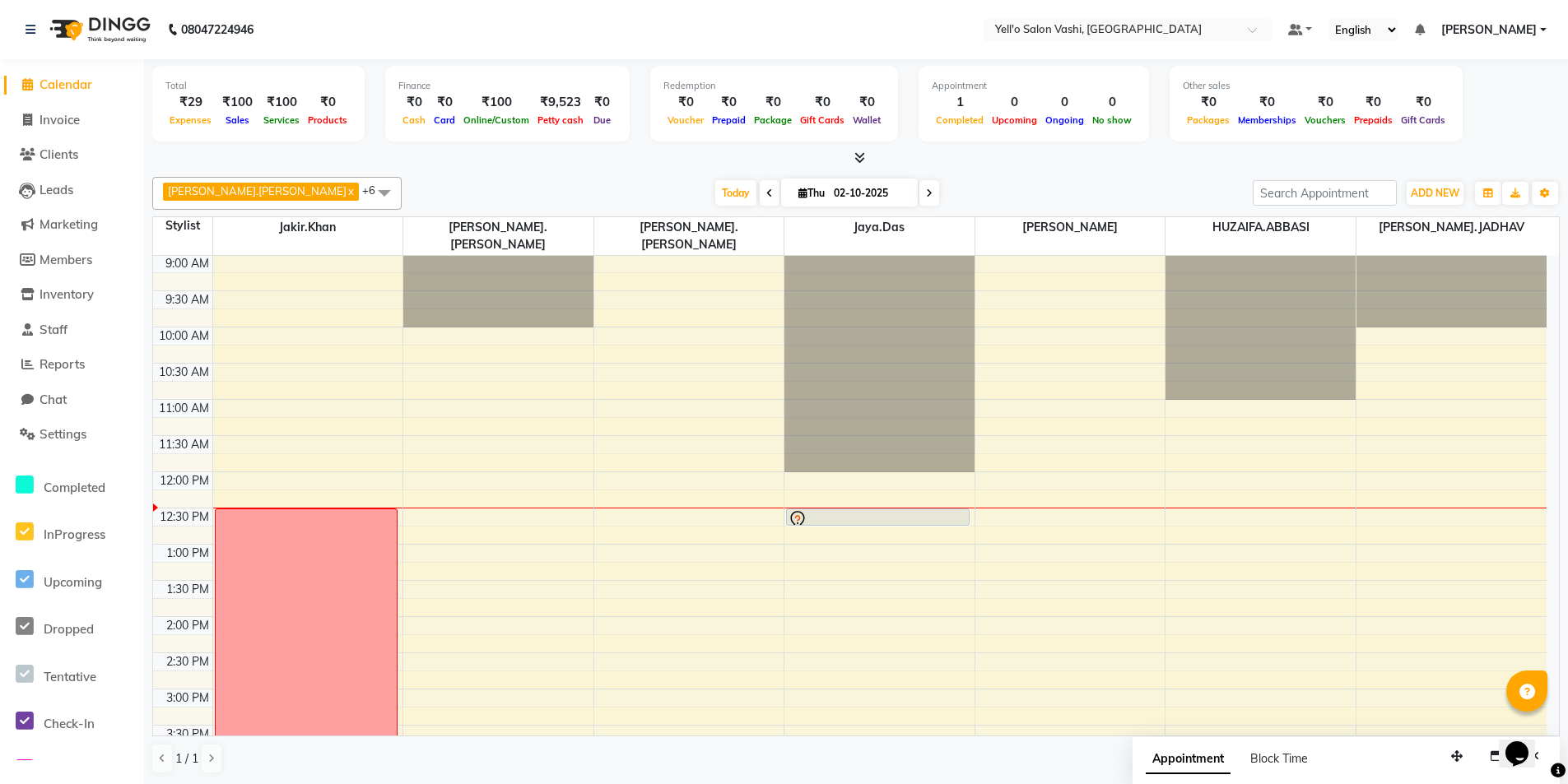
scroll to position [0, 0]
click at [69, 123] on span "Invoice" at bounding box center [59, 119] width 40 height 16
select select "9011"
select select "service"
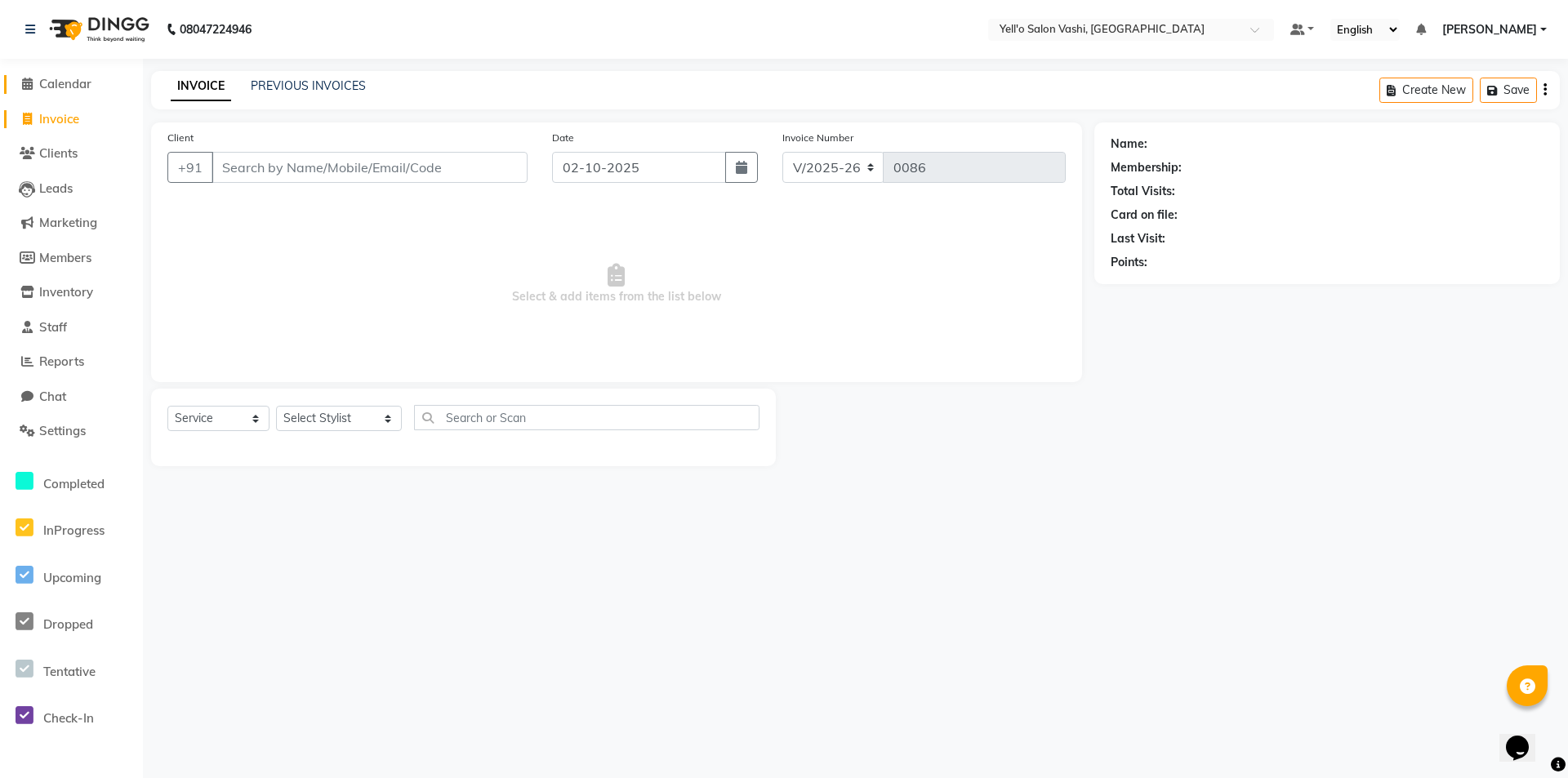
click at [70, 81] on span "Calendar" at bounding box center [65, 83] width 53 height 16
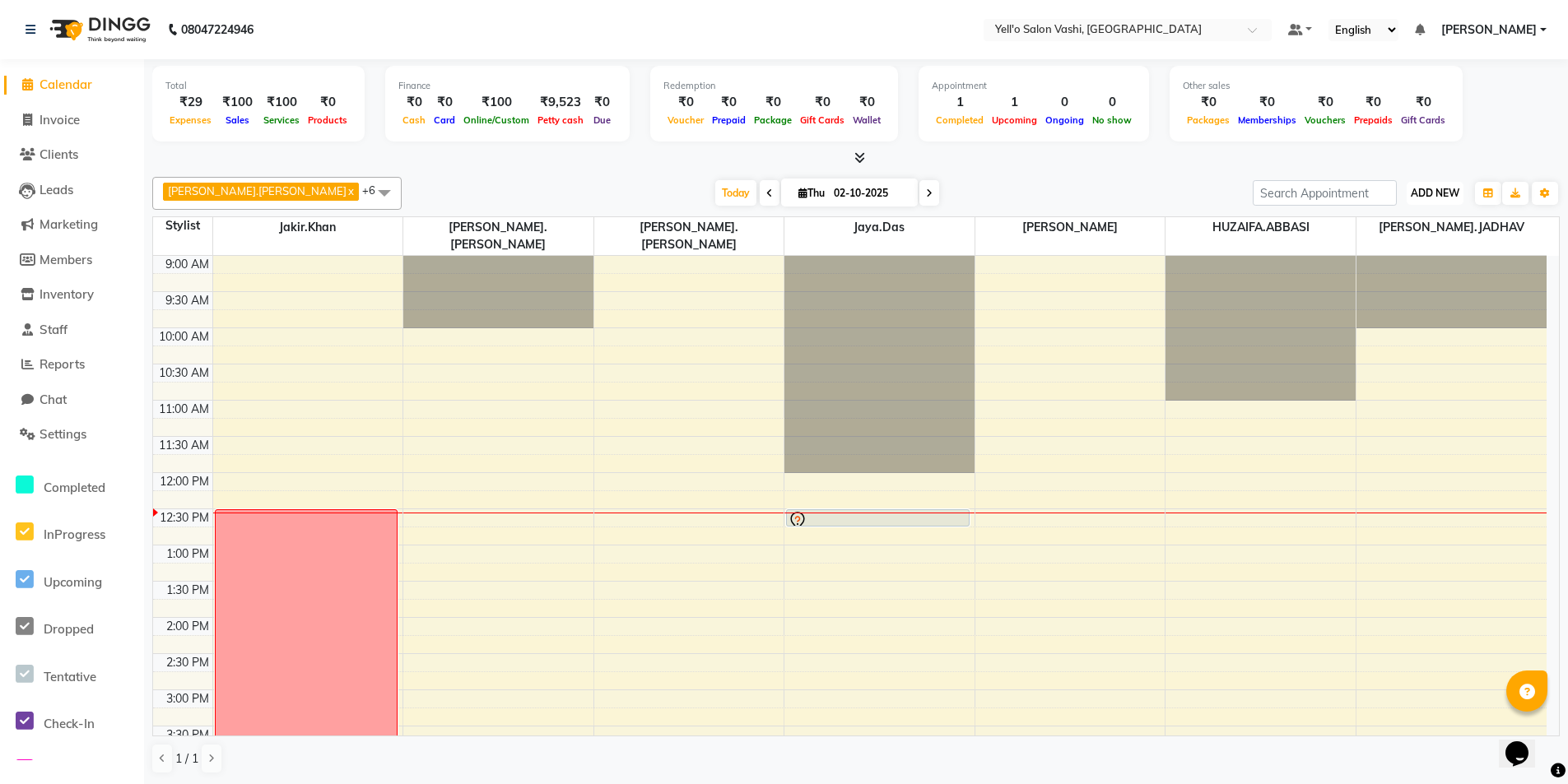
click at [1415, 195] on span "ADD NEW" at bounding box center [1434, 192] width 48 height 12
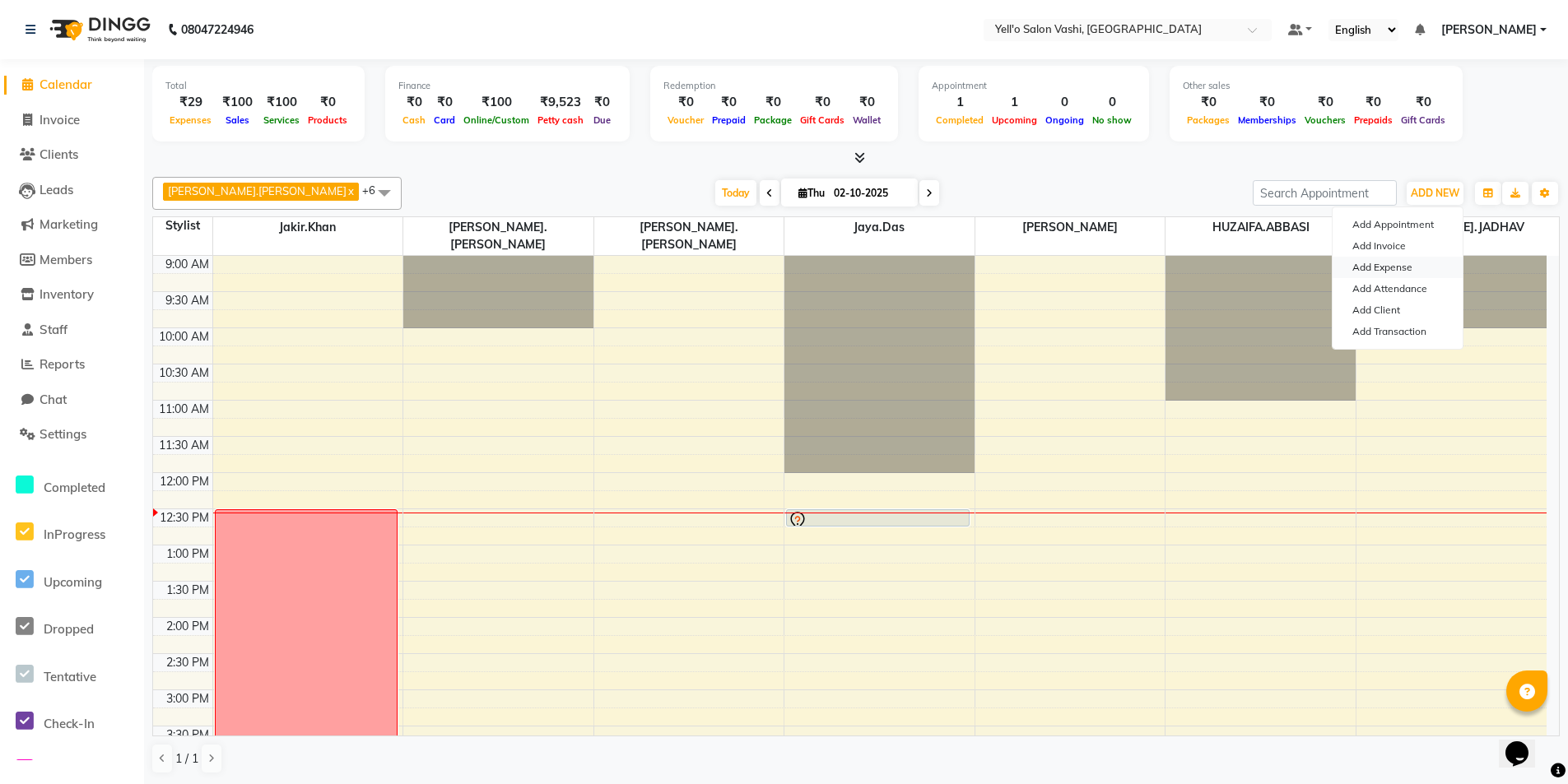
click at [1420, 263] on link "Add Expense" at bounding box center [1397, 267] width 130 height 21
select select "1"
select select "8264"
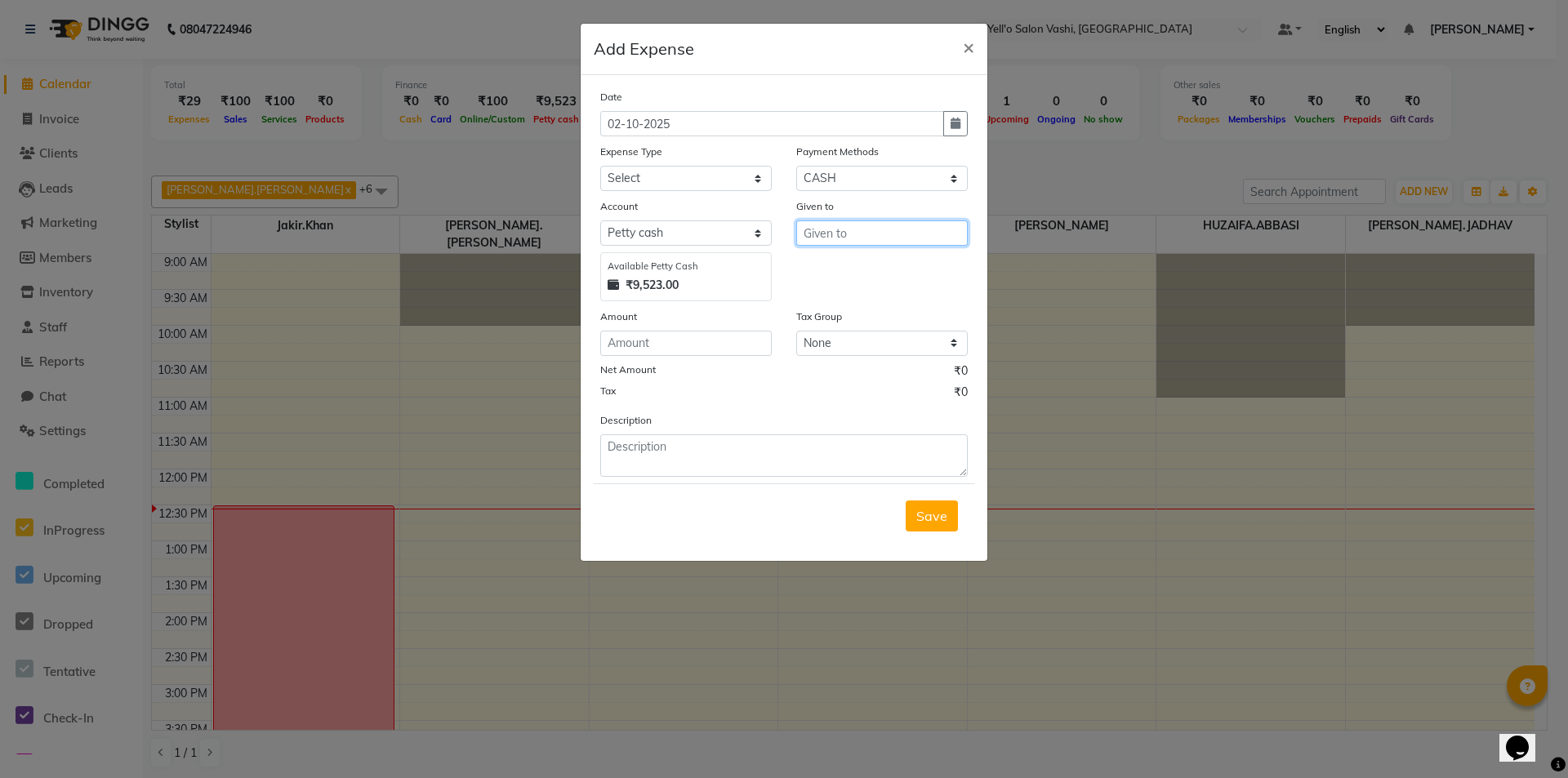
click at [852, 239] on input "text" at bounding box center [882, 232] width 171 height 25
click at [887, 282] on ngb-typeahead-window "[PERSON_NAME] .[PERSON_NAME]" at bounding box center [887, 267] width 181 height 41
click at [859, 261] on ngb-highlight "[PERSON_NAME] .[PERSON_NAME]" at bounding box center [886, 268] width 139 height 17
type input "[PERSON_NAME].[PERSON_NAME]"
click at [701, 339] on input "number" at bounding box center [686, 343] width 171 height 25
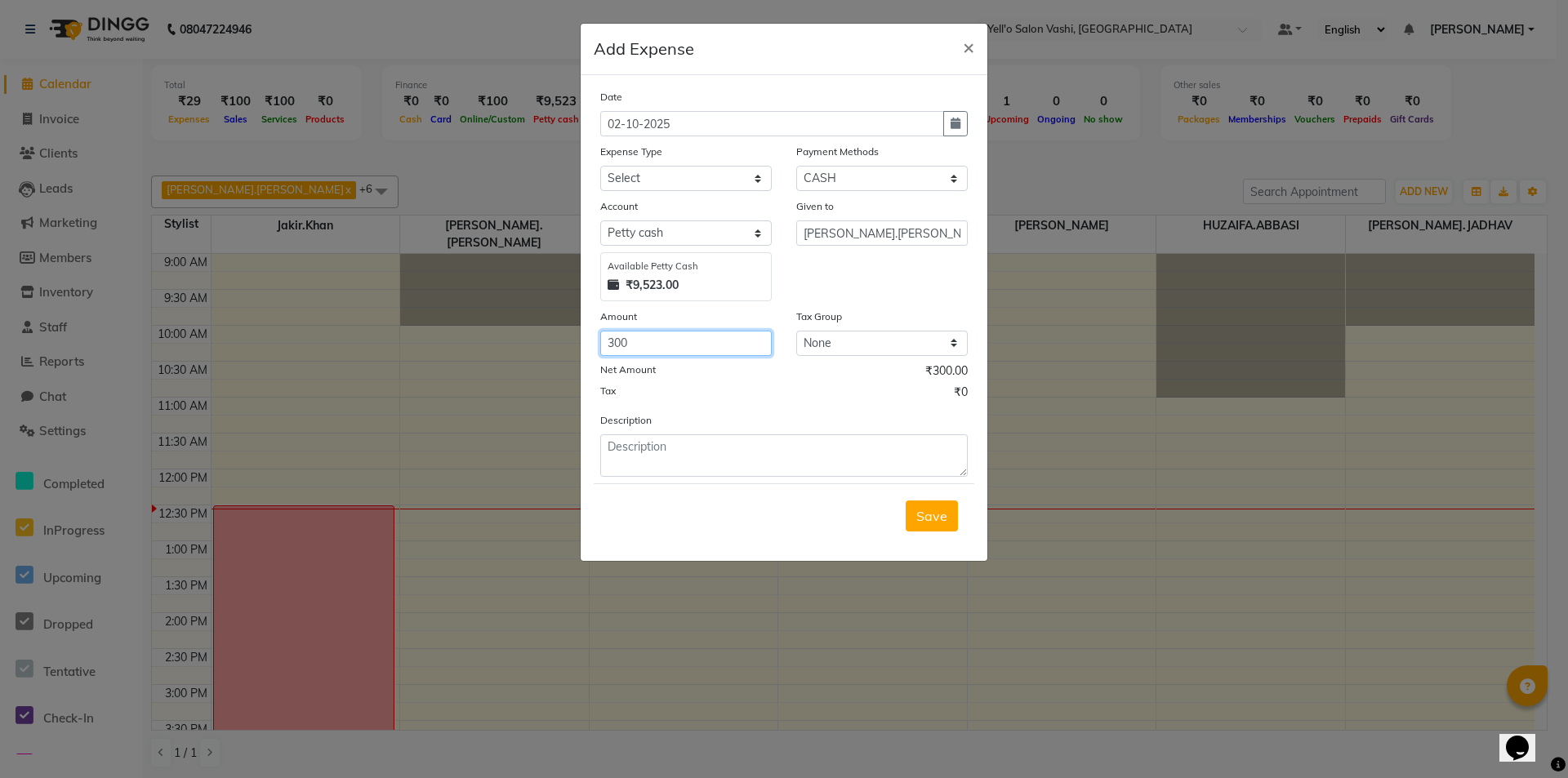
type input "300"
click at [708, 447] on textarea at bounding box center [784, 455] width 368 height 42
type textarea "dussera haar"
click at [683, 178] on select "Select Advance Salary Bank charges Car maintenance Cash transfer to bank Cash t…" at bounding box center [686, 178] width 171 height 25
click at [920, 525] on button "Save" at bounding box center [931, 516] width 53 height 31
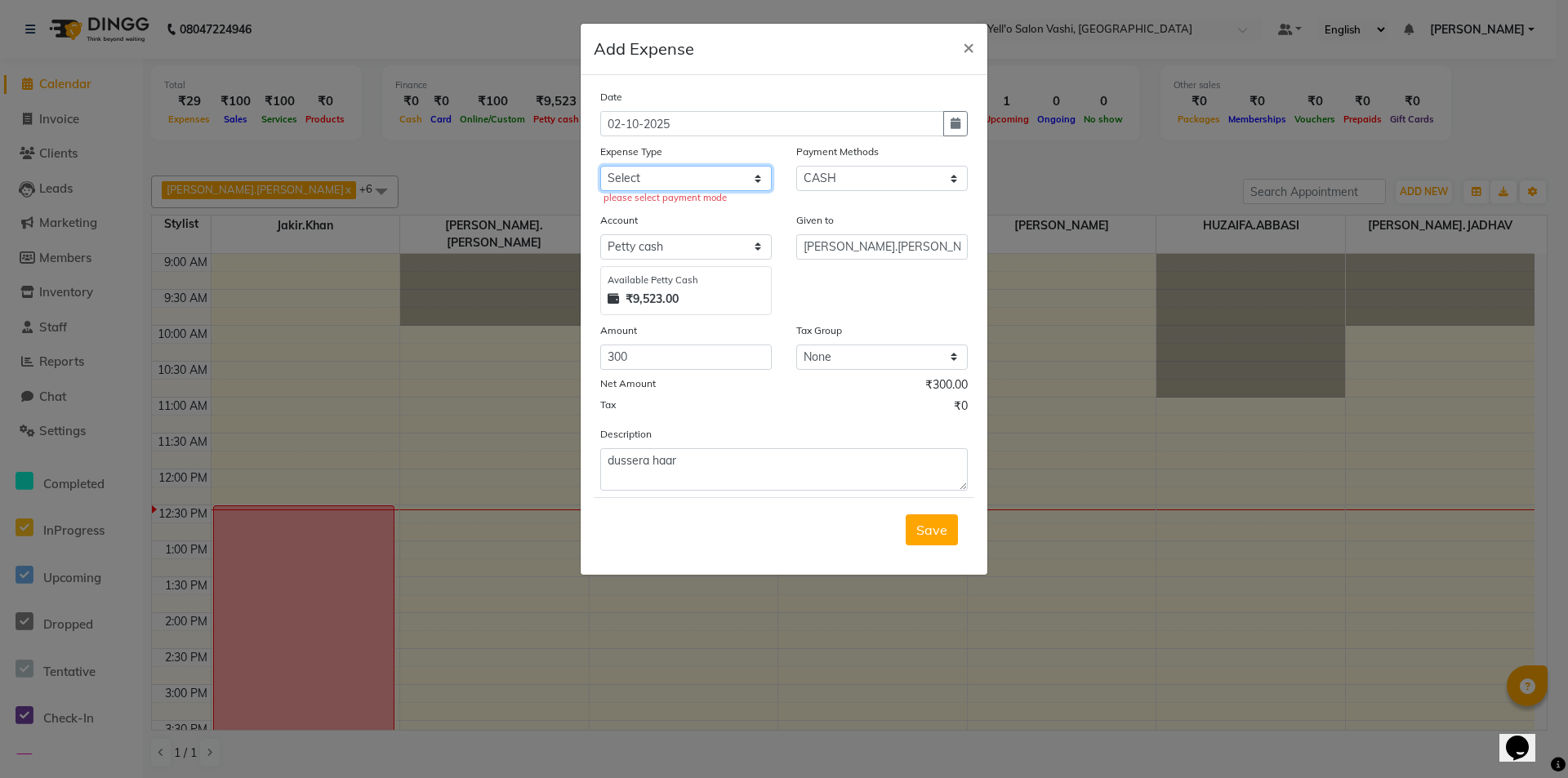
click at [737, 186] on select "Select Advance Salary Bank charges Car maintenance Cash transfer to bank Cash t…" at bounding box center [686, 178] width 171 height 25
select select "10"
click at [600, 166] on select "Select Advance Salary Bank charges Car maintenance Cash transfer to bank Cash t…" at bounding box center [686, 178] width 171 height 25
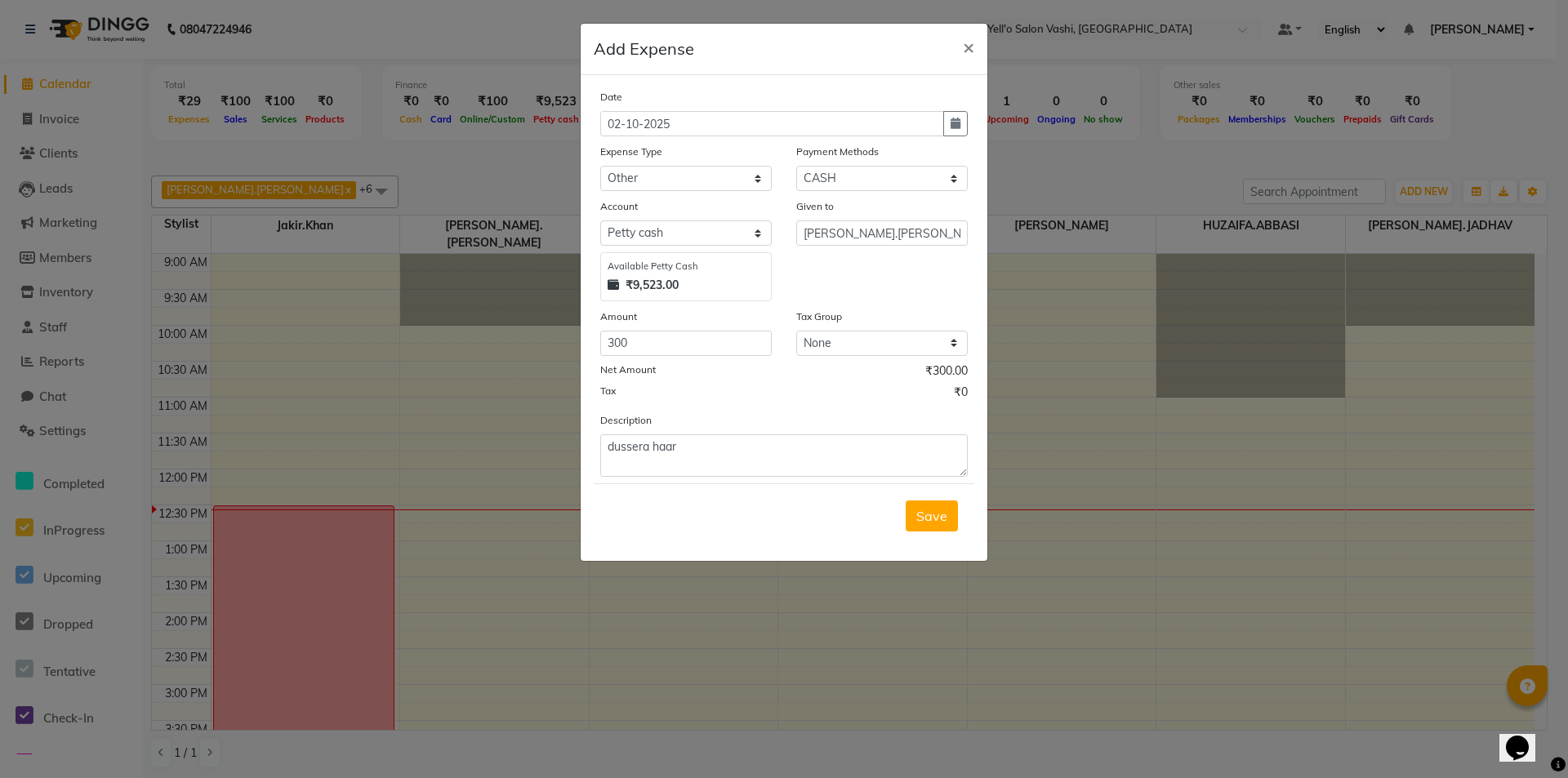
click at [935, 504] on button "Save" at bounding box center [931, 516] width 53 height 31
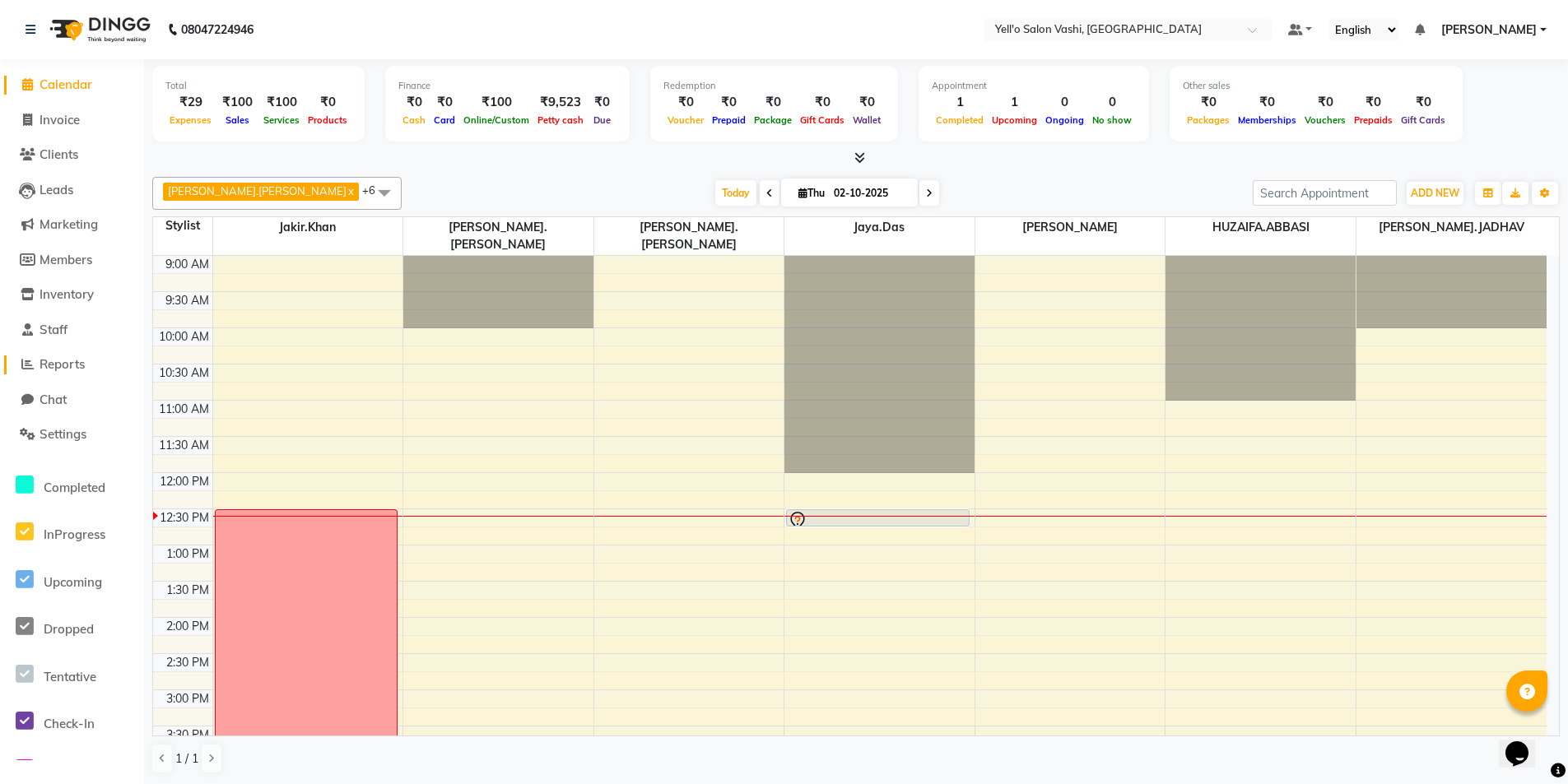
click at [72, 361] on span "Reports" at bounding box center [62, 364] width 46 height 16
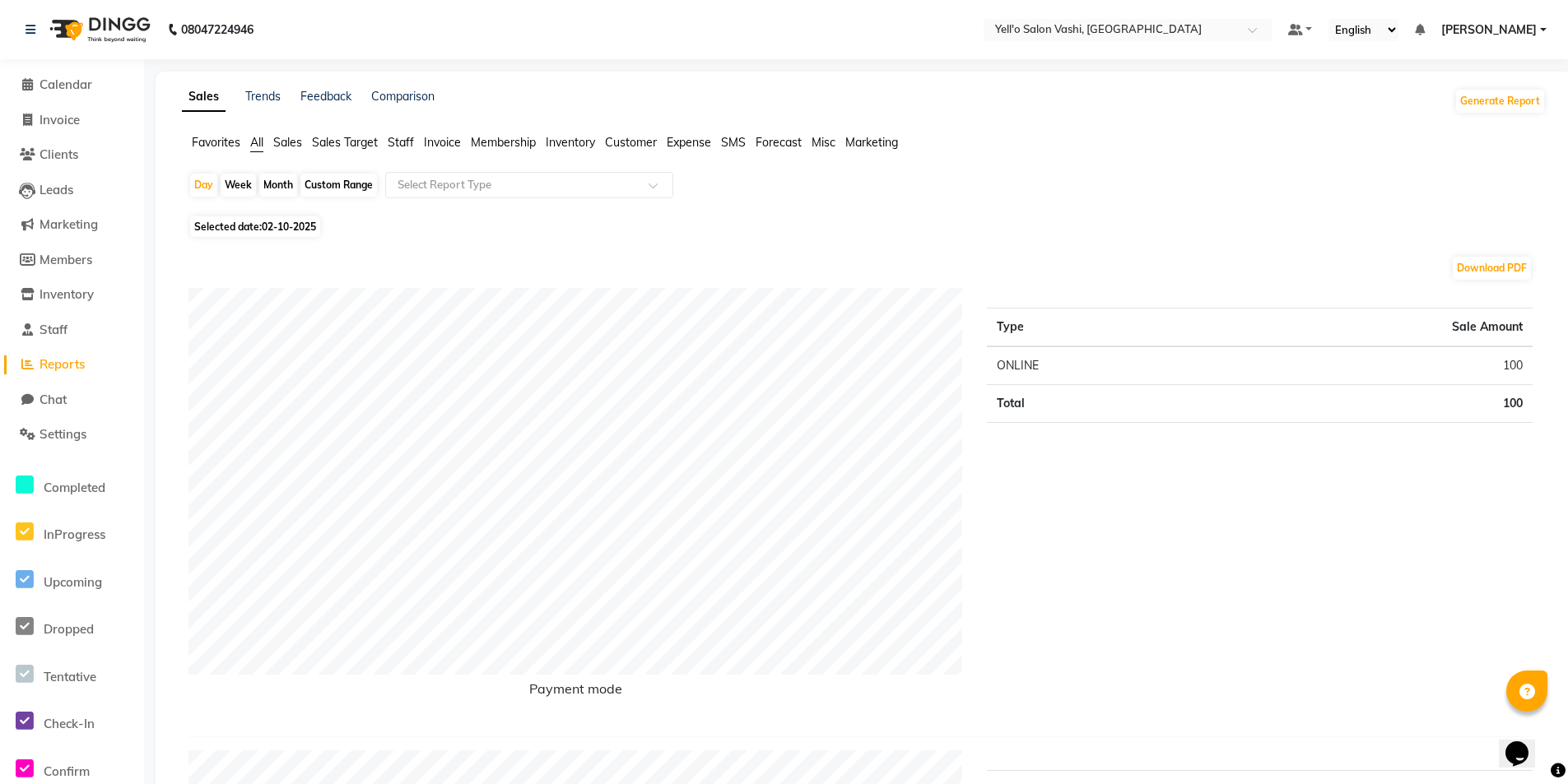
click at [404, 142] on span "Staff" at bounding box center [400, 142] width 26 height 15
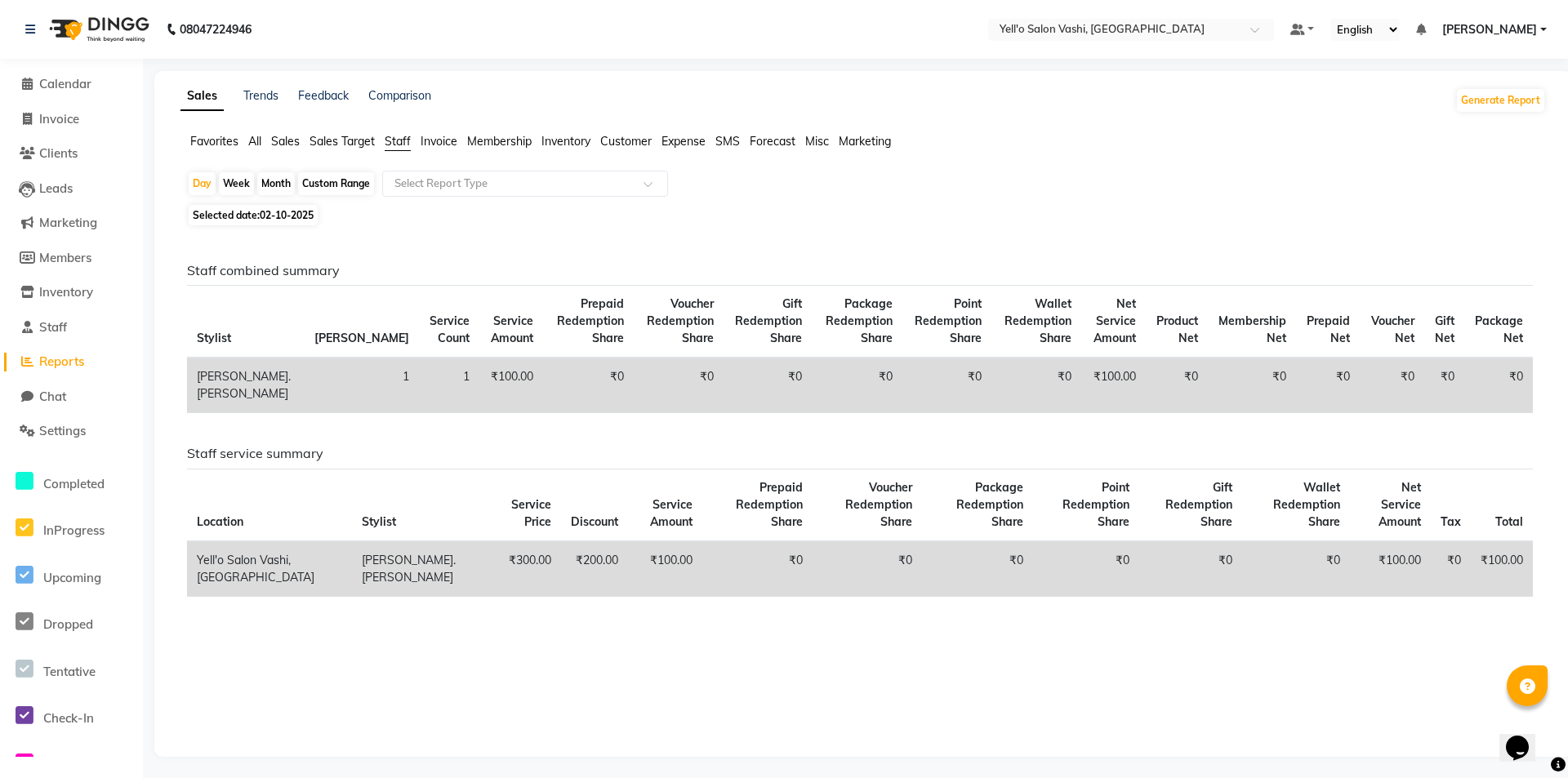
click at [679, 139] on span "Expense" at bounding box center [684, 141] width 44 height 15
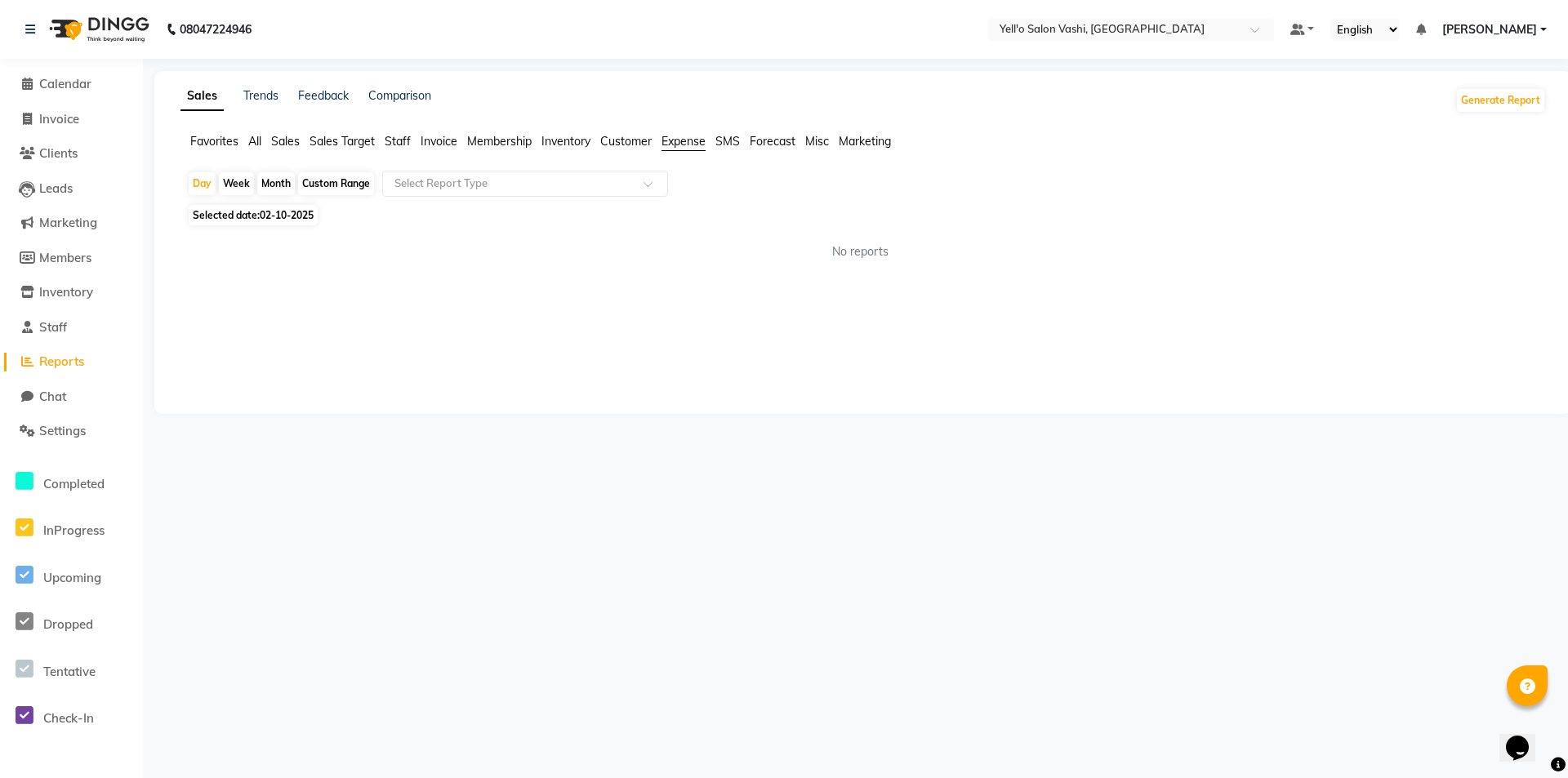
click at [283, 182] on div "Month" at bounding box center [276, 183] width 38 height 23
select select "10"
select select "2025"
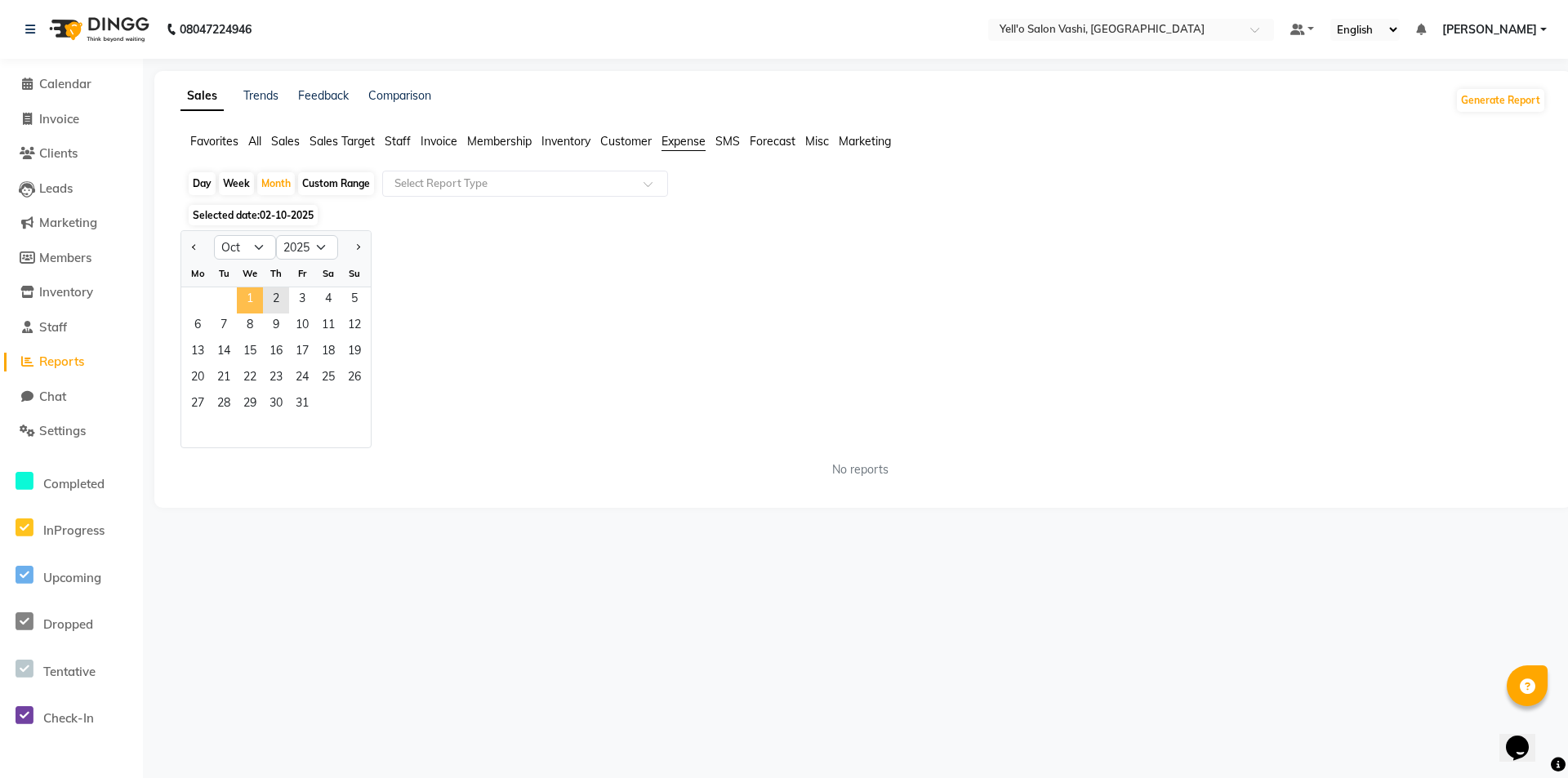
click at [254, 301] on span "1" at bounding box center [250, 301] width 26 height 26
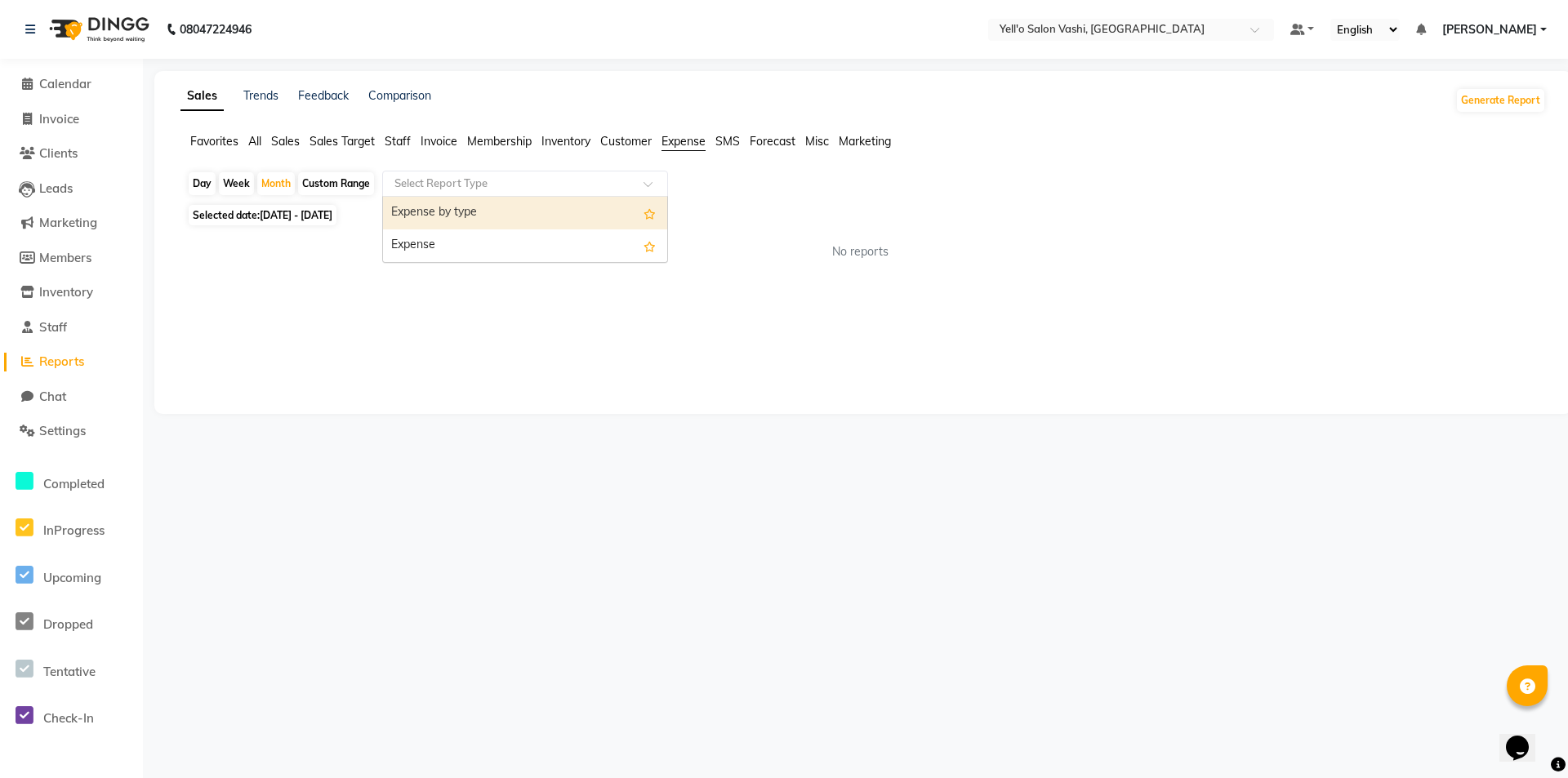
click at [410, 190] on input "text" at bounding box center [508, 183] width 235 height 17
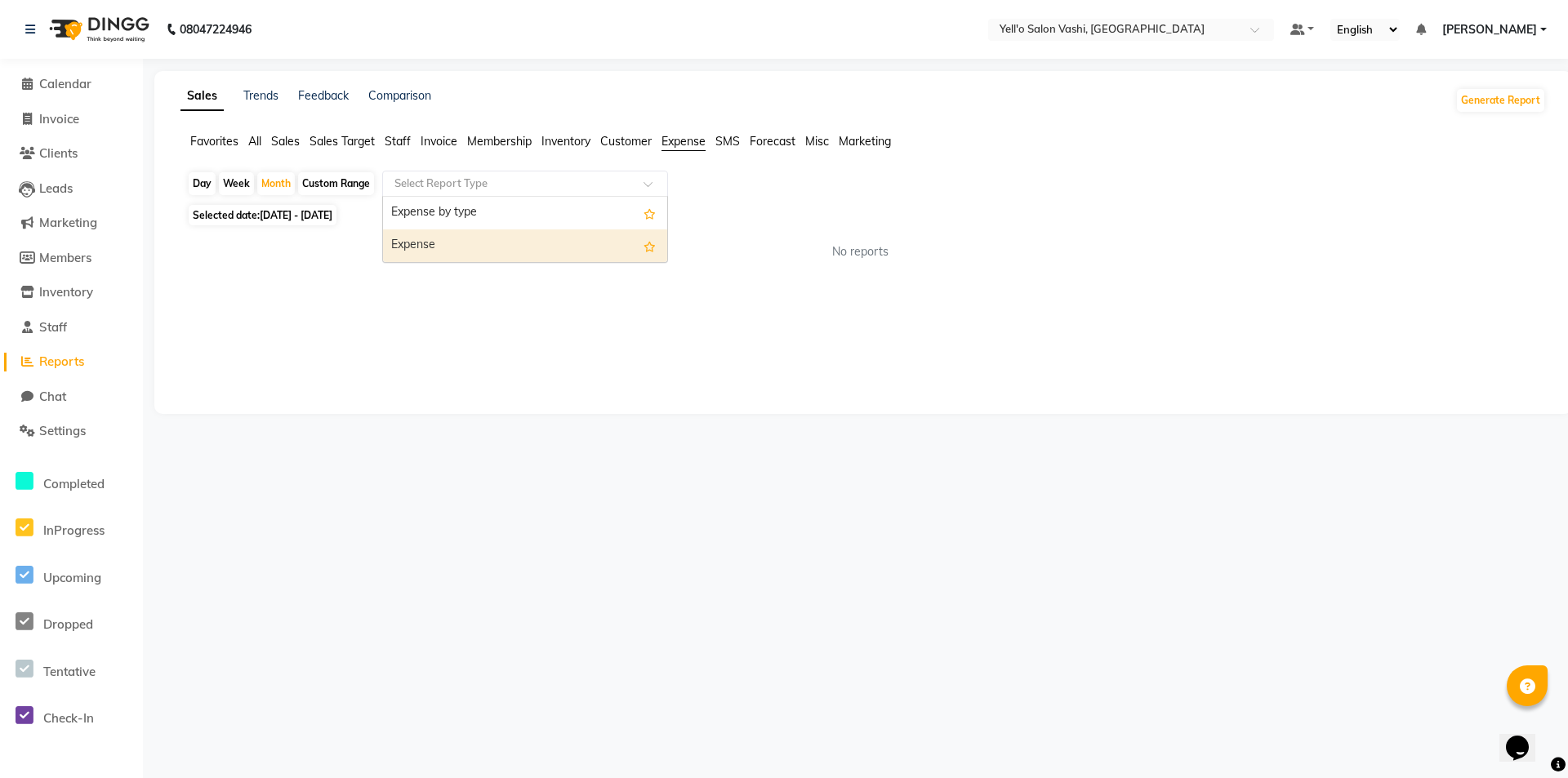
click at [437, 247] on div "Expense" at bounding box center [525, 245] width 284 height 32
select select "full_report"
select select "csv"
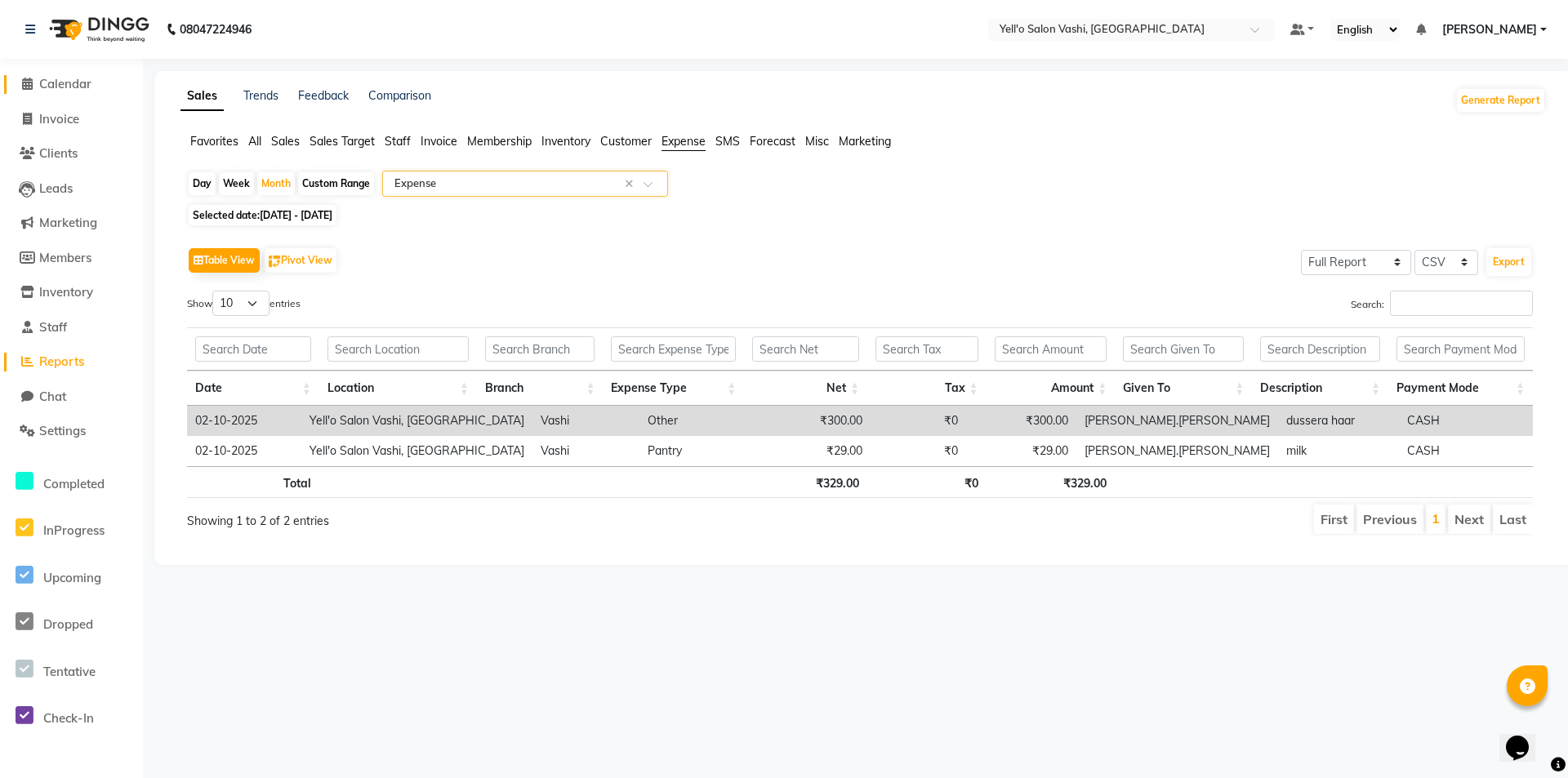
click at [58, 79] on span "Calendar" at bounding box center [65, 83] width 53 height 16
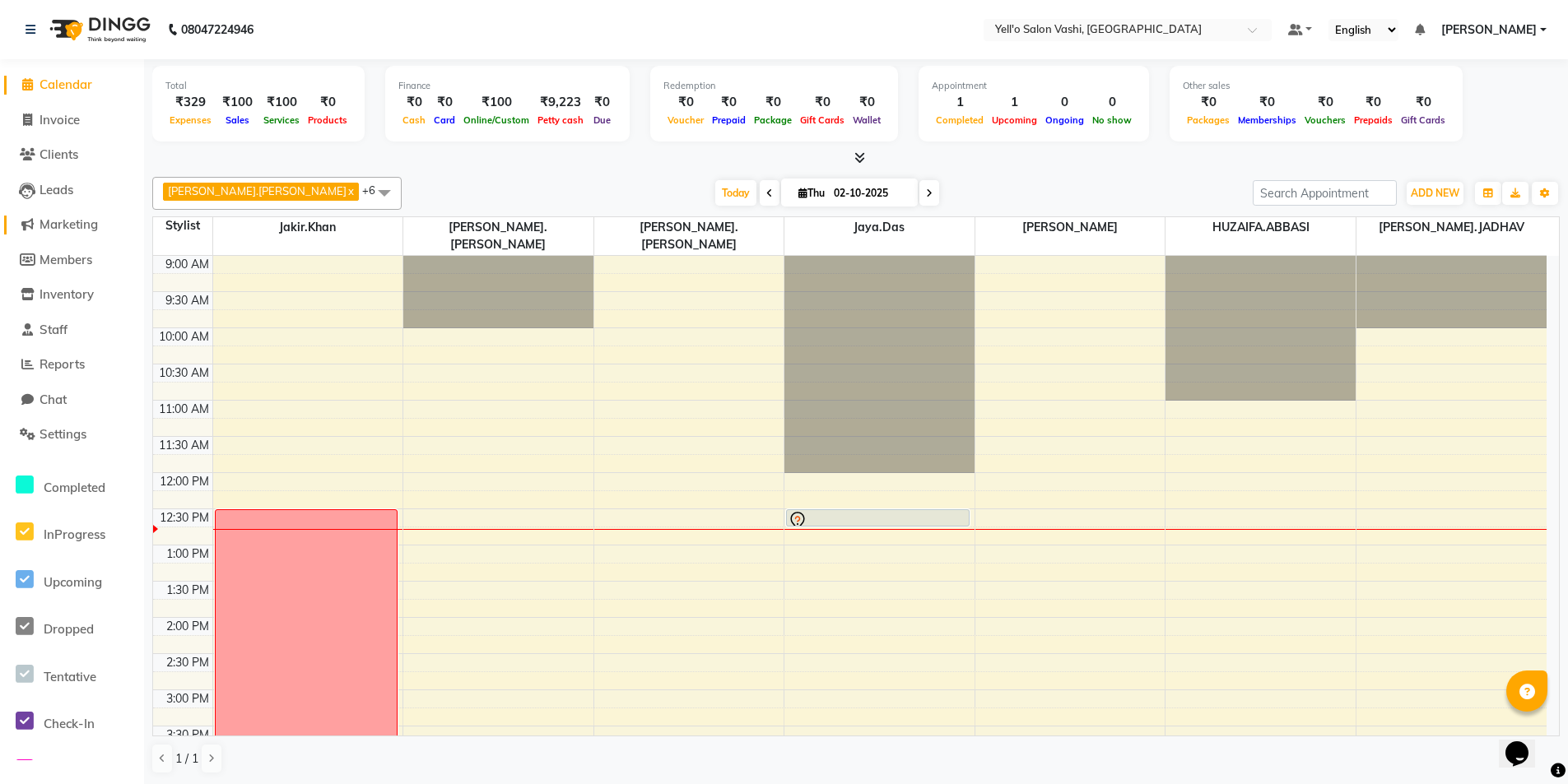
click at [80, 226] on span "Marketing" at bounding box center [69, 224] width 59 height 16
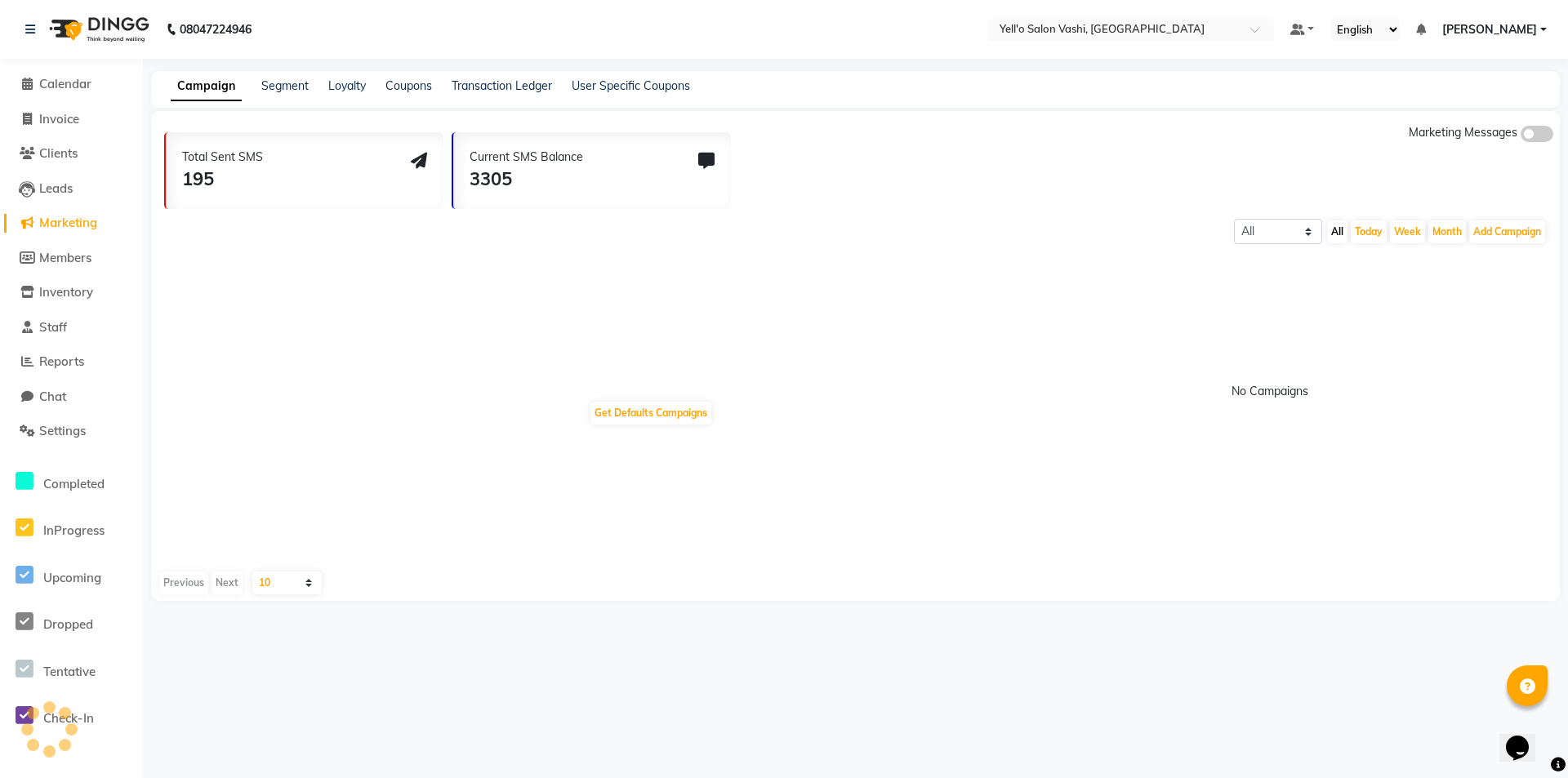
click at [303, 183] on div "Total Sent SMS 195" at bounding box center [304, 171] width 277 height 77
click at [301, 175] on div "Total Sent SMS 195" at bounding box center [304, 171] width 277 height 77
click at [417, 159] on icon at bounding box center [419, 161] width 17 height 17
click at [57, 83] on span "Calendar" at bounding box center [65, 83] width 53 height 16
